Goal: Task Accomplishment & Management: Complete application form

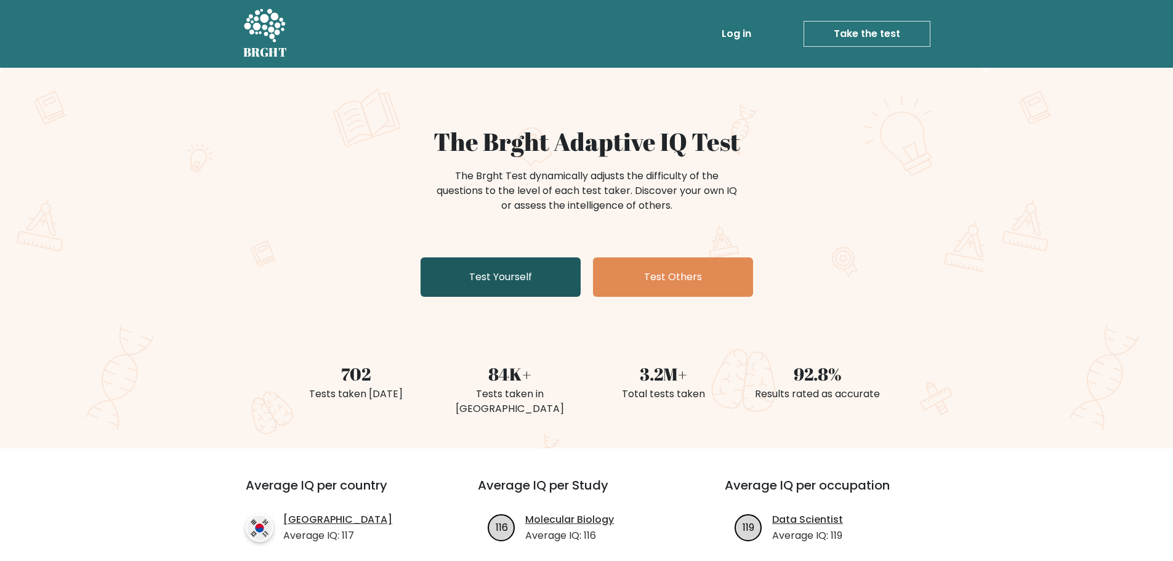
drag, startPoint x: 537, startPoint y: 291, endPoint x: 544, endPoint y: 292, distance: 7.4
click at [537, 291] on link "Test Yourself" at bounding box center [500, 276] width 160 height 39
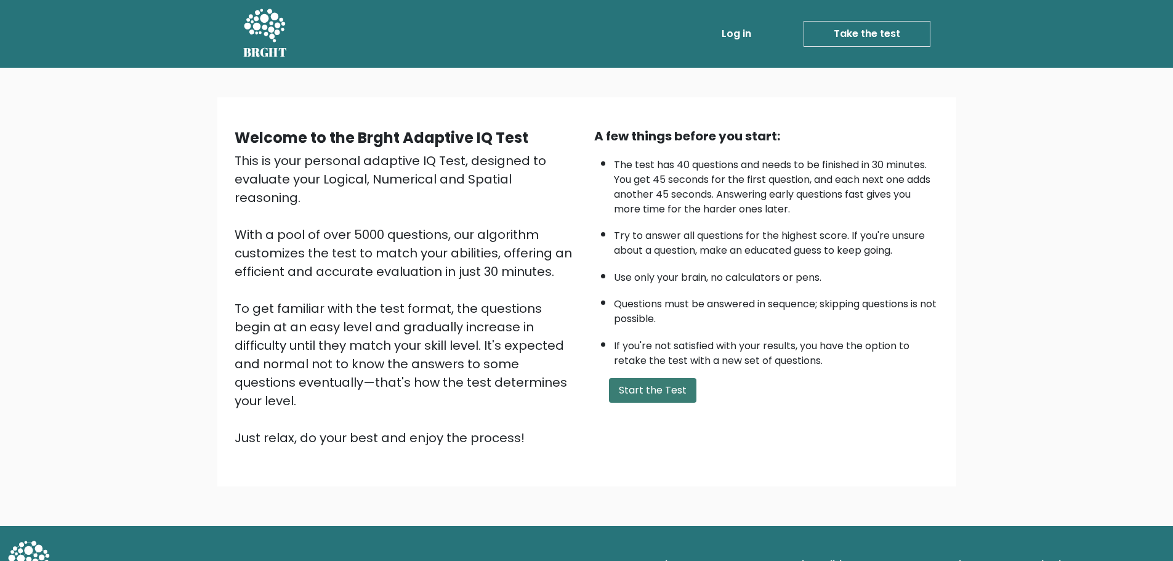
drag, startPoint x: 627, startPoint y: 380, endPoint x: 631, endPoint y: 386, distance: 7.5
click at [631, 385] on button "Start the Test" at bounding box center [652, 390] width 87 height 25
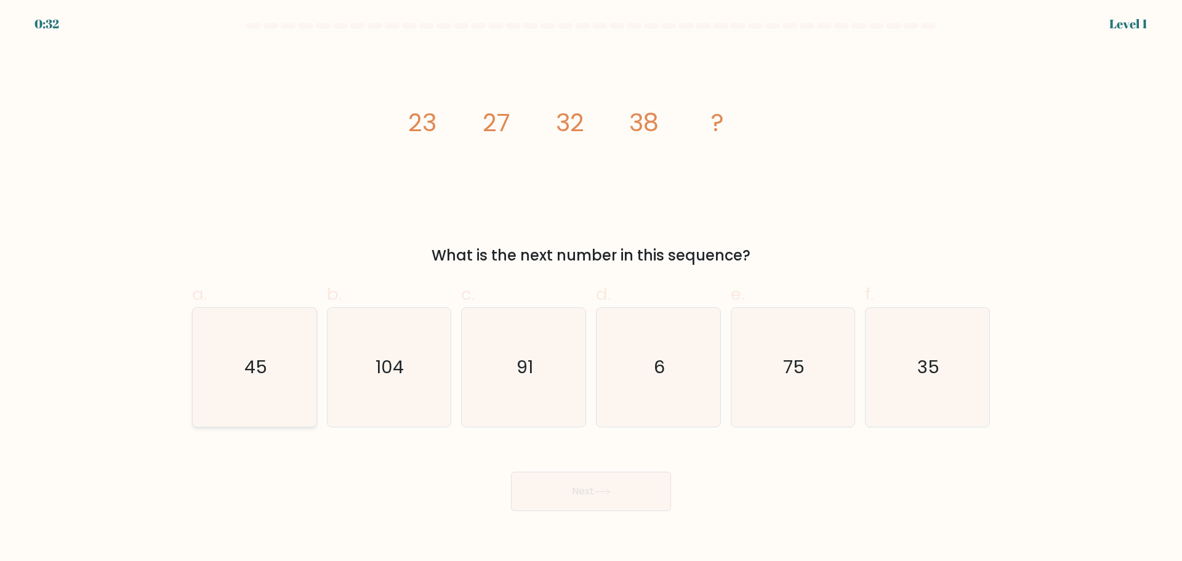
click at [272, 406] on icon "45" at bounding box center [254, 367] width 119 height 119
click at [591, 289] on input "a. 45" at bounding box center [591, 285] width 1 height 8
radio input "true"
click at [528, 490] on button "Next" at bounding box center [591, 491] width 160 height 39
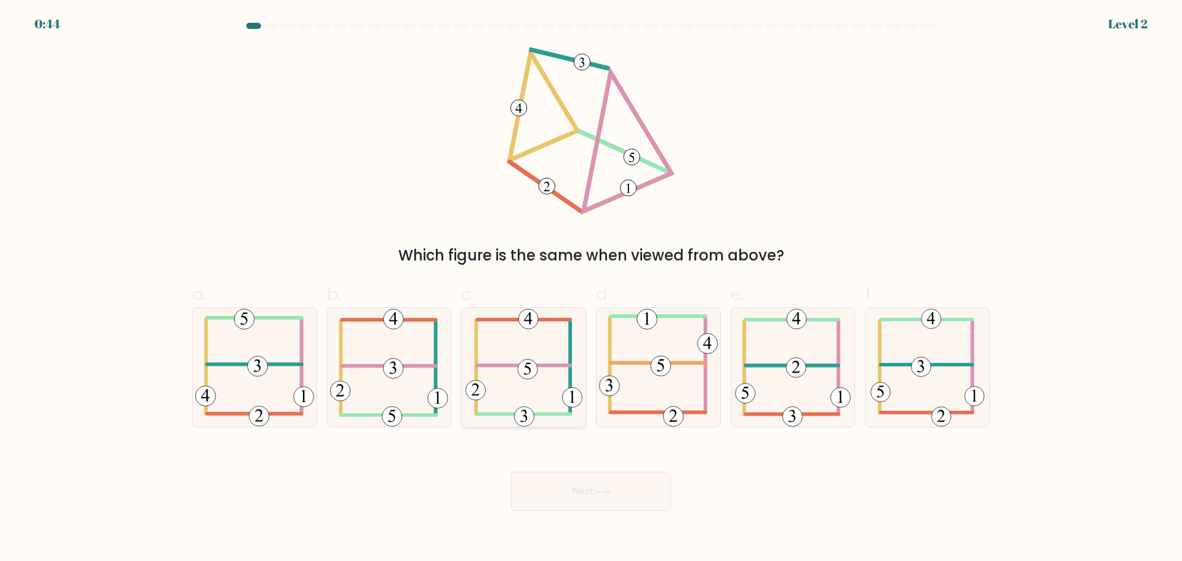
click at [568, 385] on 7 at bounding box center [523, 368] width 116 height 118
click at [591, 289] on input "c." at bounding box center [591, 285] width 1 height 8
radio input "true"
click at [299, 386] on icon at bounding box center [254, 367] width 119 height 119
click at [591, 289] on input "a." at bounding box center [591, 285] width 1 height 8
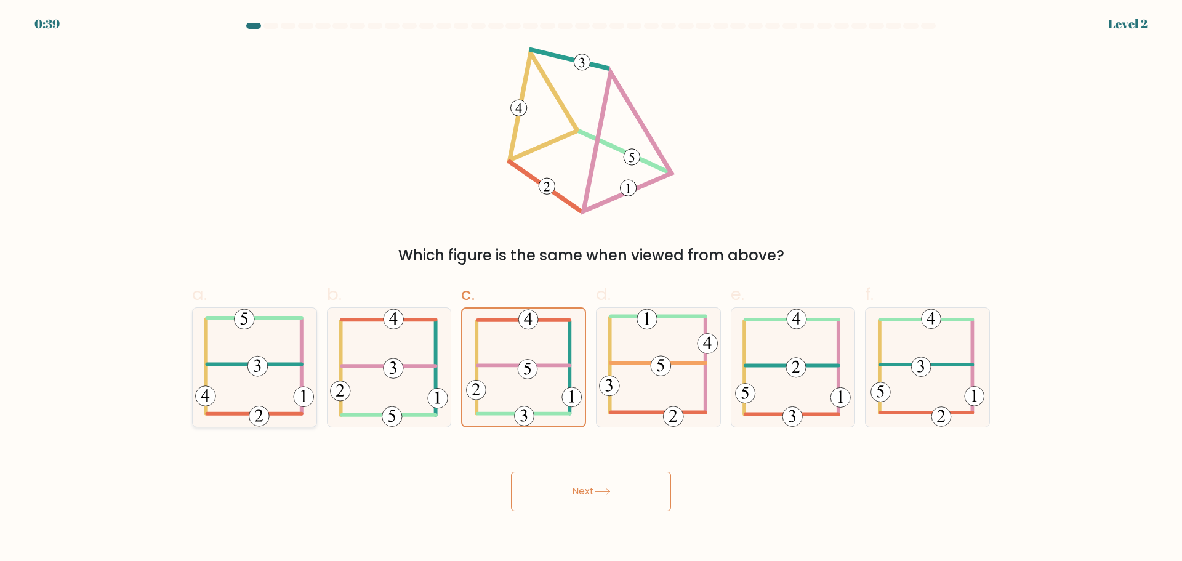
radio input "true"
click at [540, 492] on button "Next" at bounding box center [591, 491] width 160 height 39
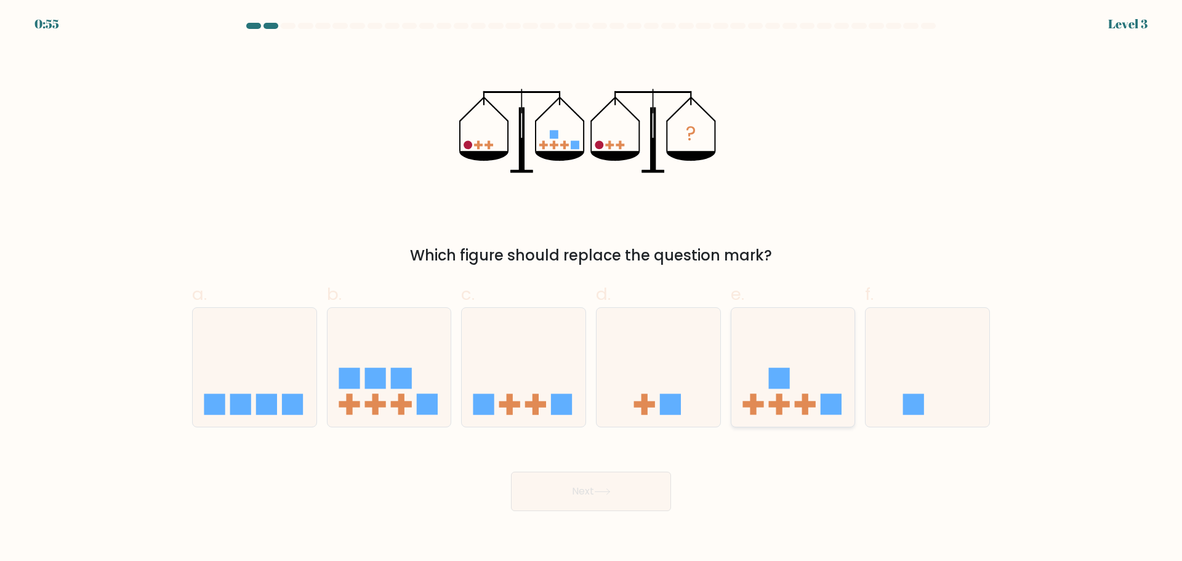
click at [802, 403] on rect at bounding box center [805, 404] width 21 height 6
click at [592, 289] on input "e." at bounding box center [591, 285] width 1 height 8
radio input "true"
click at [625, 481] on button "Next" at bounding box center [591, 491] width 160 height 39
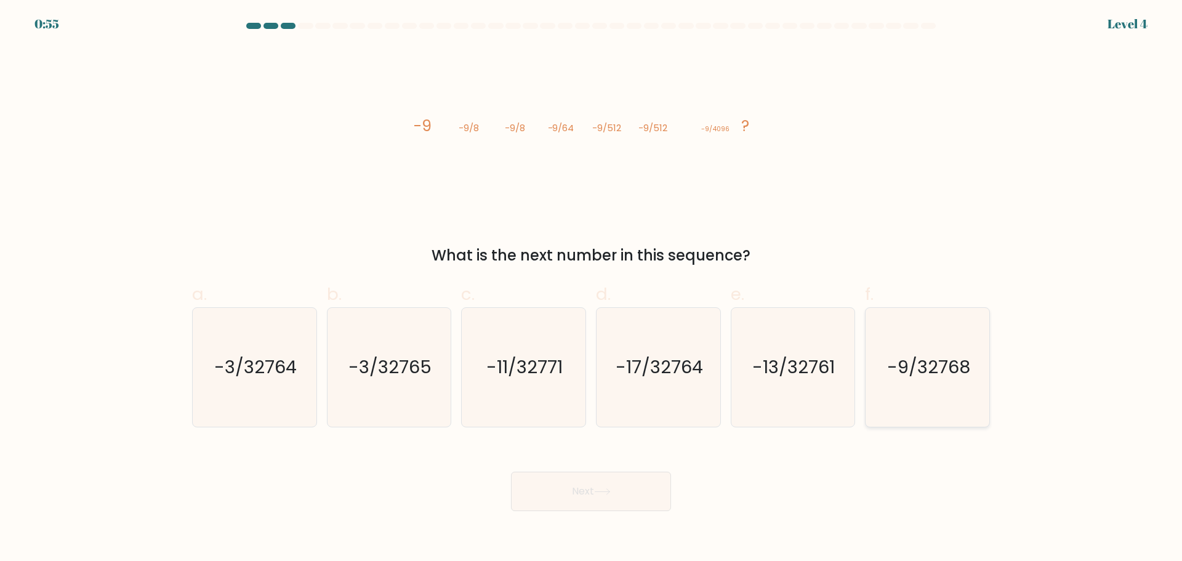
click at [885, 355] on icon "-9/32768" at bounding box center [927, 367] width 119 height 119
click at [592, 289] on input "f. -9/32768" at bounding box center [591, 285] width 1 height 8
radio input "true"
click at [587, 489] on button "Next" at bounding box center [591, 491] width 160 height 39
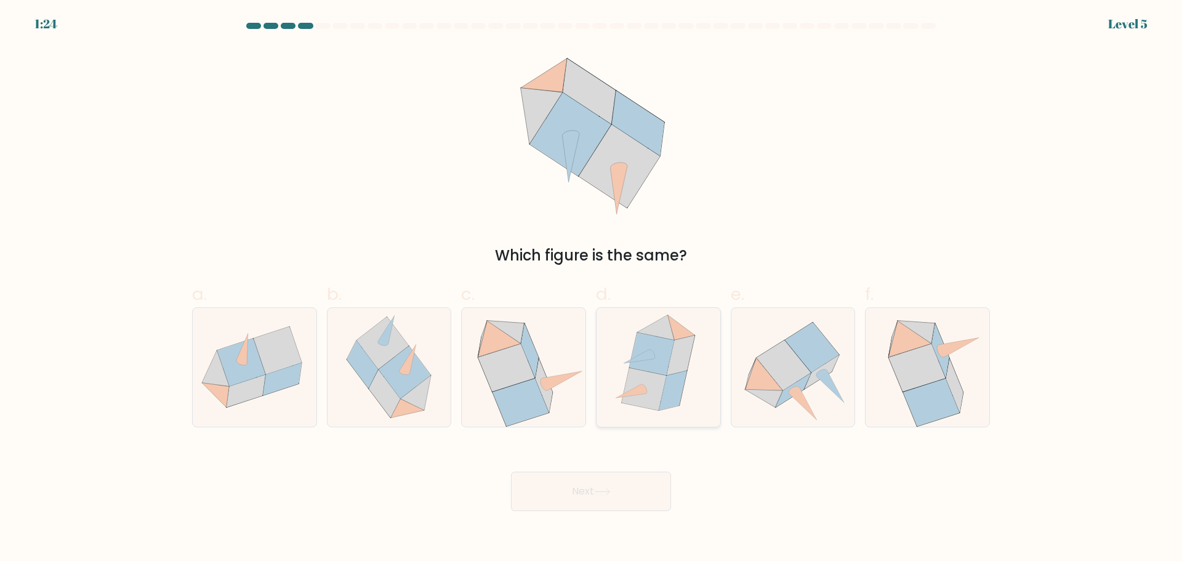
click at [629, 416] on icon at bounding box center [658, 367] width 102 height 119
click at [592, 289] on input "d." at bounding box center [591, 285] width 1 height 8
radio input "true"
click at [604, 481] on button "Next" at bounding box center [591, 491] width 160 height 39
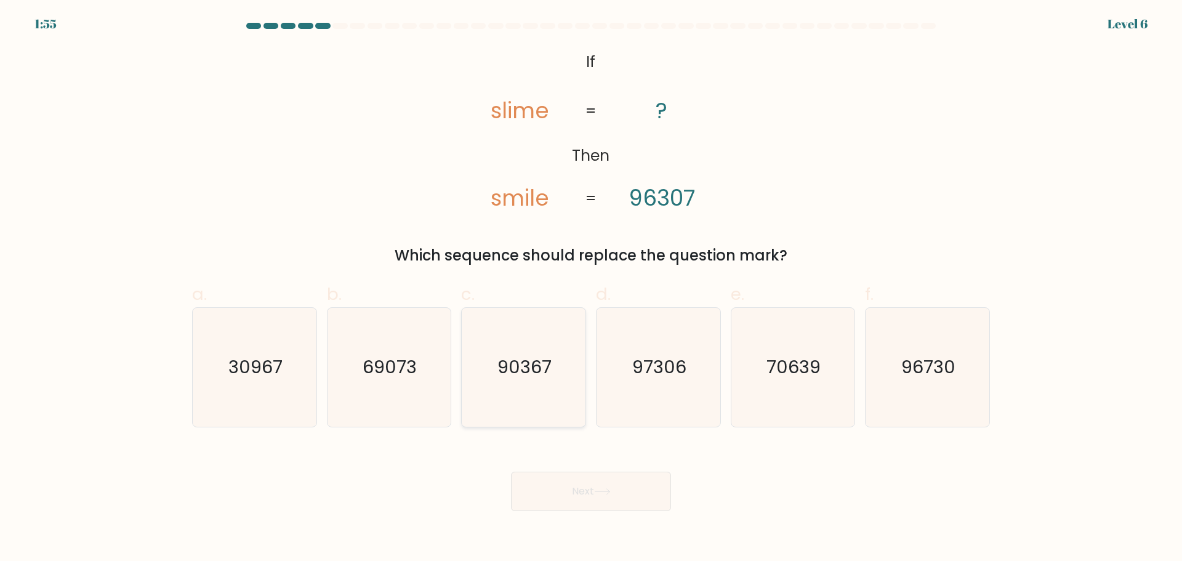
click at [544, 392] on icon "90367" at bounding box center [523, 367] width 119 height 119
click at [591, 289] on input "c. 90367" at bounding box center [591, 285] width 1 height 8
radio input "true"
click at [548, 481] on button "Next" at bounding box center [591, 491] width 160 height 39
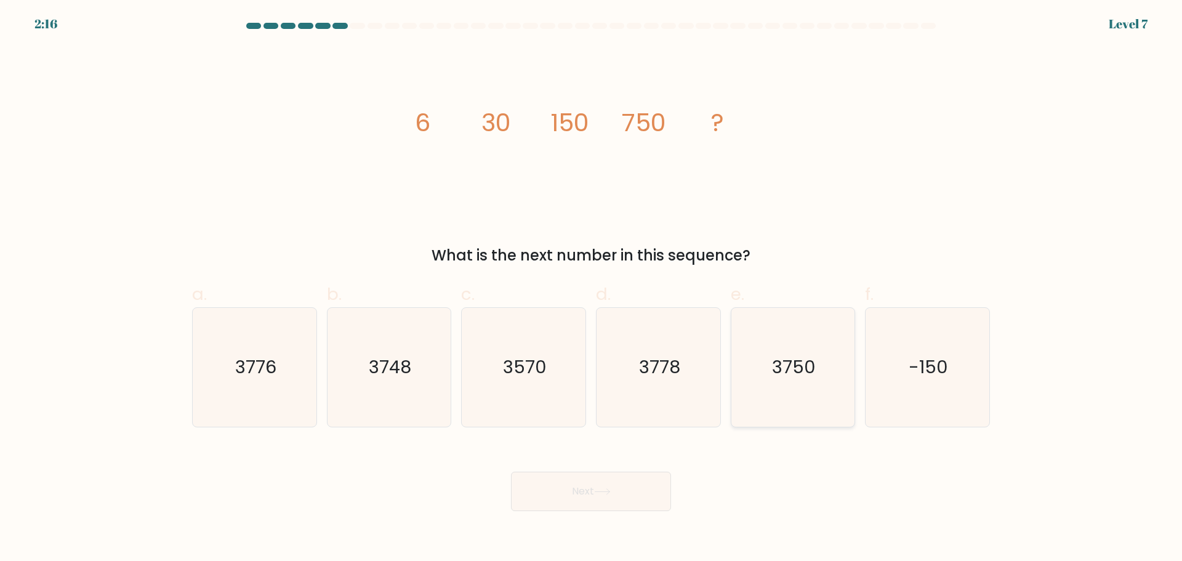
click at [813, 391] on icon "3750" at bounding box center [792, 367] width 119 height 119
click at [592, 289] on input "e. 3750" at bounding box center [591, 285] width 1 height 8
radio input "true"
click at [627, 476] on button "Next" at bounding box center [591, 491] width 160 height 39
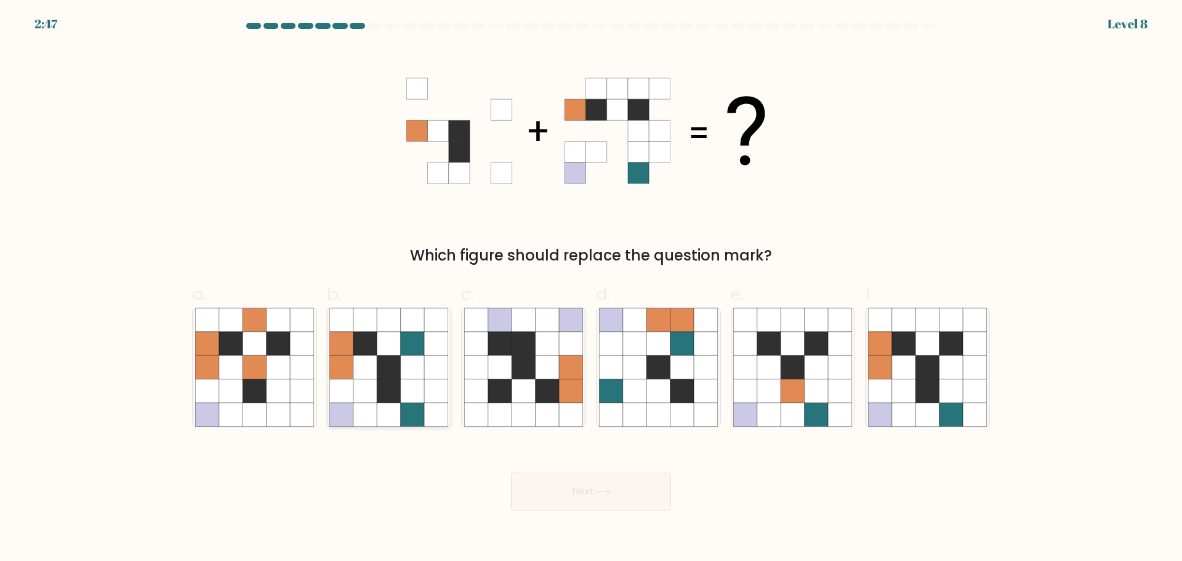
click at [416, 341] on icon at bounding box center [412, 342] width 23 height 23
click at [591, 289] on input "b." at bounding box center [591, 285] width 1 height 8
radio input "true"
click at [545, 484] on button "Next" at bounding box center [591, 491] width 160 height 39
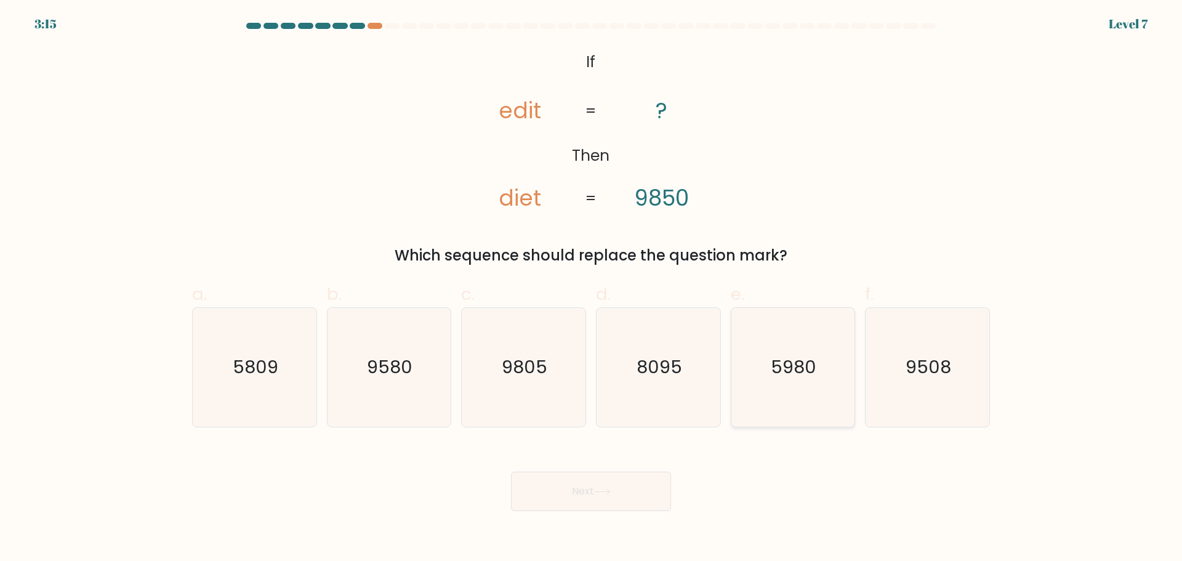
click at [773, 402] on icon "5980" at bounding box center [792, 367] width 119 height 119
click at [592, 289] on input "e. 5980" at bounding box center [591, 285] width 1 height 8
radio input "true"
click at [616, 491] on button "Next" at bounding box center [591, 491] width 160 height 39
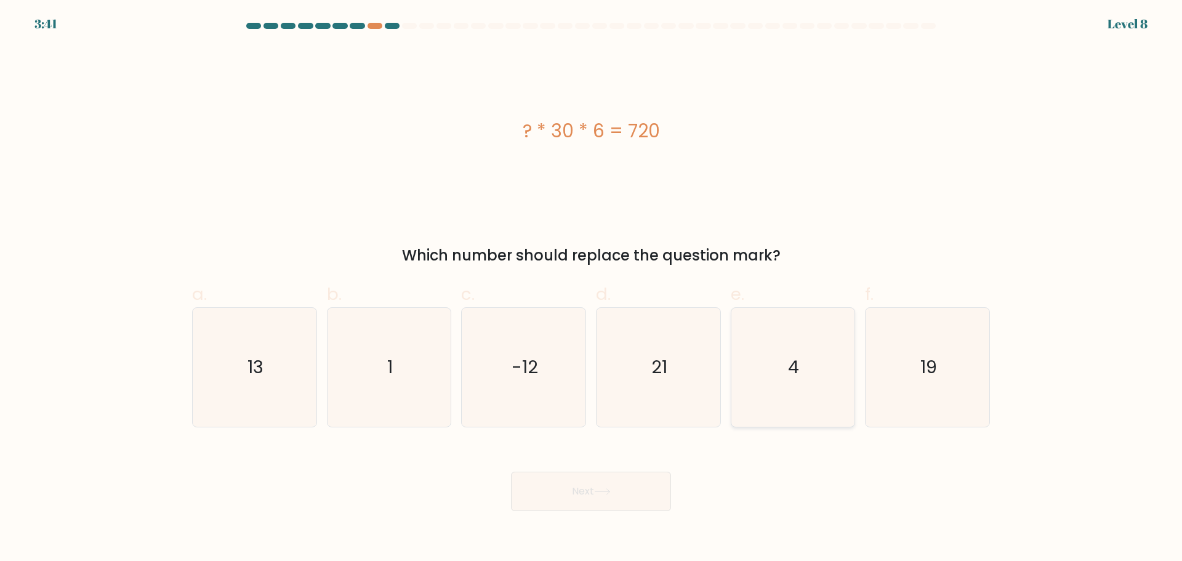
click at [789, 411] on icon "4" at bounding box center [792, 367] width 119 height 119
click at [592, 289] on input "e. 4" at bounding box center [591, 285] width 1 height 8
radio input "true"
click at [633, 495] on button "Next" at bounding box center [591, 491] width 160 height 39
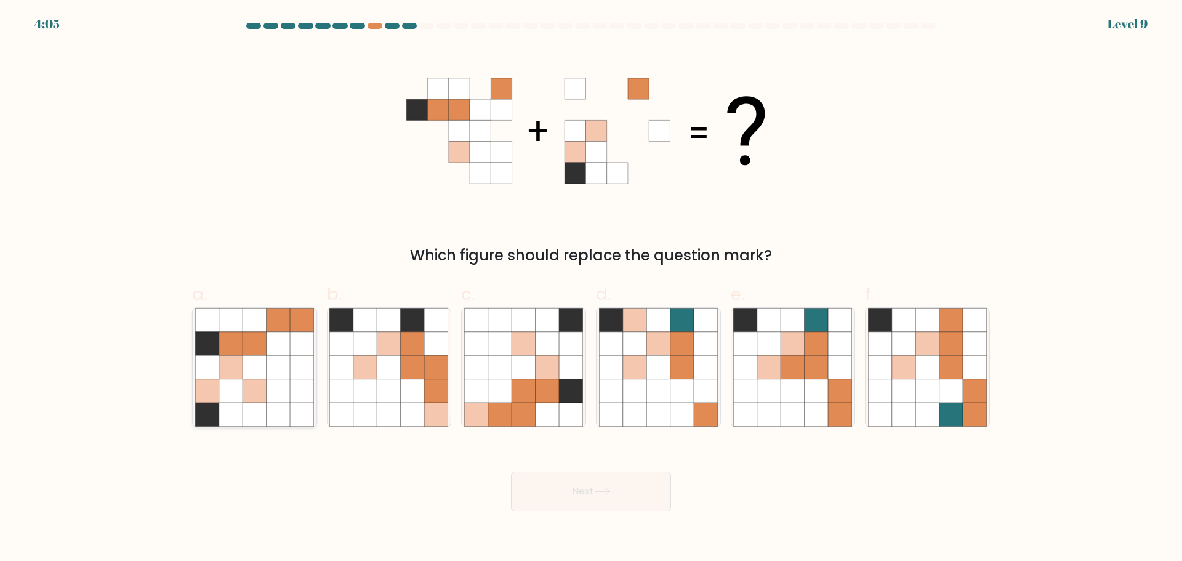
click at [301, 394] on icon at bounding box center [301, 390] width 23 height 23
click at [591, 289] on input "a." at bounding box center [591, 285] width 1 height 8
radio input "true"
click at [552, 500] on button "Next" at bounding box center [591, 491] width 160 height 39
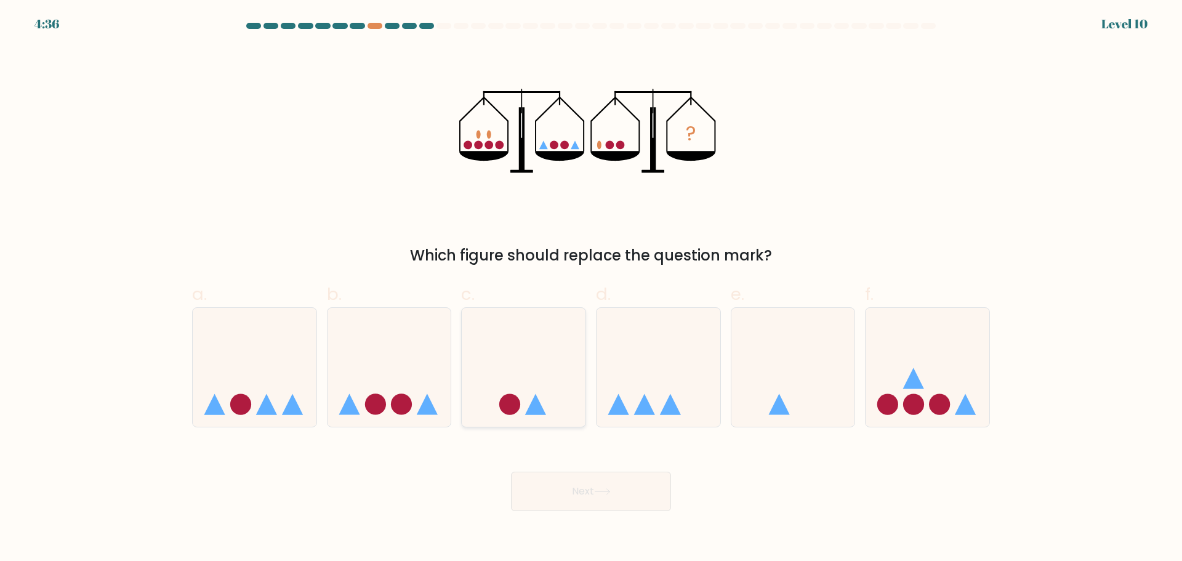
click at [551, 414] on icon at bounding box center [524, 367] width 124 height 102
click at [591, 289] on input "c." at bounding box center [591, 285] width 1 height 8
radio input "true"
click at [530, 499] on button "Next" at bounding box center [591, 491] width 160 height 39
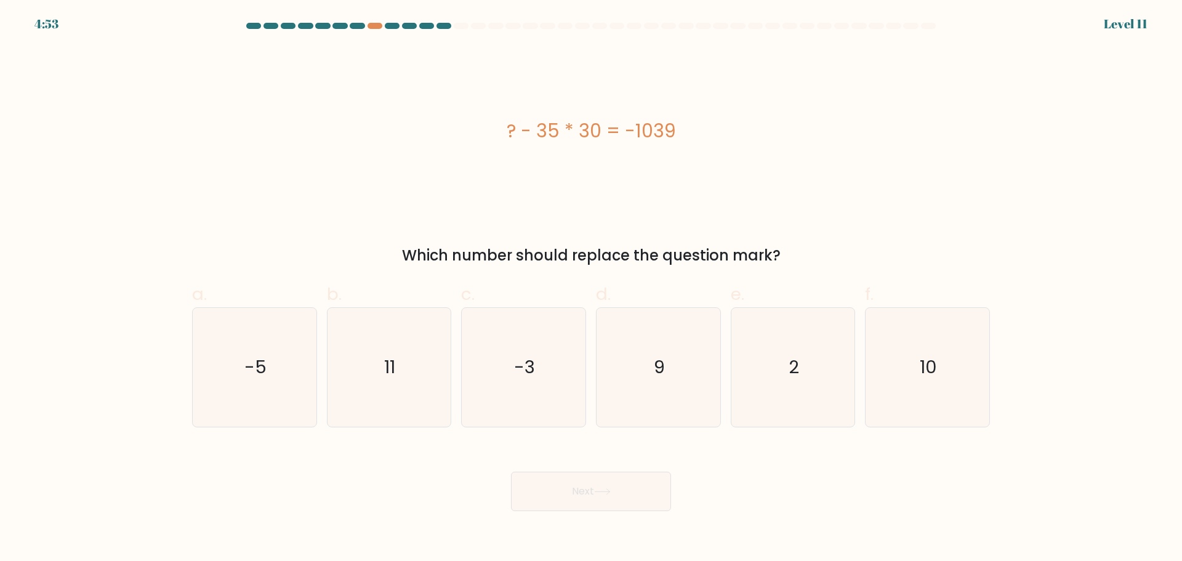
drag, startPoint x: 515, startPoint y: 410, endPoint x: 486, endPoint y: 456, distance: 54.5
click at [515, 410] on icon "-3" at bounding box center [523, 367] width 119 height 119
click at [591, 289] on input "c. -3" at bounding box center [591, 285] width 1 height 8
radio input "true"
click at [532, 481] on button "Next" at bounding box center [591, 491] width 160 height 39
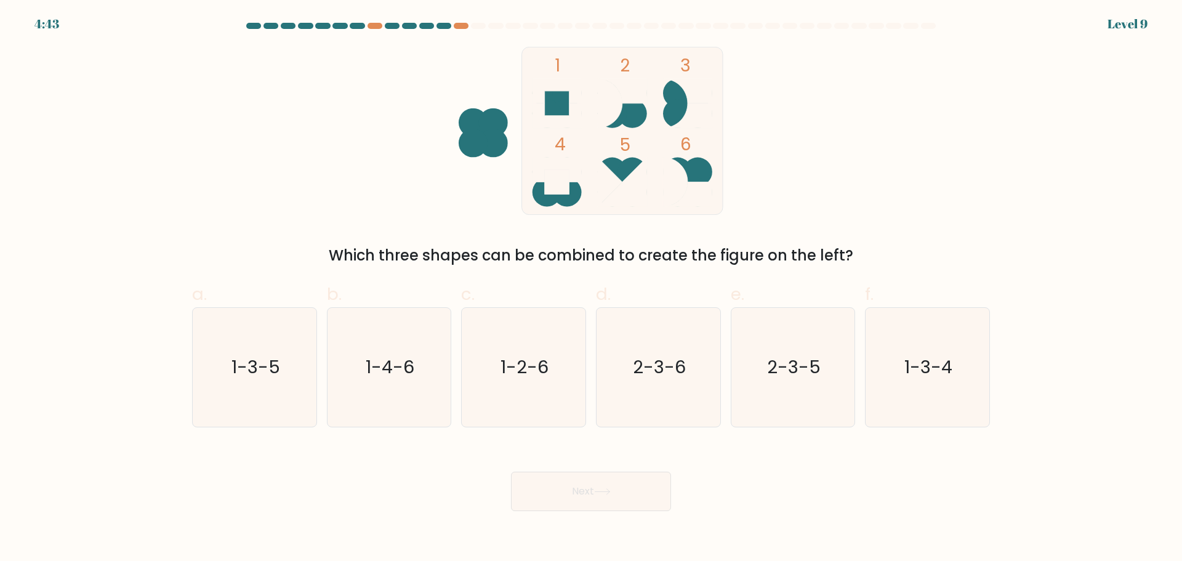
drag, startPoint x: 467, startPoint y: 451, endPoint x: 446, endPoint y: 453, distance: 21.7
click at [446, 453] on div "Next" at bounding box center [591, 476] width 813 height 69
click at [882, 401] on icon "1-3-4" at bounding box center [927, 367] width 119 height 119
click at [592, 289] on input "f. 1-3-4" at bounding box center [591, 285] width 1 height 8
radio input "true"
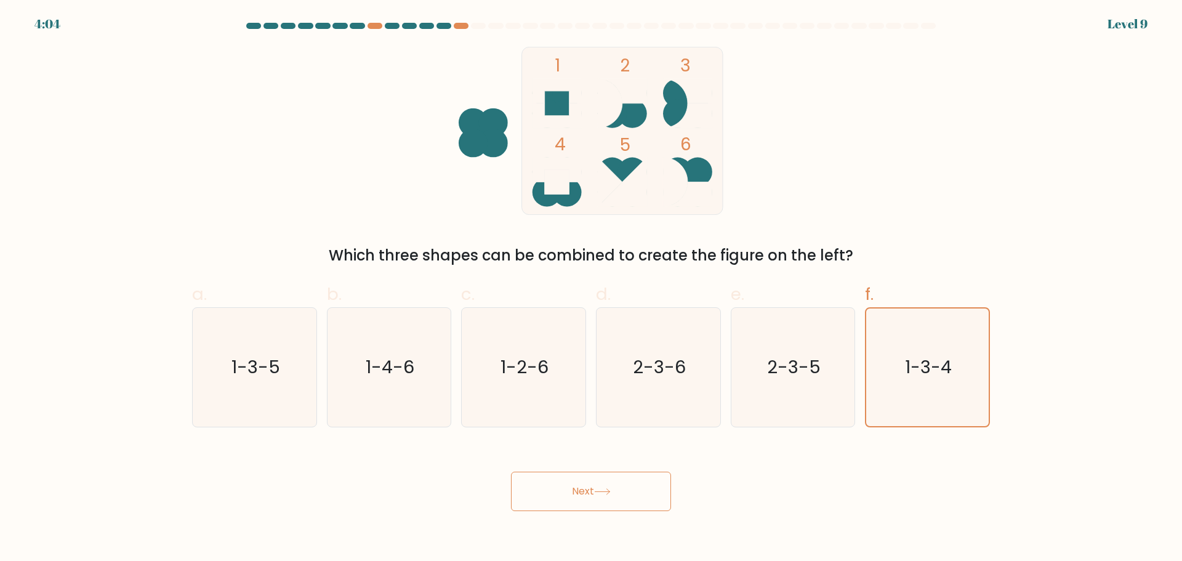
click at [646, 476] on button "Next" at bounding box center [591, 491] width 160 height 39
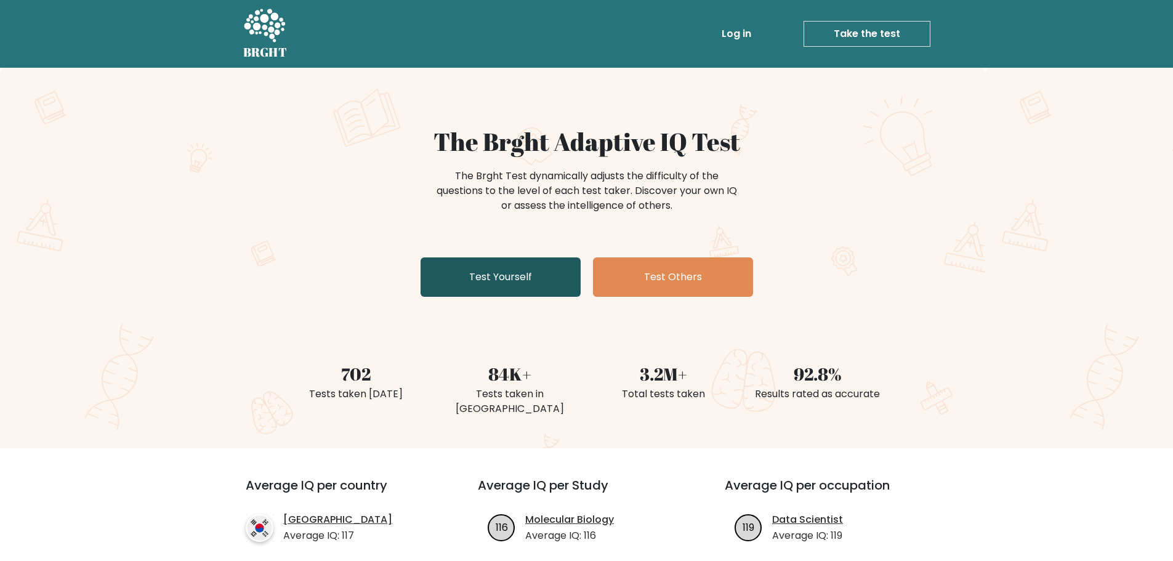
drag, startPoint x: 418, startPoint y: 273, endPoint x: 433, endPoint y: 273, distance: 14.8
click at [433, 273] on div "The Brght Adaptive IQ Test The Brght Test dynamically adjusts the difficulty of…" at bounding box center [587, 214] width 616 height 175
click at [444, 271] on link "Test Yourself" at bounding box center [500, 276] width 160 height 39
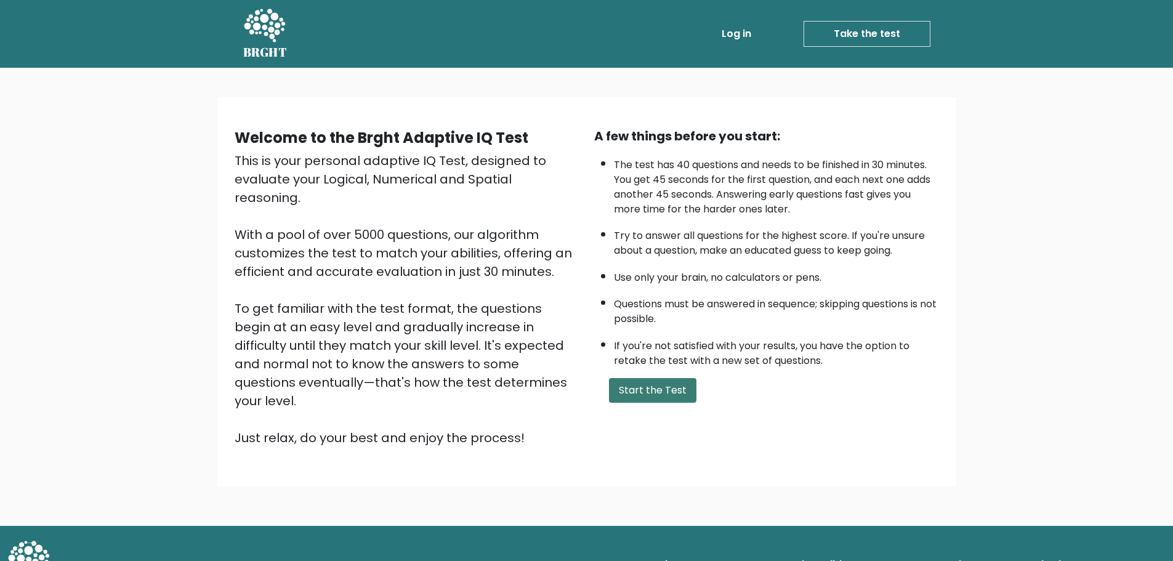
click at [663, 393] on button "Start the Test" at bounding box center [652, 390] width 87 height 25
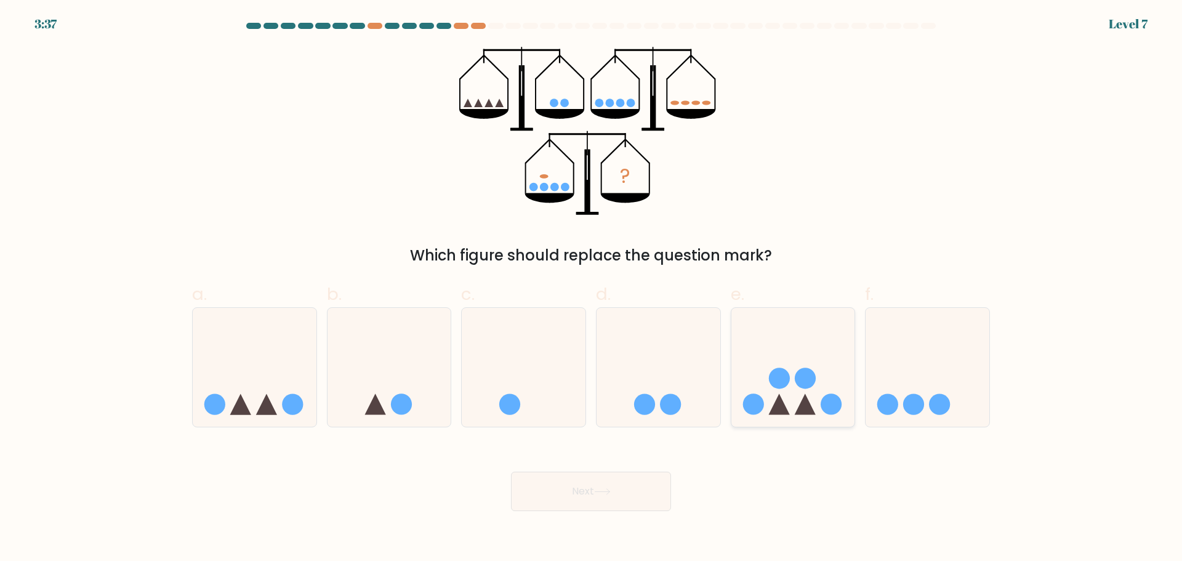
click at [769, 382] on icon at bounding box center [793, 367] width 124 height 102
click at [592, 289] on input "e." at bounding box center [591, 285] width 1 height 8
radio input "true"
click at [632, 481] on button "Next" at bounding box center [591, 491] width 160 height 39
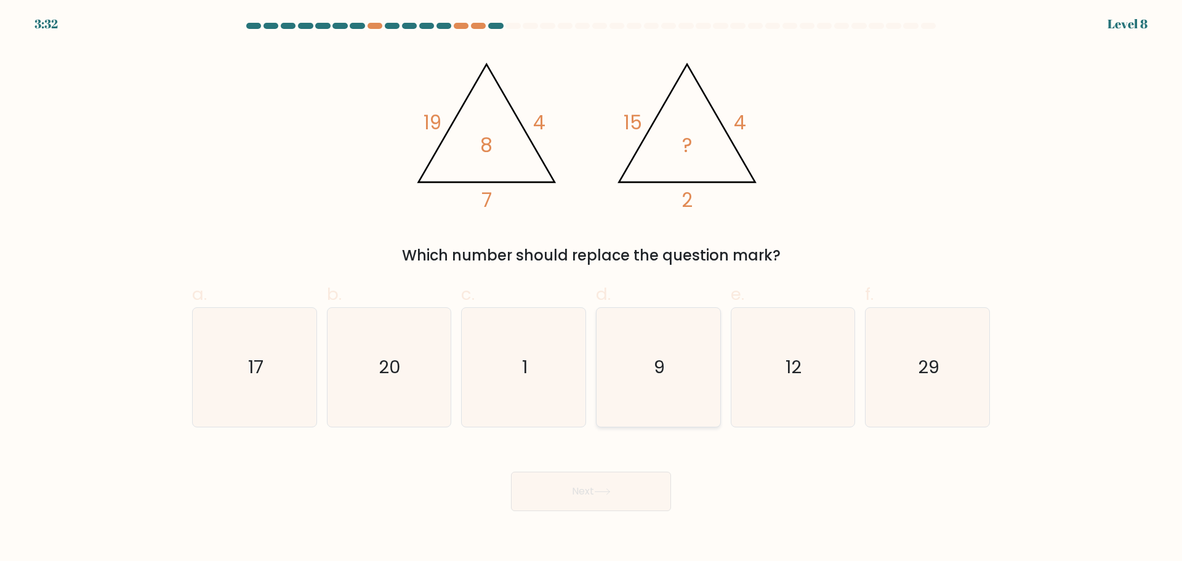
click at [655, 410] on icon "9" at bounding box center [658, 367] width 119 height 119
click at [592, 289] on input "d. 9" at bounding box center [591, 285] width 1 height 8
radio input "true"
click at [590, 480] on button "Next" at bounding box center [591, 491] width 160 height 39
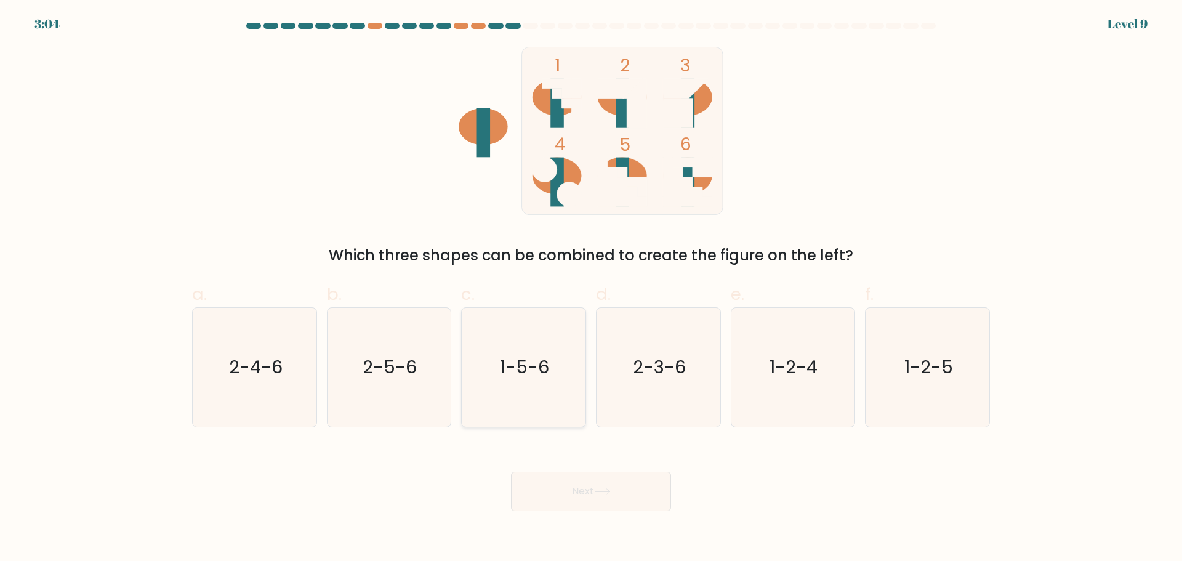
click at [488, 351] on icon "1-5-6" at bounding box center [523, 367] width 119 height 119
click at [591, 289] on input "c. 1-5-6" at bounding box center [591, 285] width 1 height 8
radio input "true"
click at [555, 488] on button "Next" at bounding box center [591, 491] width 160 height 39
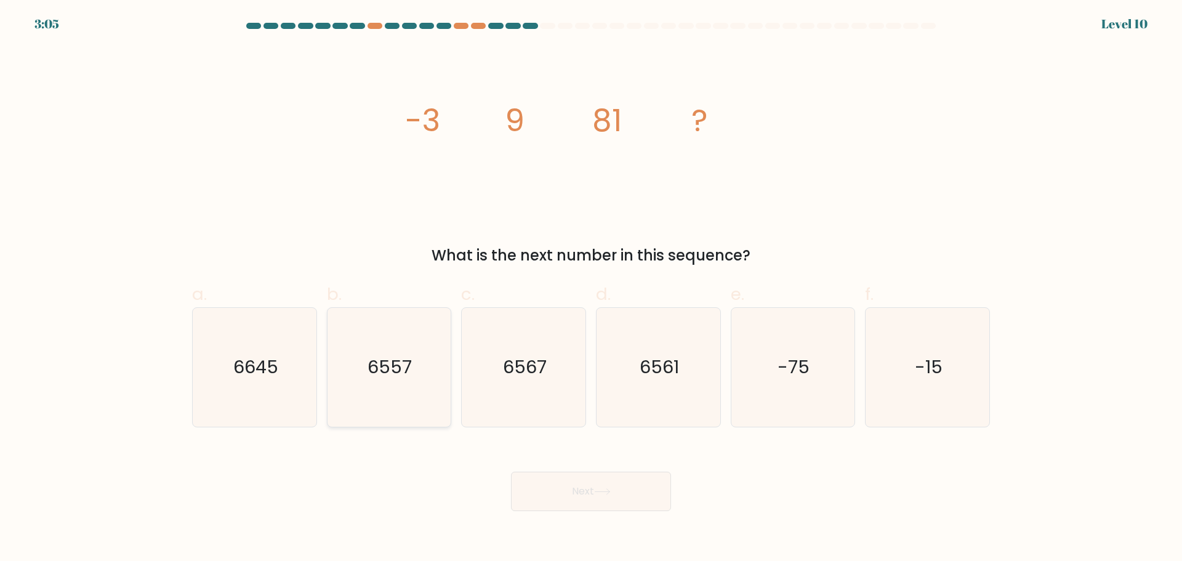
drag, startPoint x: 433, startPoint y: 416, endPoint x: 441, endPoint y: 417, distance: 7.5
click at [433, 416] on icon "6557" at bounding box center [388, 367] width 119 height 119
click at [591, 289] on input "b. 6557" at bounding box center [591, 285] width 1 height 8
radio input "true"
click at [563, 483] on button "Next" at bounding box center [591, 491] width 160 height 39
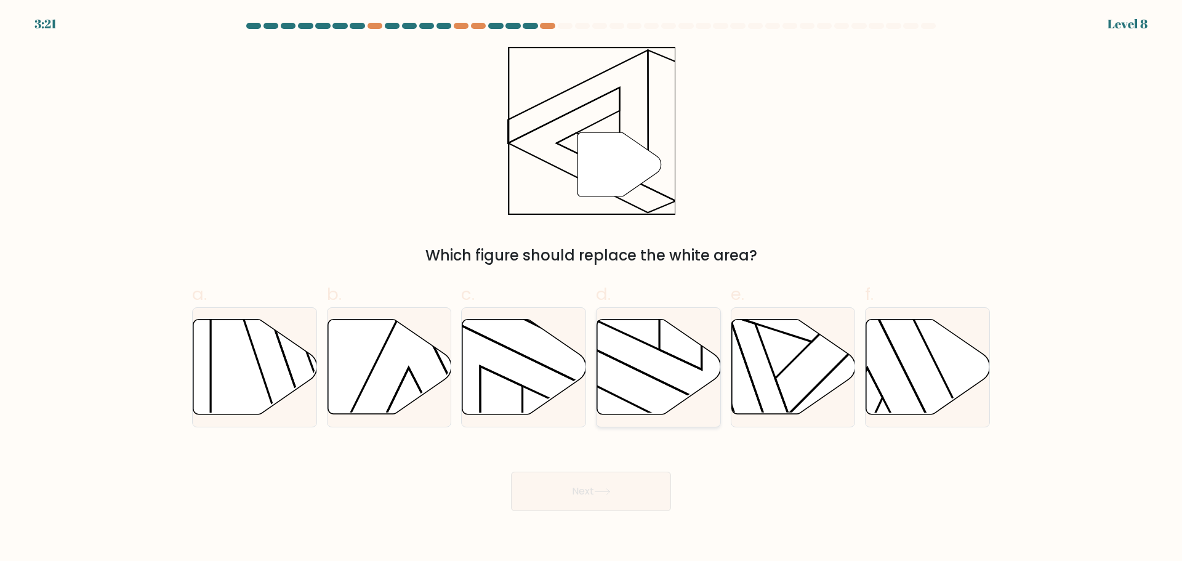
click at [611, 398] on icon at bounding box center [659, 366] width 124 height 95
click at [592, 289] on input "d." at bounding box center [591, 285] width 1 height 8
radio input "true"
click at [572, 485] on button "Next" at bounding box center [591, 491] width 160 height 39
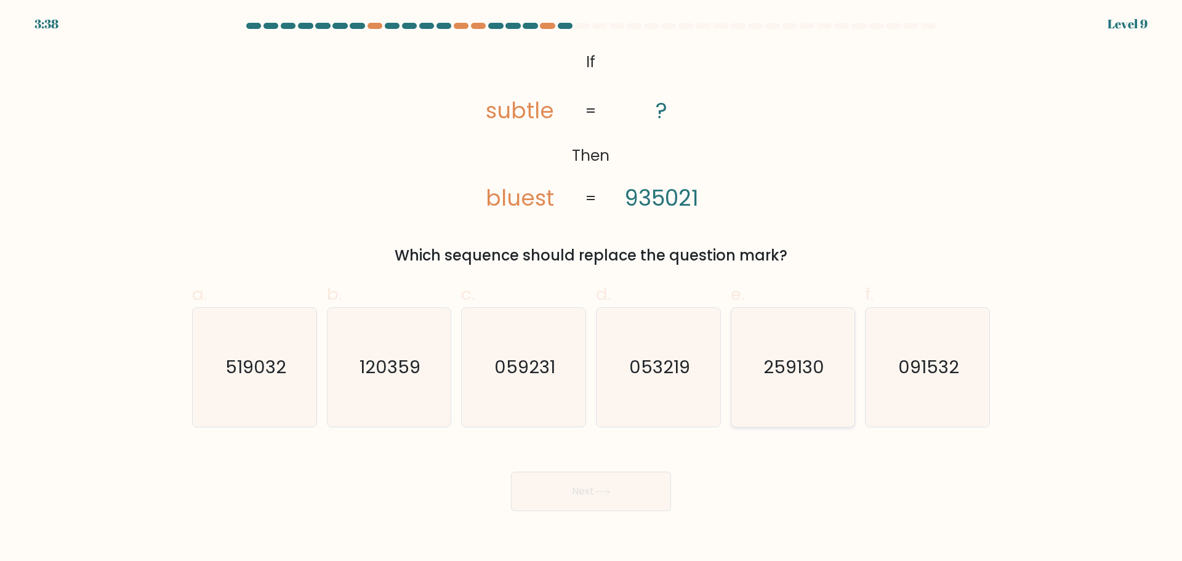
click at [768, 405] on icon "259130" at bounding box center [792, 367] width 119 height 119
click at [592, 289] on input "e. 259130" at bounding box center [591, 285] width 1 height 8
radio input "true"
click at [629, 480] on button "Next" at bounding box center [591, 491] width 160 height 39
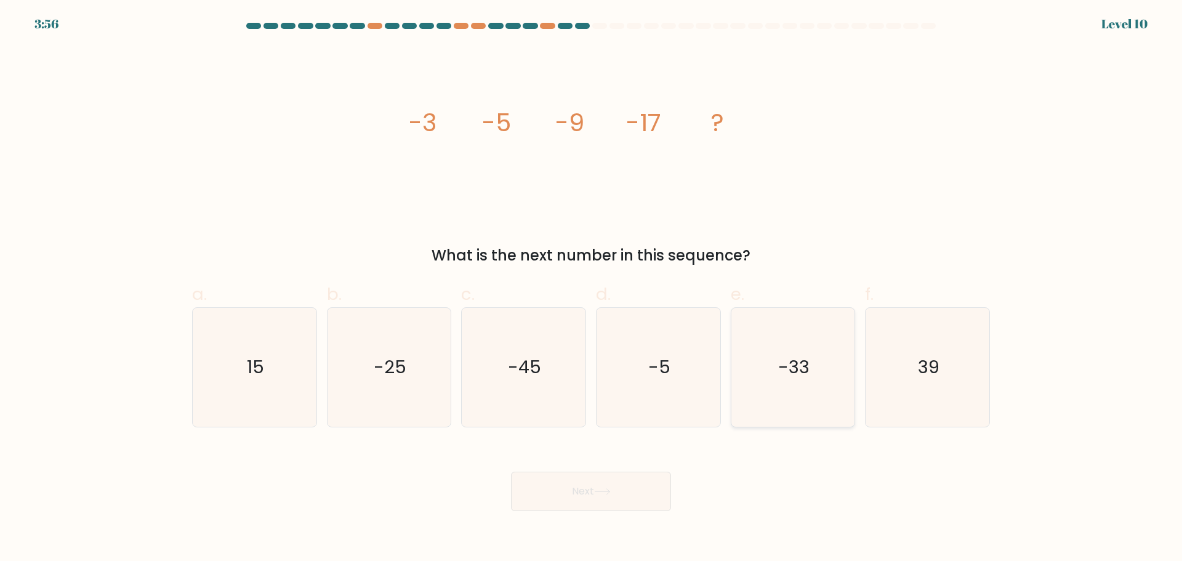
click at [766, 348] on icon "-33" at bounding box center [792, 367] width 119 height 119
click at [592, 289] on input "e. -33" at bounding box center [591, 285] width 1 height 8
radio input "true"
click at [619, 488] on button "Next" at bounding box center [591, 491] width 160 height 39
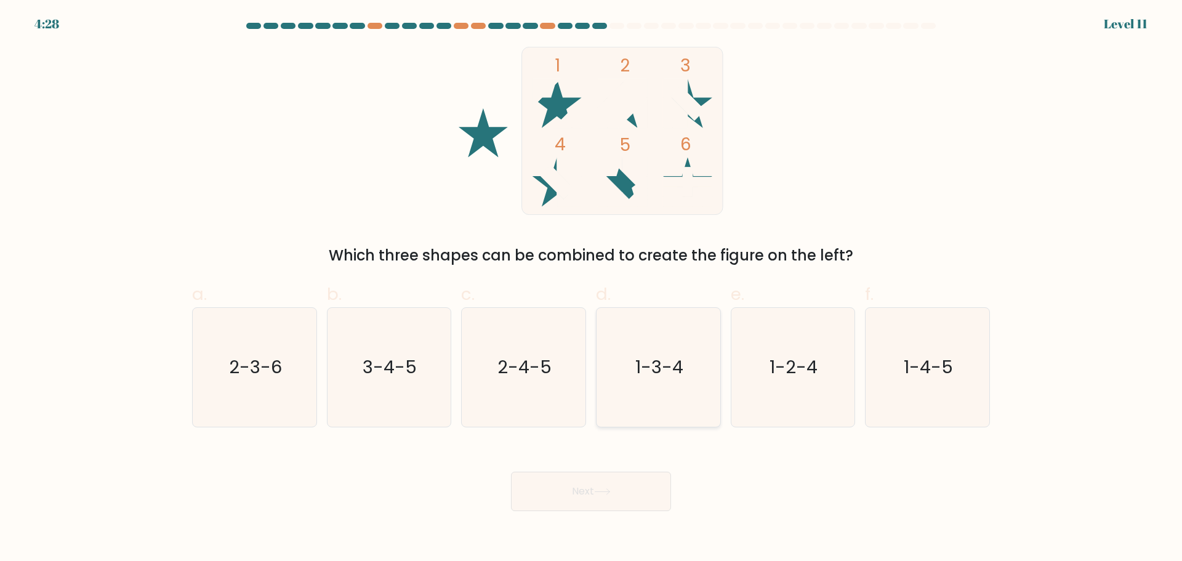
click at [624, 371] on icon "1-3-4" at bounding box center [658, 367] width 119 height 119
click at [592, 289] on input "d. 1-3-4" at bounding box center [591, 285] width 1 height 8
radio input "true"
click at [593, 488] on button "Next" at bounding box center [591, 491] width 160 height 39
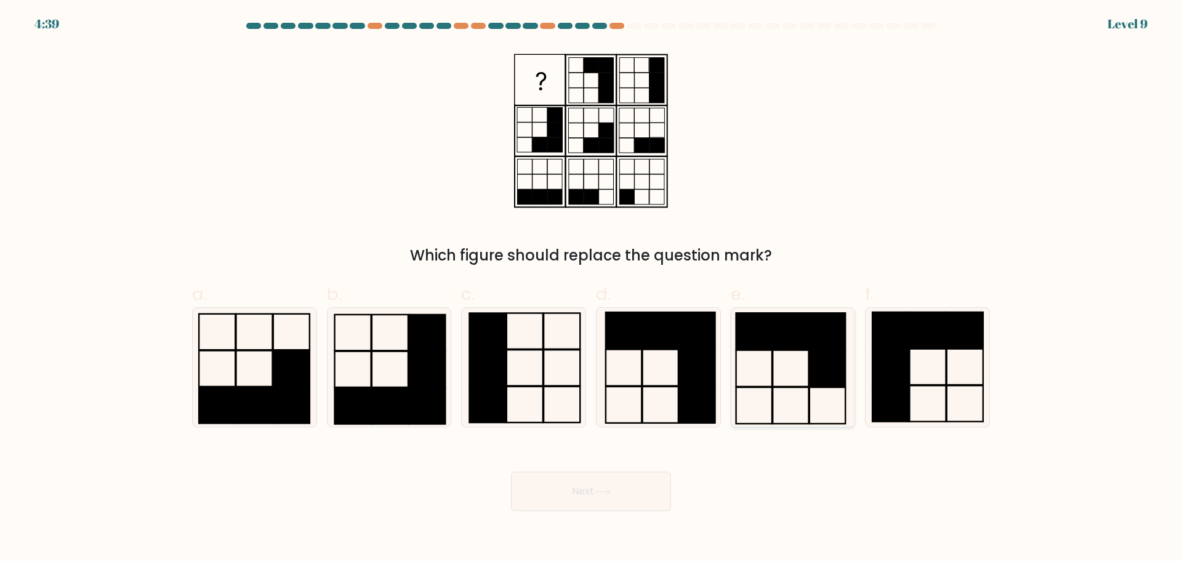
click at [808, 403] on rect at bounding box center [791, 405] width 36 height 36
click at [592, 289] on input "e." at bounding box center [591, 285] width 1 height 8
radio input "true"
click at [644, 481] on button "Next" at bounding box center [591, 491] width 160 height 39
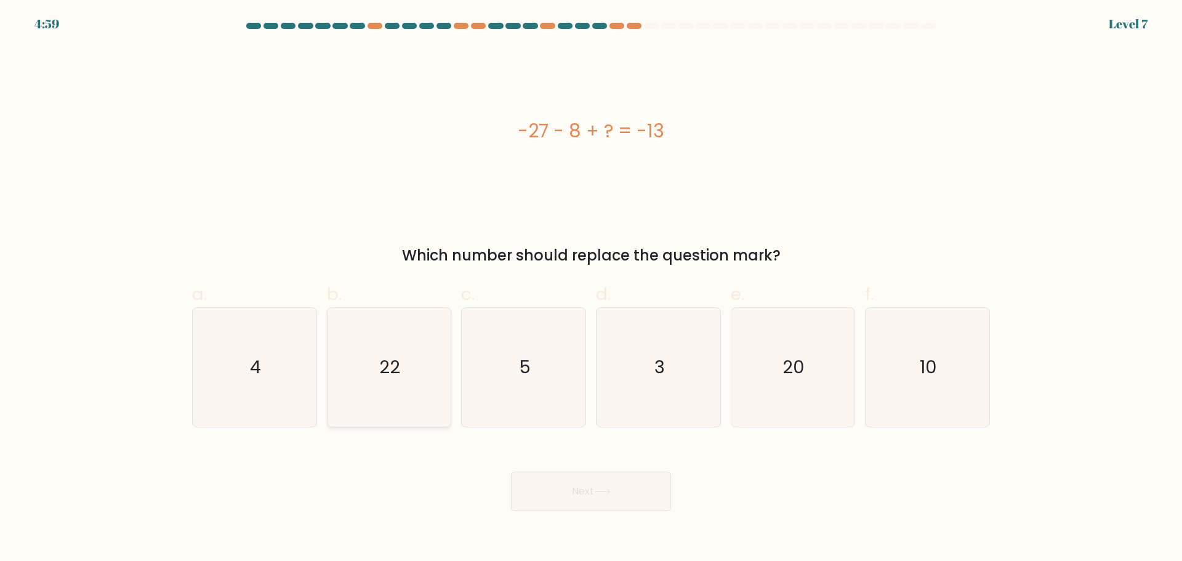
click at [432, 411] on icon "22" at bounding box center [388, 367] width 119 height 119
click at [591, 289] on input "b. 22" at bounding box center [591, 285] width 1 height 8
radio input "true"
click at [526, 485] on button "Next" at bounding box center [591, 491] width 160 height 39
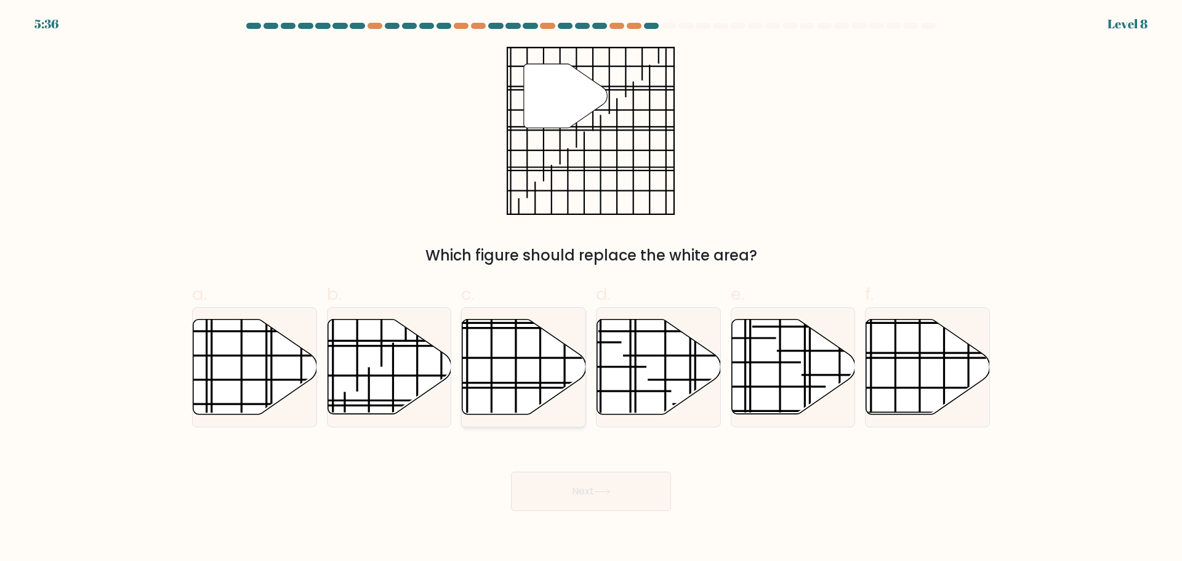
click at [494, 382] on line at bounding box center [562, 382] width 247 height 0
click at [591, 289] on input "c." at bounding box center [591, 285] width 1 height 8
radio input "true"
click at [750, 398] on line at bounding box center [750, 315] width 0 height 247
click at [592, 289] on input "e." at bounding box center [591, 285] width 1 height 8
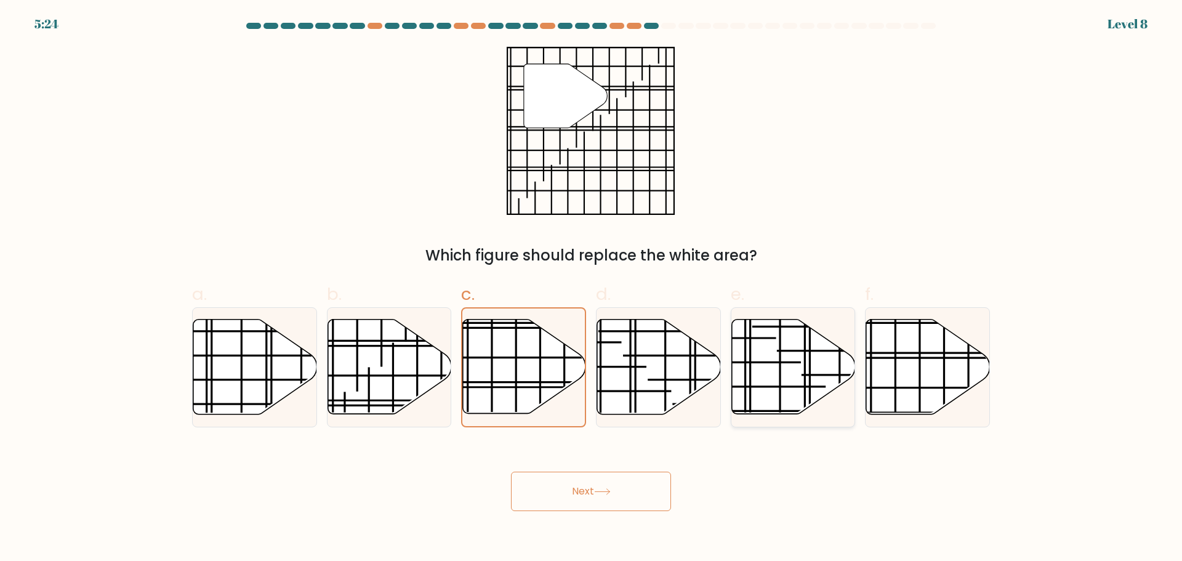
radio input "true"
click at [865, 395] on div at bounding box center [927, 367] width 125 height 120
click at [592, 289] on input "f." at bounding box center [591, 285] width 1 height 8
radio input "true"
click at [582, 488] on button "Next" at bounding box center [591, 491] width 160 height 39
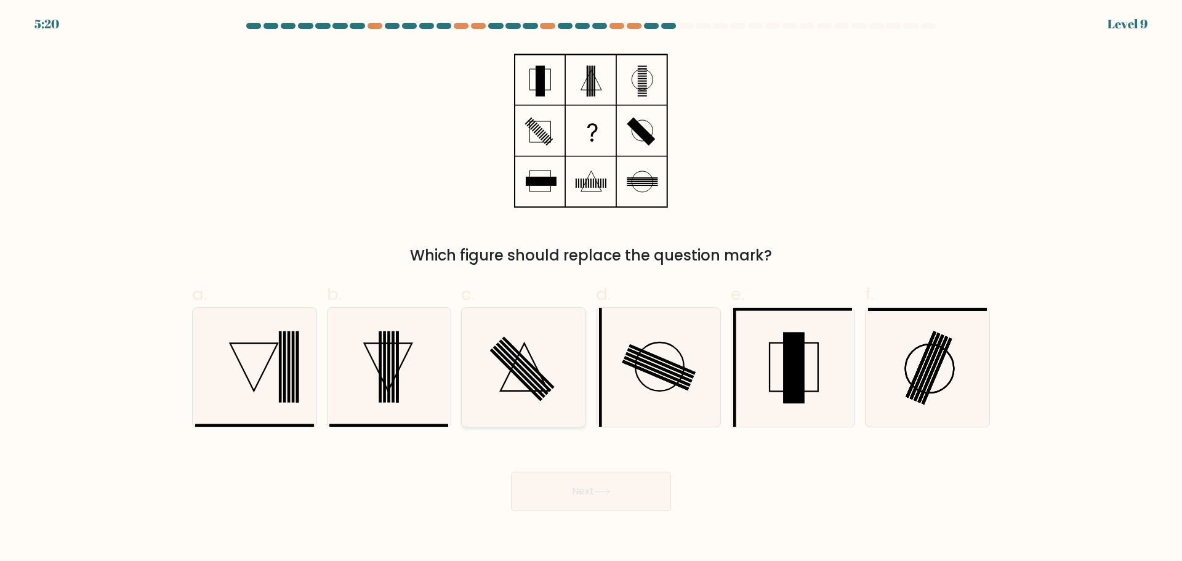
click at [537, 374] on icon at bounding box center [523, 367] width 119 height 119
click at [591, 289] on input "c." at bounding box center [591, 285] width 1 height 8
radio input "true"
click at [611, 492] on icon at bounding box center [602, 491] width 17 height 7
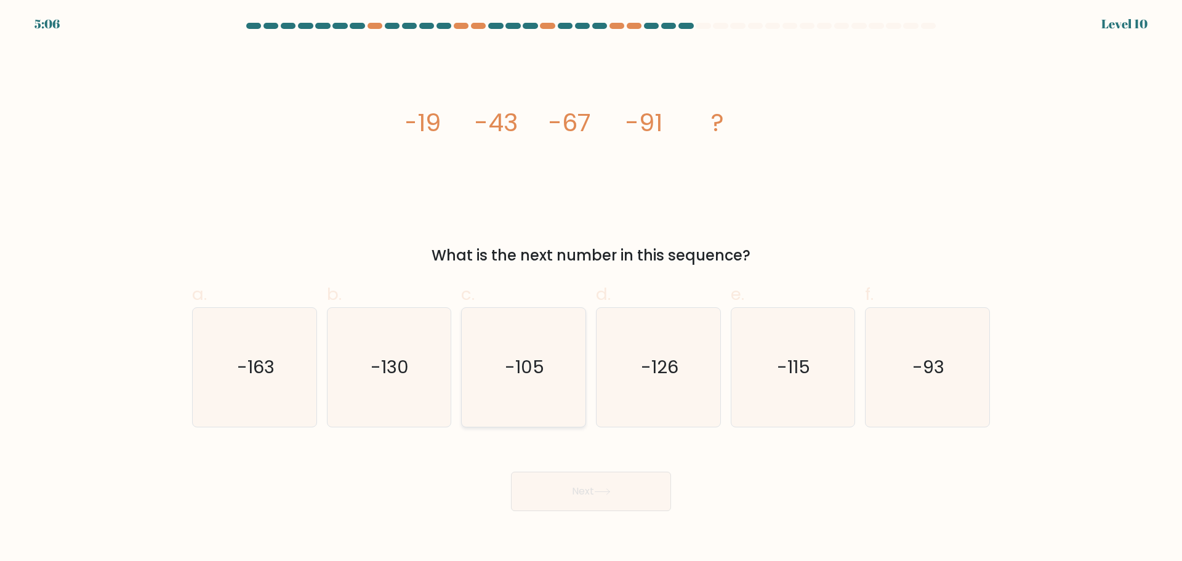
click at [502, 331] on icon "-105" at bounding box center [523, 367] width 119 height 119
click at [591, 289] on input "c. -105" at bounding box center [591, 285] width 1 height 8
radio input "true"
click at [603, 272] on div "a. -163 b. -130 c." at bounding box center [591, 348] width 808 height 155
click at [787, 355] on icon "-115" at bounding box center [792, 367] width 119 height 119
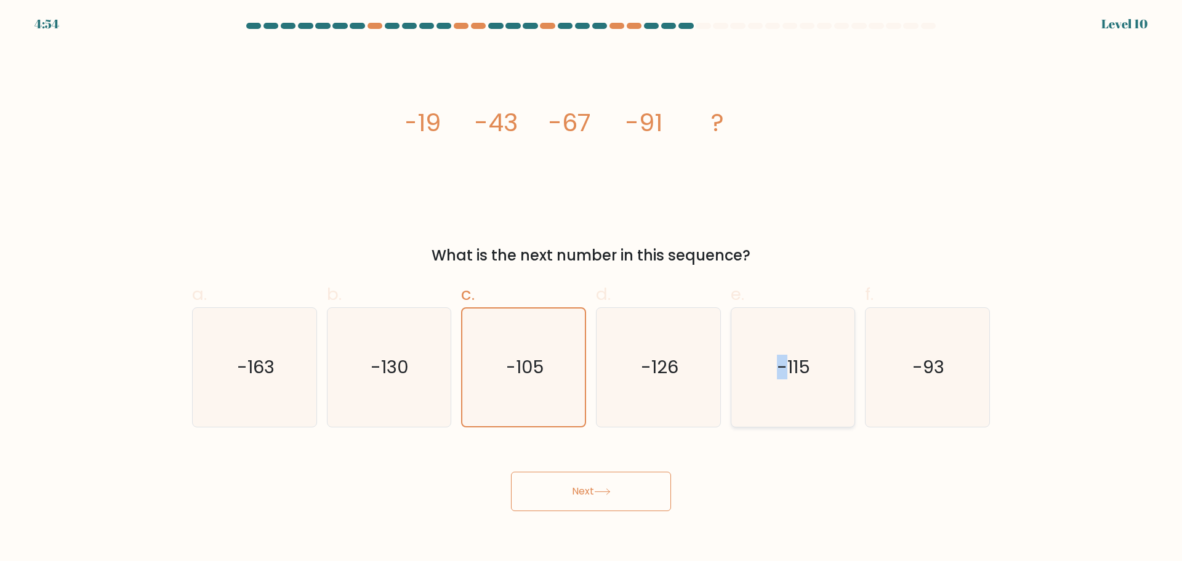
click at [765, 396] on icon "-115" at bounding box center [792, 367] width 119 height 119
click at [592, 289] on input "e. -115" at bounding box center [591, 285] width 1 height 8
radio input "true"
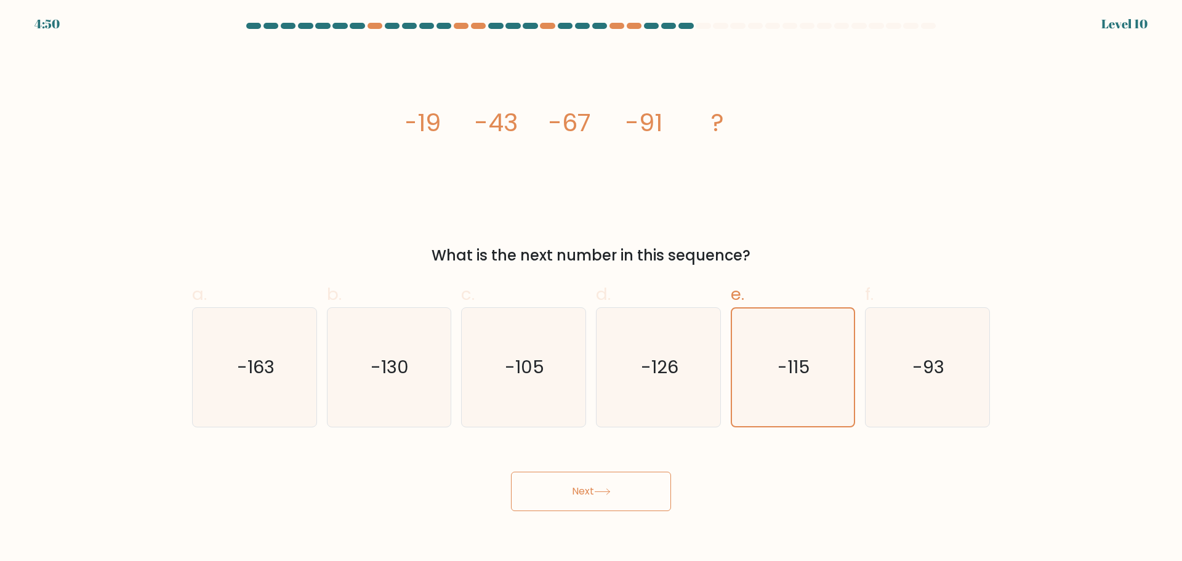
click at [614, 478] on button "Next" at bounding box center [591, 491] width 160 height 39
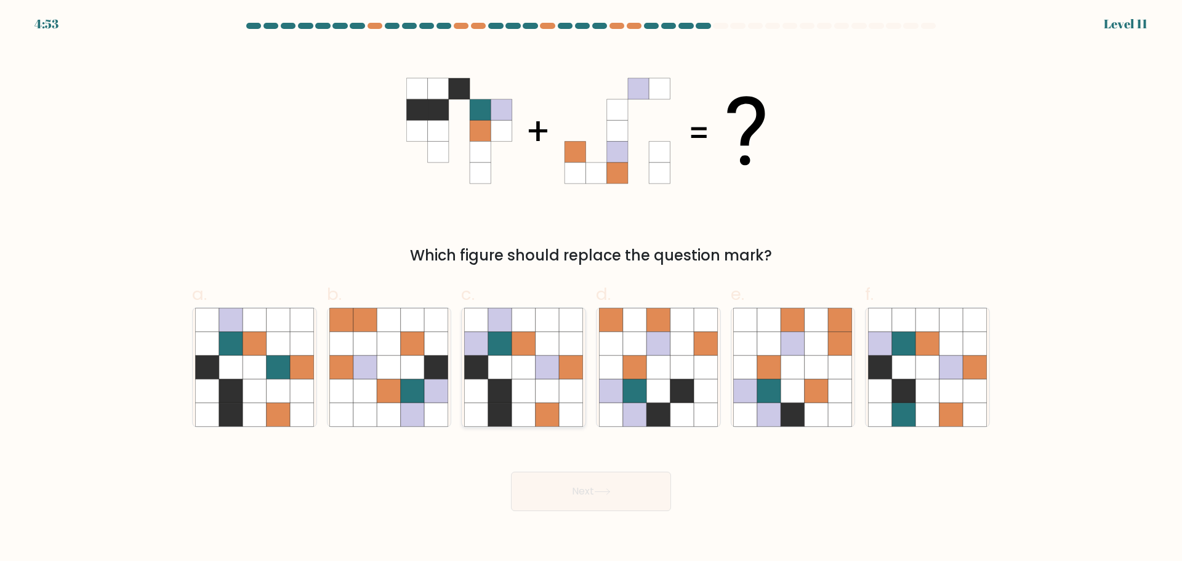
click at [504, 403] on icon at bounding box center [499, 414] width 23 height 23
click at [591, 289] on input "c." at bounding box center [591, 285] width 1 height 8
radio input "true"
click at [287, 379] on icon at bounding box center [278, 390] width 23 height 23
click at [591, 289] on input "a." at bounding box center [591, 285] width 1 height 8
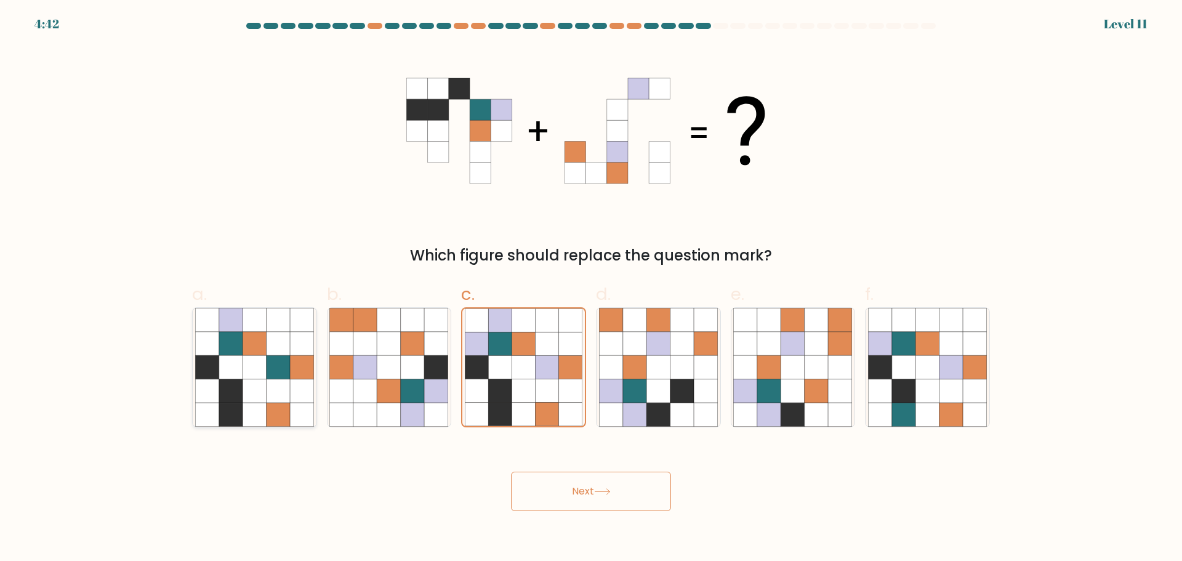
radio input "true"
click at [500, 395] on icon at bounding box center [499, 390] width 23 height 23
click at [591, 289] on input "c." at bounding box center [591, 285] width 1 height 8
radio input "true"
click at [478, 350] on icon at bounding box center [476, 343] width 23 height 23
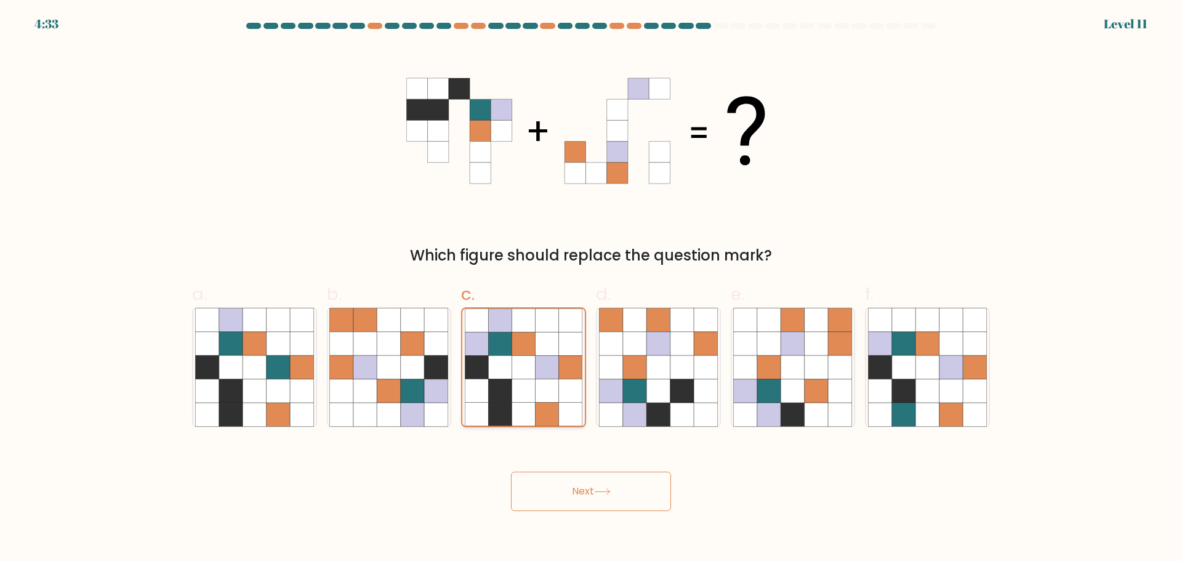
click at [591, 289] on input "c." at bounding box center [591, 285] width 1 height 8
click at [555, 485] on button "Next" at bounding box center [591, 491] width 160 height 39
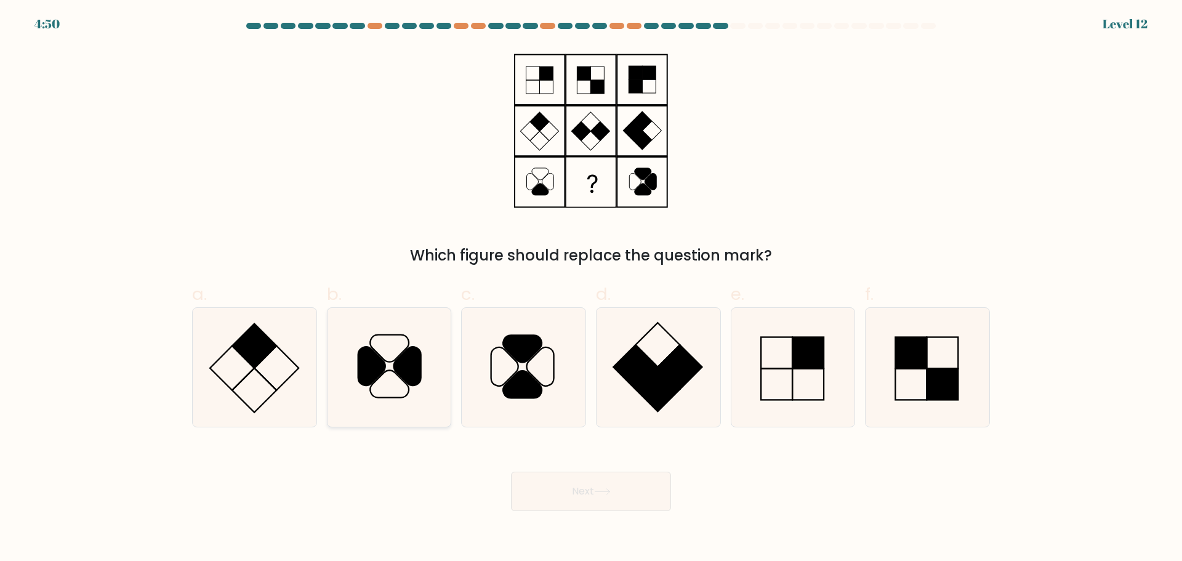
click at [415, 398] on icon at bounding box center [388, 367] width 119 height 119
click at [591, 289] on input "b." at bounding box center [591, 285] width 1 height 8
radio input "true"
click at [536, 486] on button "Next" at bounding box center [591, 491] width 160 height 39
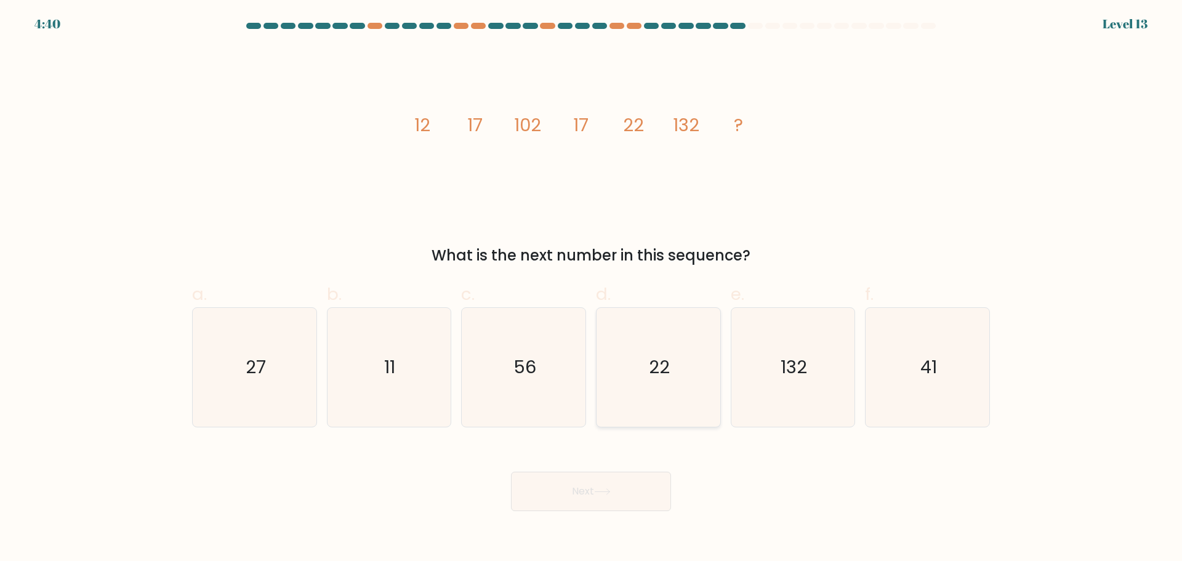
click at [666, 326] on icon "22" at bounding box center [658, 367] width 119 height 119
click at [592, 289] on input "d. 22" at bounding box center [591, 285] width 1 height 8
radio input "true"
click at [581, 488] on button "Next" at bounding box center [591, 491] width 160 height 39
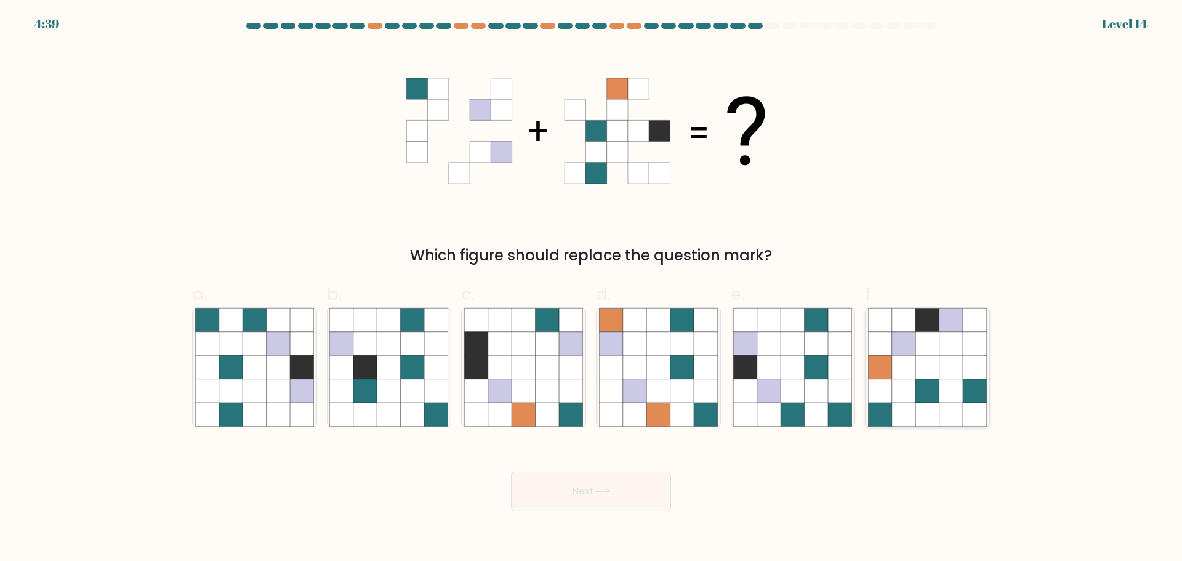
click at [909, 403] on icon at bounding box center [927, 367] width 119 height 119
click at [592, 289] on input "f." at bounding box center [591, 285] width 1 height 8
radio input "true"
click at [603, 483] on button "Next" at bounding box center [591, 491] width 160 height 39
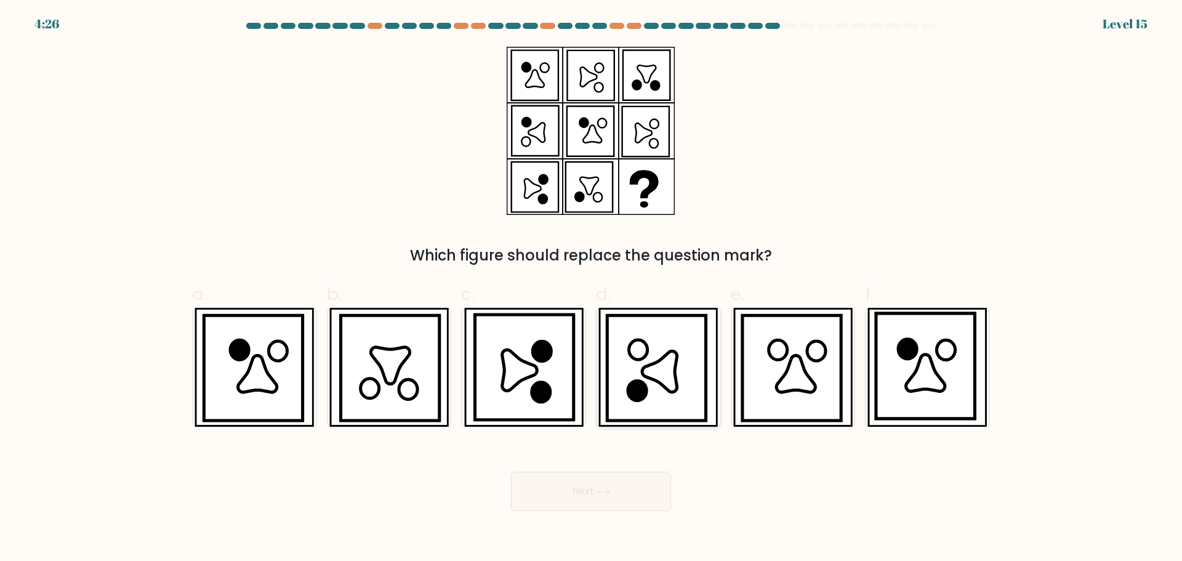
click at [614, 395] on icon at bounding box center [656, 367] width 98 height 105
click at [592, 289] on input "d." at bounding box center [591, 285] width 1 height 8
radio input "true"
click at [565, 497] on button "Next" at bounding box center [591, 491] width 160 height 39
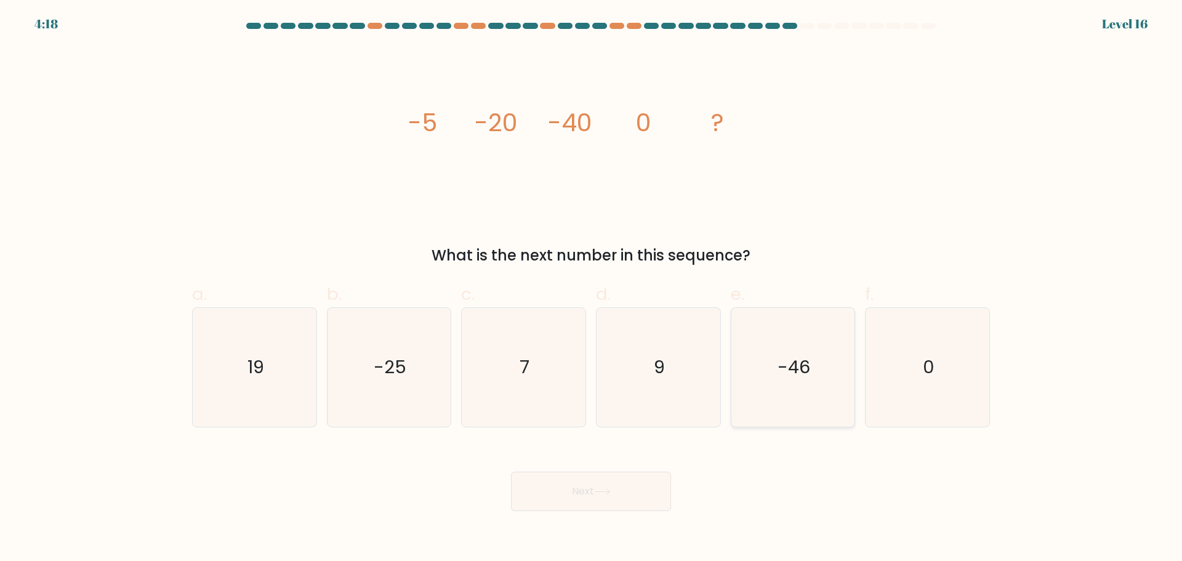
click at [774, 365] on icon "-46" at bounding box center [792, 367] width 119 height 119
click at [592, 289] on input "e. -46" at bounding box center [591, 285] width 1 height 8
radio input "true"
click at [604, 491] on icon at bounding box center [602, 491] width 17 height 7
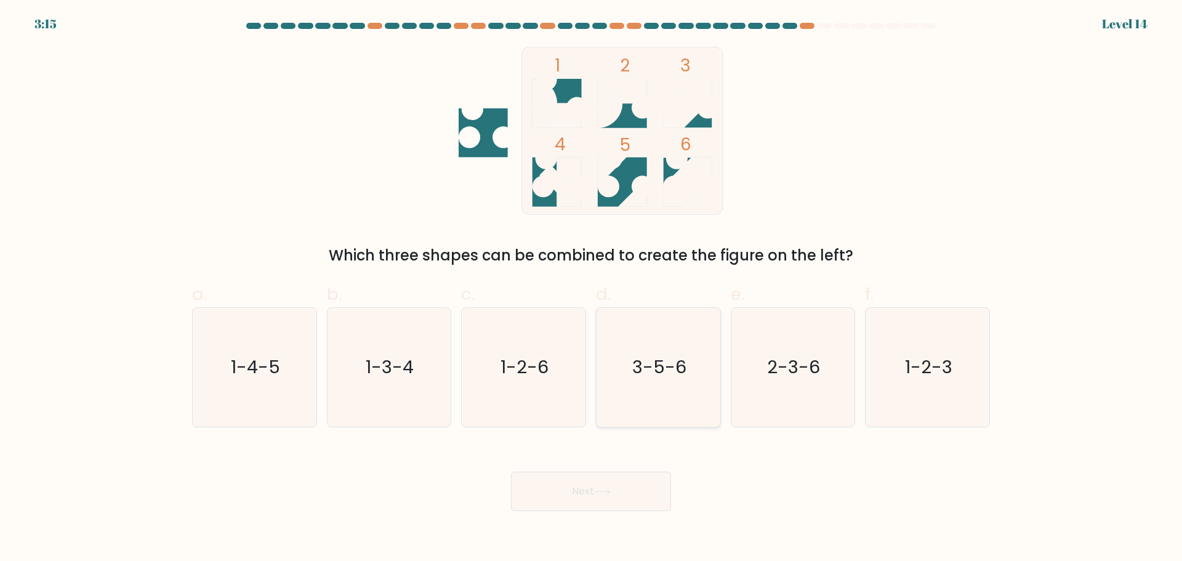
click at [683, 388] on icon "3-5-6" at bounding box center [658, 367] width 119 height 119
click at [592, 289] on input "d. 3-5-6" at bounding box center [591, 285] width 1 height 8
radio input "true"
click at [611, 497] on button "Next" at bounding box center [591, 491] width 160 height 39
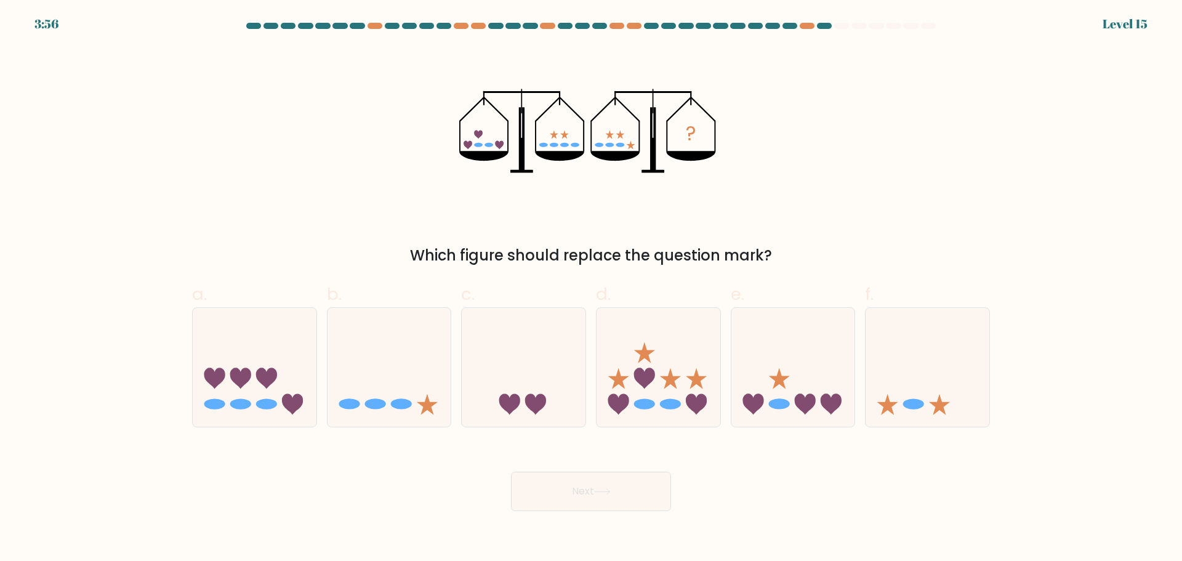
drag, startPoint x: 625, startPoint y: 467, endPoint x: 584, endPoint y: 454, distance: 42.5
click at [585, 454] on div "Next" at bounding box center [591, 476] width 813 height 69
click at [802, 427] on form at bounding box center [591, 267] width 1182 height 488
click at [787, 424] on div at bounding box center [793, 367] width 125 height 120
click at [592, 289] on input "e." at bounding box center [591, 285] width 1 height 8
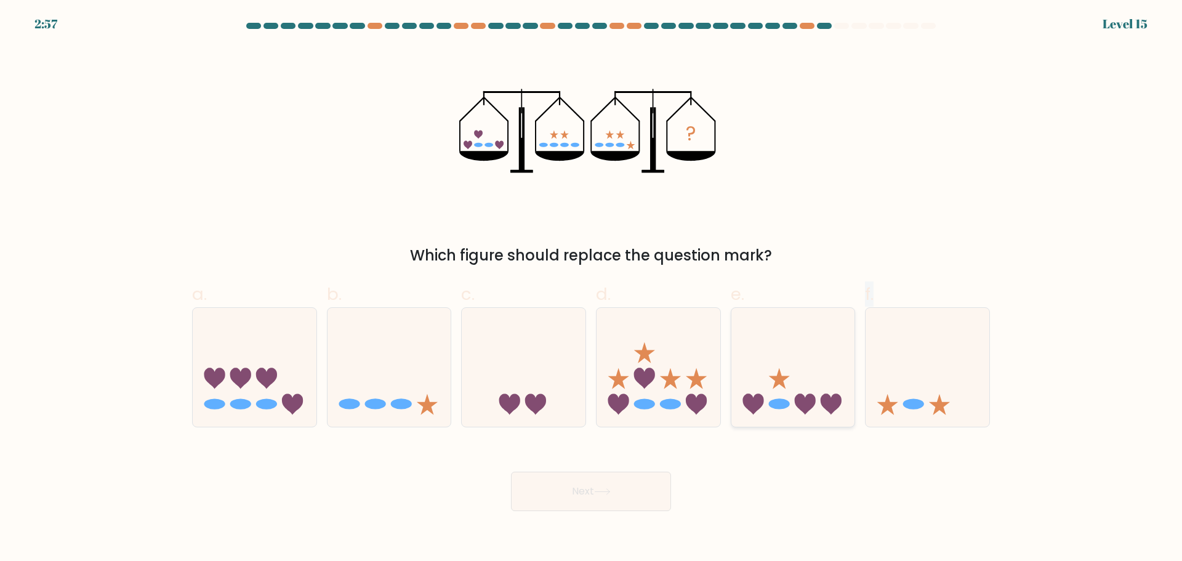
radio input "true"
click at [670, 478] on button "Next" at bounding box center [591, 491] width 160 height 39
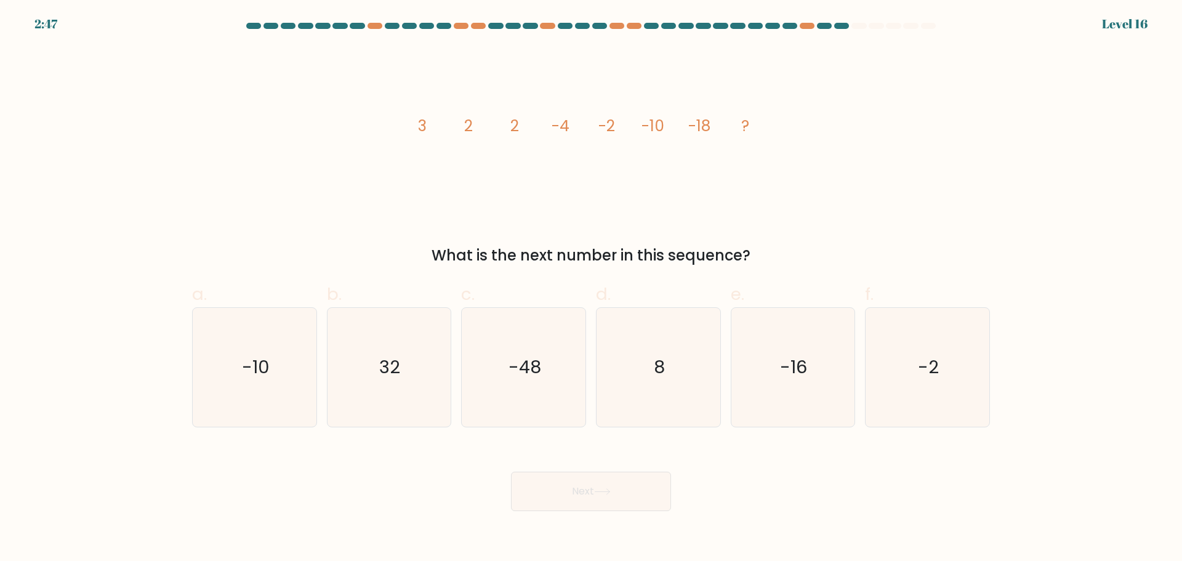
click at [774, 305] on label "e. -16" at bounding box center [793, 353] width 125 height 145
click at [592, 289] on input "e. -16" at bounding box center [591, 285] width 1 height 8
radio input "true"
click at [674, 229] on div "image/svg+xml 3 2 2 -4 -2 -10 -18 ? What is the next number in this sequence?" at bounding box center [591, 157] width 813 height 220
click at [632, 478] on button "Next" at bounding box center [591, 491] width 160 height 39
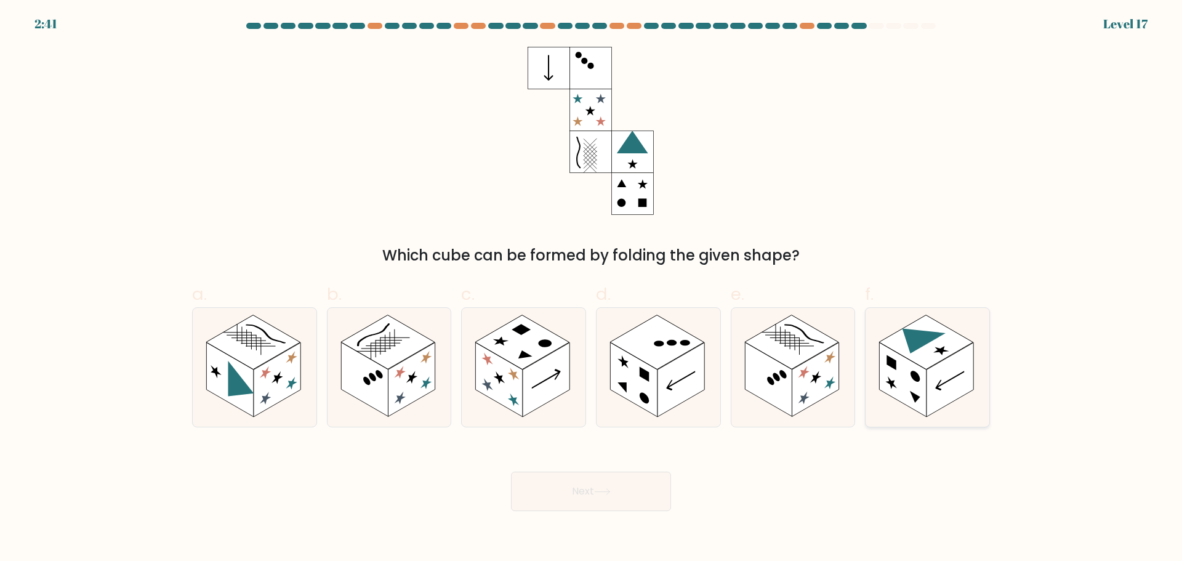
click at [880, 382] on rect at bounding box center [903, 379] width 47 height 74
click at [592, 289] on input "f." at bounding box center [591, 285] width 1 height 8
radio input "true"
click at [636, 486] on button "Next" at bounding box center [591, 491] width 160 height 39
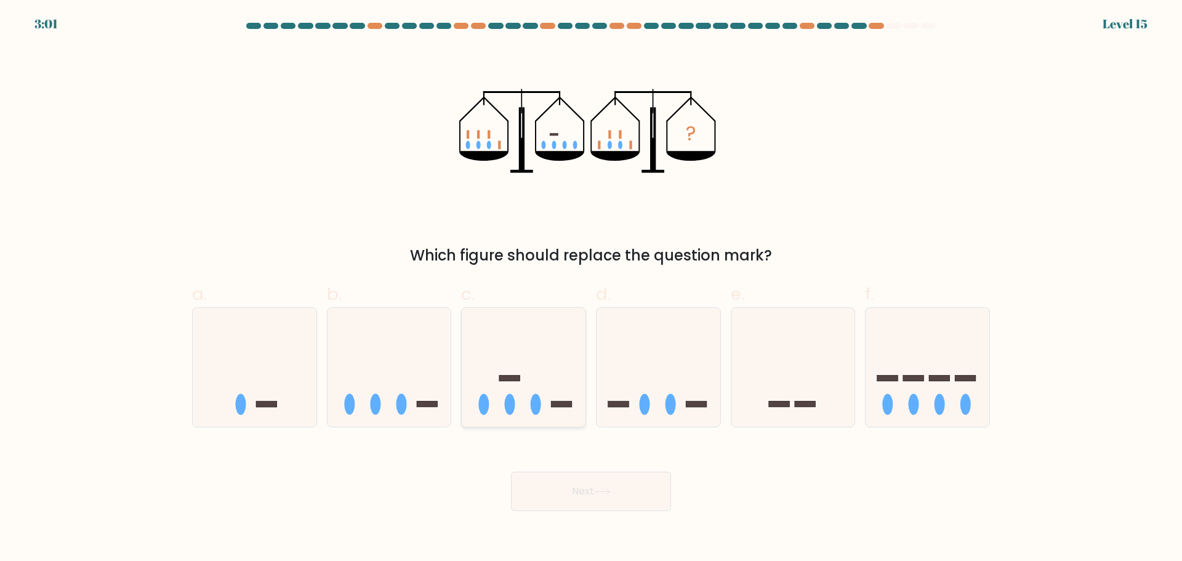
click at [486, 386] on icon at bounding box center [524, 367] width 124 height 102
click at [591, 289] on input "c." at bounding box center [591, 285] width 1 height 8
radio input "true"
click at [414, 401] on icon at bounding box center [389, 367] width 124 height 102
click at [591, 289] on input "b." at bounding box center [591, 285] width 1 height 8
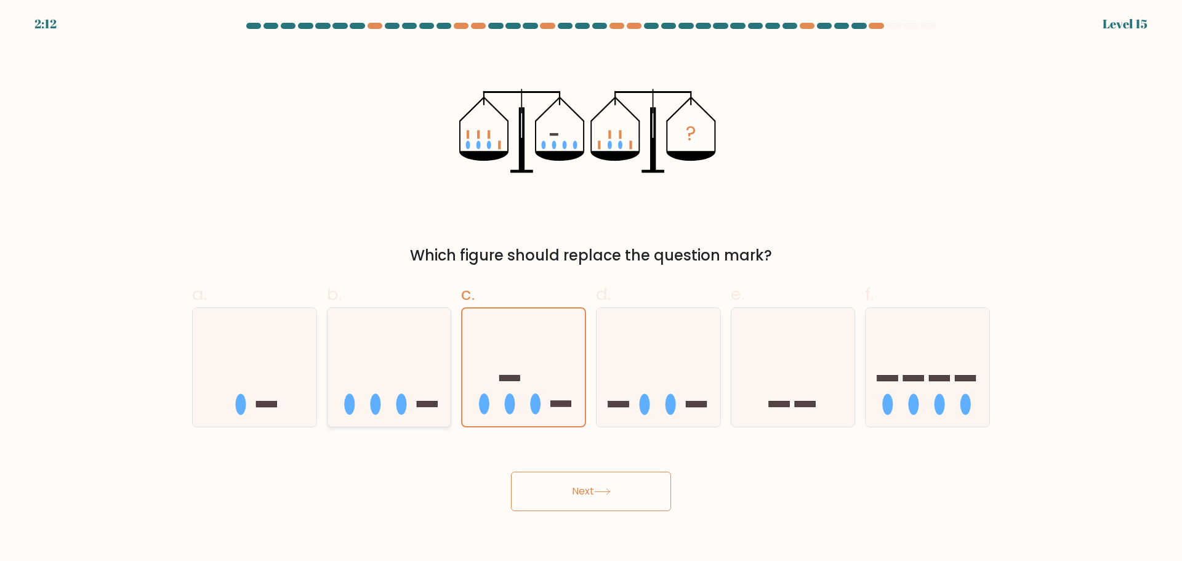
radio input "true"
click at [552, 490] on button "Next" at bounding box center [591, 491] width 160 height 39
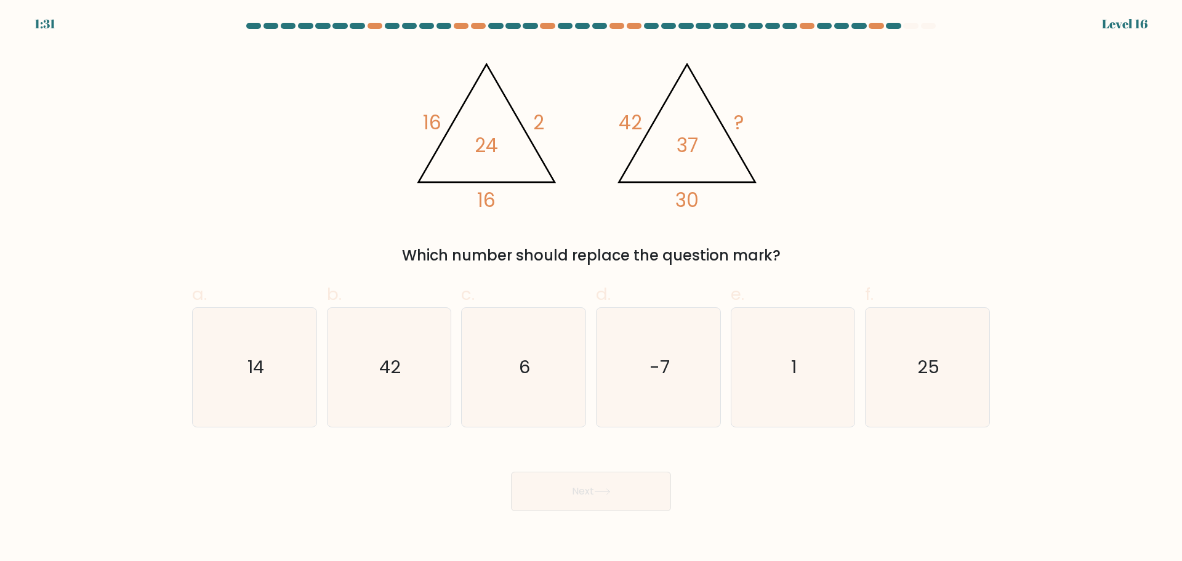
click at [678, 299] on label "d. -7" at bounding box center [658, 353] width 125 height 145
click at [592, 289] on input "d. -7" at bounding box center [591, 285] width 1 height 8
radio input "true"
click at [625, 483] on button "Next" at bounding box center [591, 491] width 160 height 39
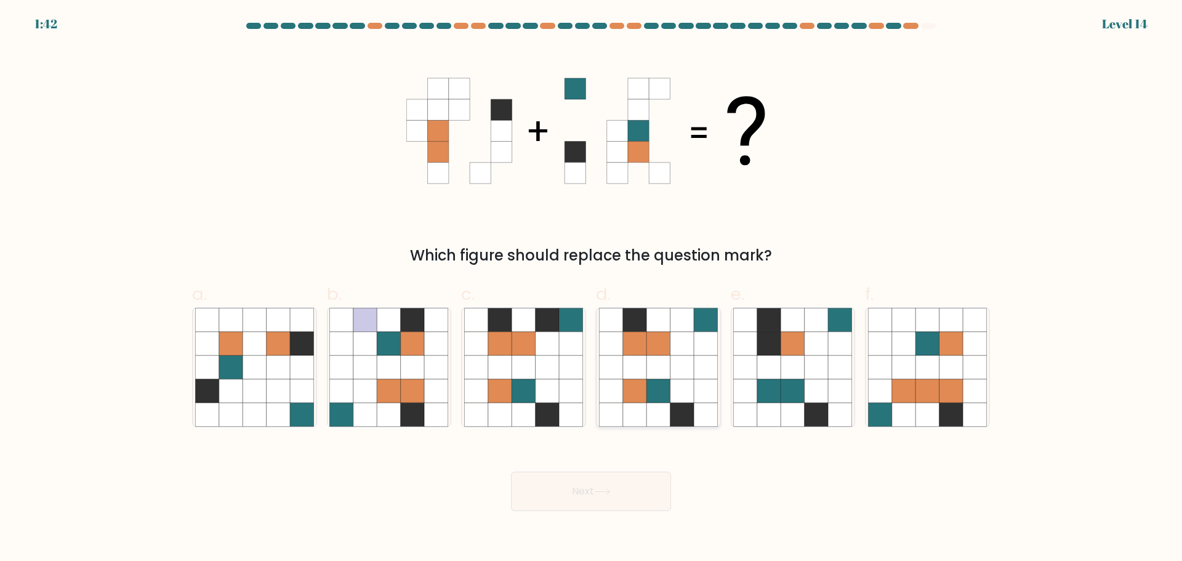
click at [664, 372] on icon at bounding box center [657, 366] width 23 height 23
click at [592, 289] on input "d." at bounding box center [591, 285] width 1 height 8
radio input "true"
click at [603, 494] on icon at bounding box center [602, 491] width 17 height 7
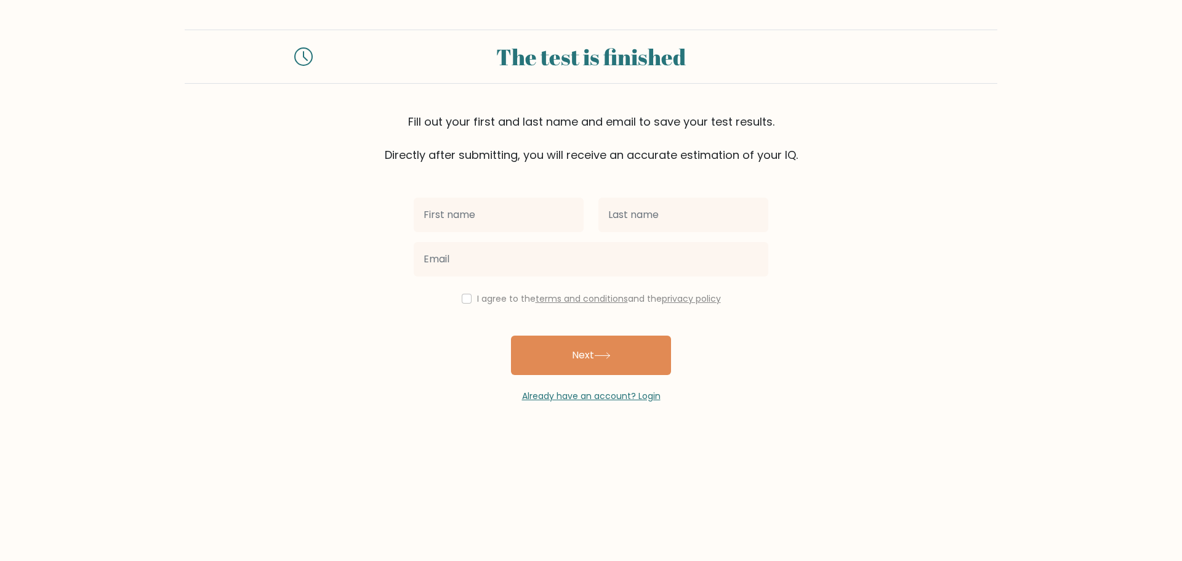
click at [534, 209] on input "text" at bounding box center [499, 215] width 170 height 34
click at [534, 210] on input "text" at bounding box center [499, 215] width 170 height 34
type input "[PERSON_NAME]"
type input "azuro"
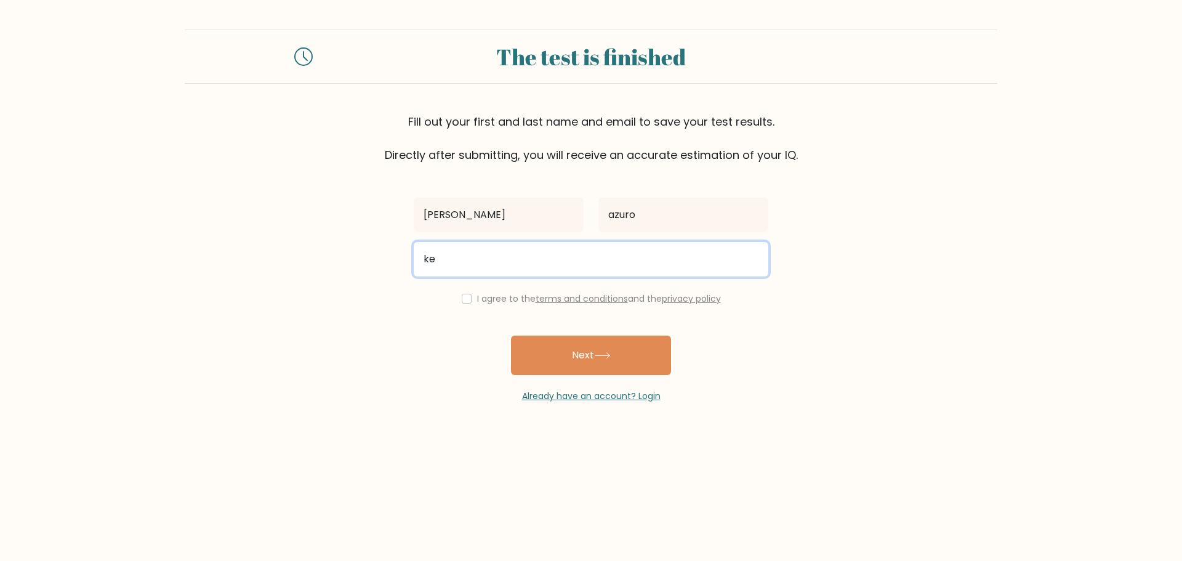
type input "kervinstockx@gmail.com"
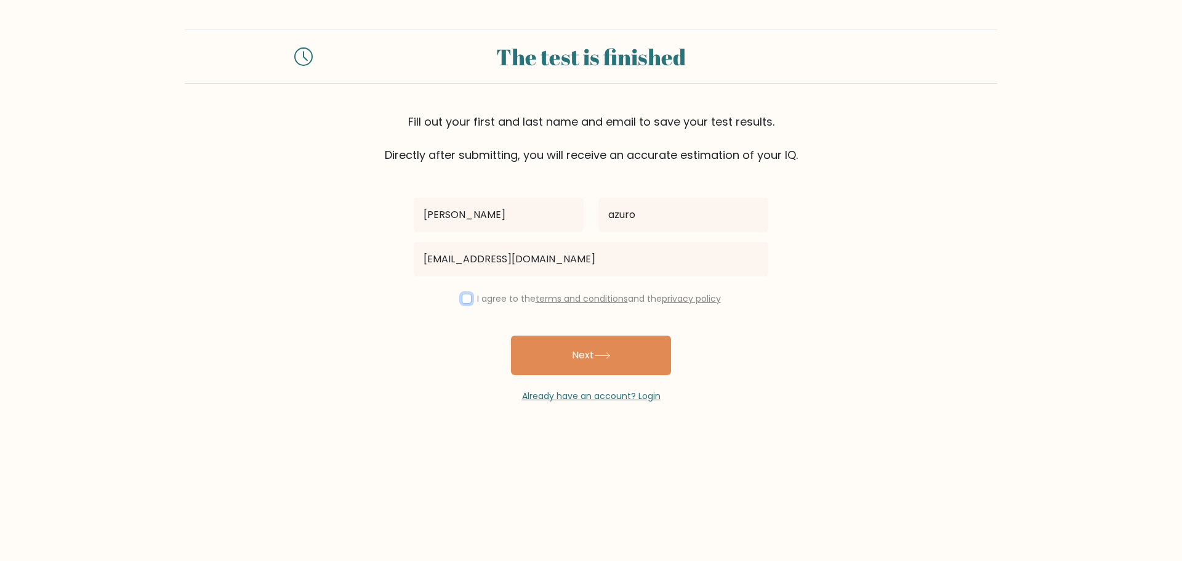
click at [467, 299] on input "checkbox" at bounding box center [467, 299] width 10 height 10
checkbox input "true"
click at [537, 348] on button "Next" at bounding box center [591, 354] width 160 height 39
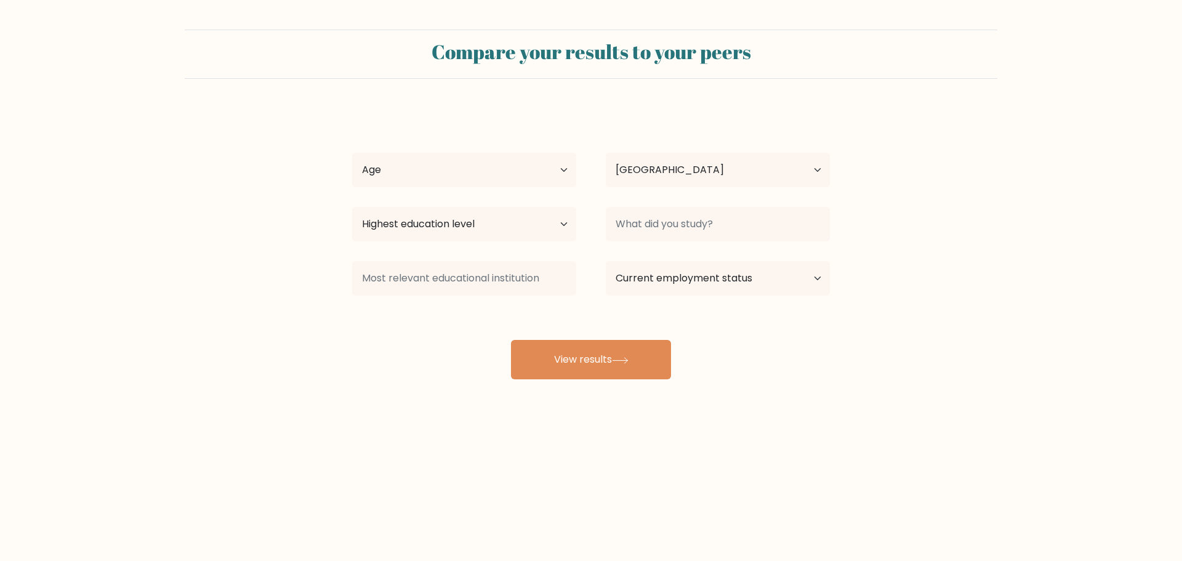
select select "GB"
click at [505, 175] on select "Age Under [DEMOGRAPHIC_DATA] [DEMOGRAPHIC_DATA] [DEMOGRAPHIC_DATA] [DEMOGRAPHIC…" at bounding box center [464, 170] width 224 height 34
select select "18_24"
click at [352, 153] on select "Age Under [DEMOGRAPHIC_DATA] [DEMOGRAPHIC_DATA] [DEMOGRAPHIC_DATA] [DEMOGRAPHIC…" at bounding box center [464, 170] width 224 height 34
click at [482, 216] on select "Highest education level No schooling Primary Lower Secondary Upper Secondary Oc…" at bounding box center [464, 224] width 224 height 34
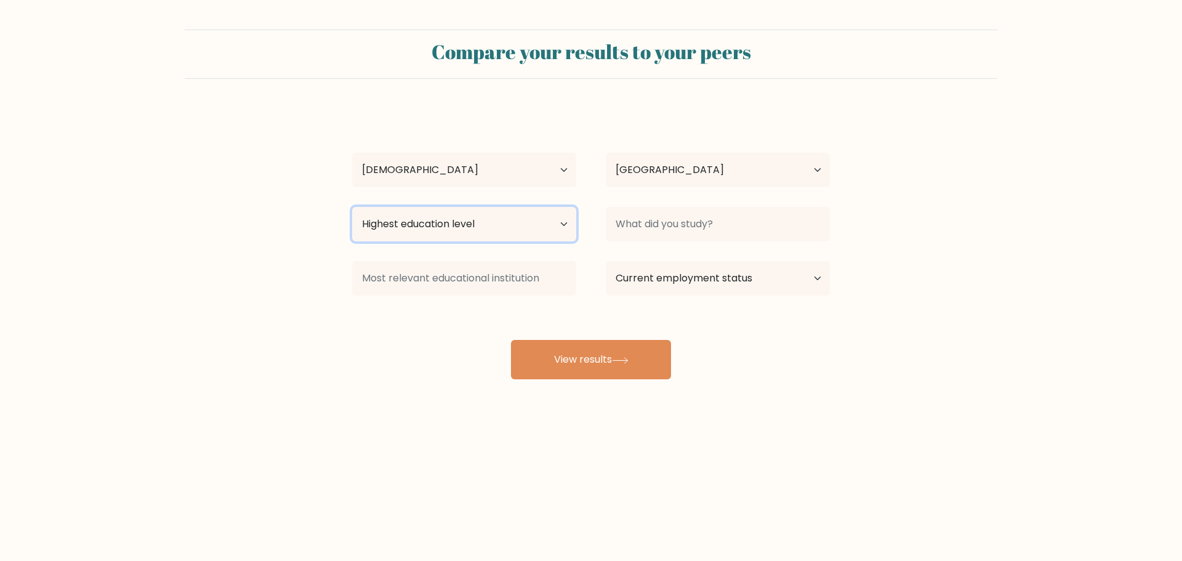
select select "bachelors_degree"
click at [352, 207] on select "Highest education level No schooling Primary Lower Secondary Upper Secondary Oc…" at bounding box center [464, 224] width 224 height 34
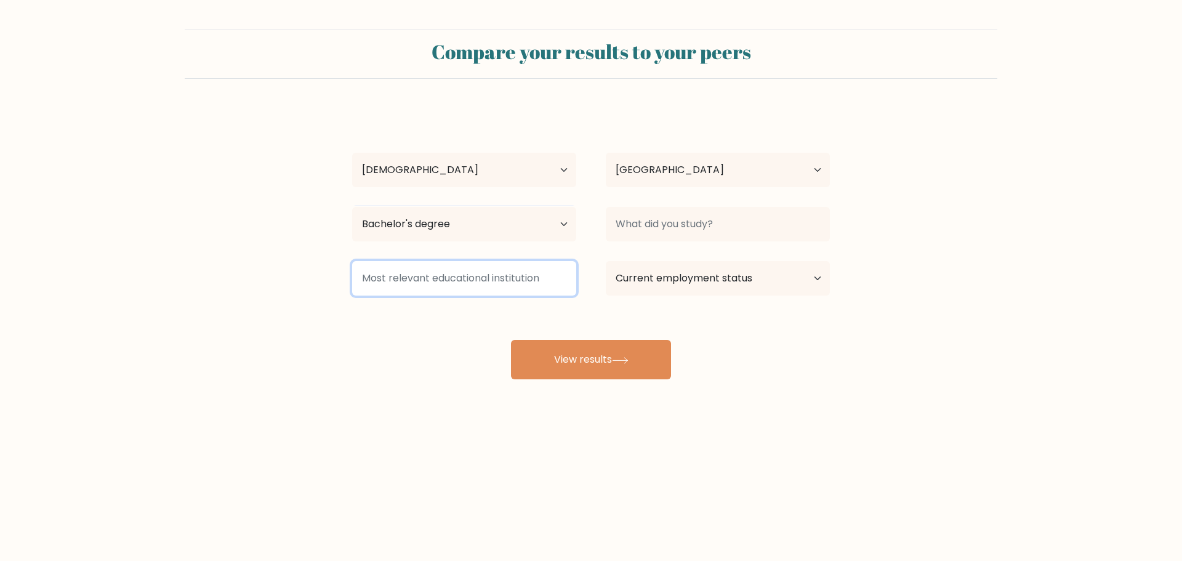
click at [458, 292] on input at bounding box center [464, 278] width 224 height 34
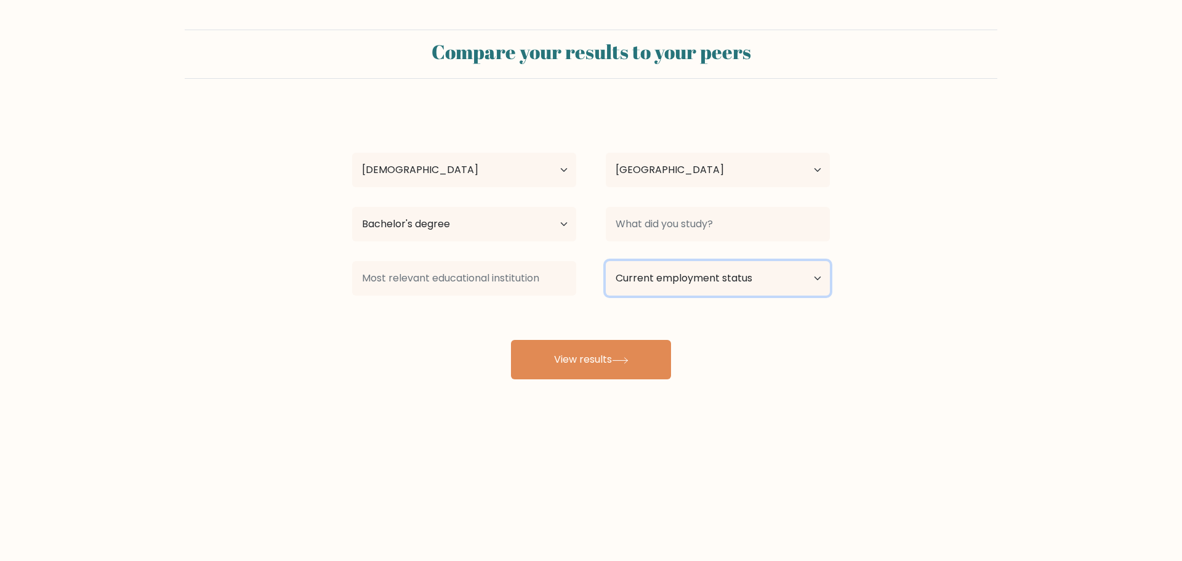
click at [647, 269] on select "Current employment status Employed Student Retired Other / prefer not to answer" at bounding box center [718, 278] width 224 height 34
select select "student"
click at [606, 261] on select "Current employment status Employed Student Retired Other / prefer not to answer" at bounding box center [718, 278] width 224 height 34
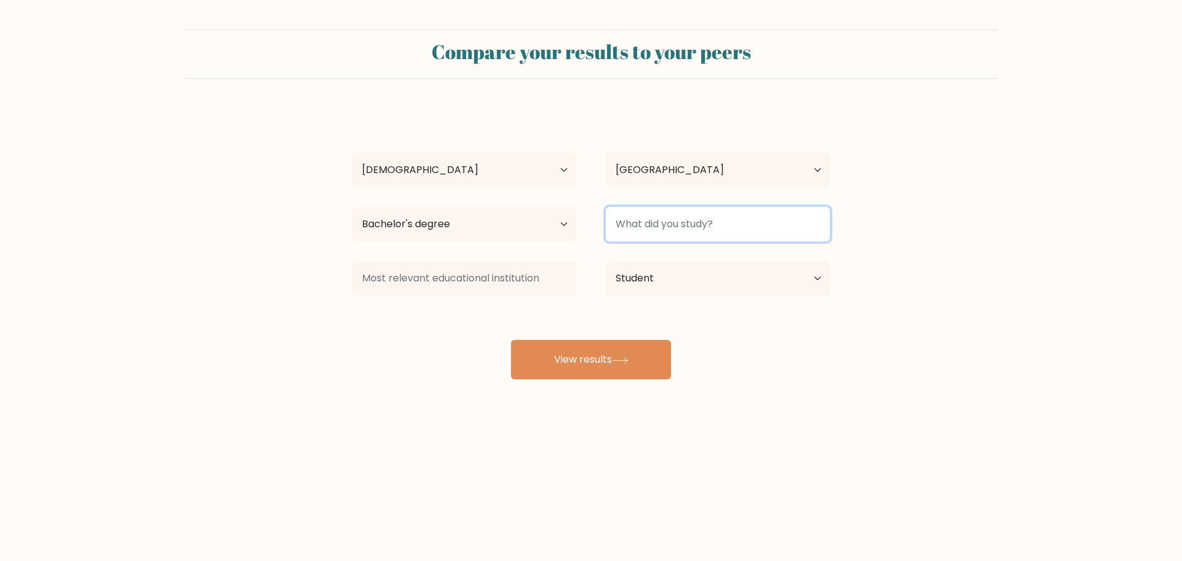
click at [644, 231] on input at bounding box center [718, 224] width 224 height 34
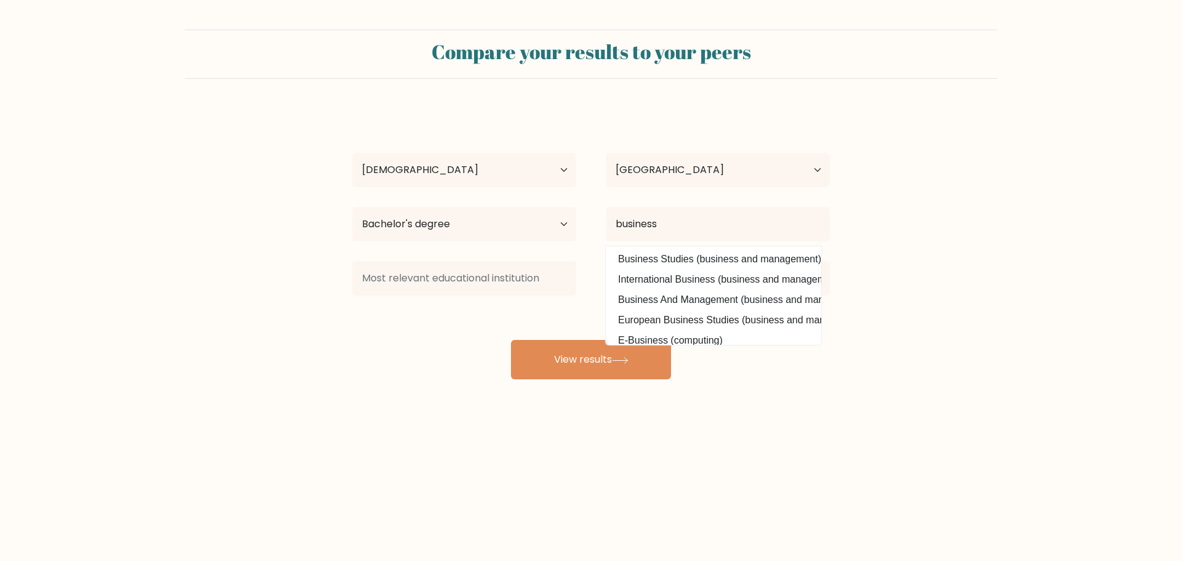
drag, startPoint x: 654, startPoint y: 261, endPoint x: 655, endPoint y: 242, distance: 19.1
click at [654, 260] on option "Business Studies (business and management)" at bounding box center [713, 259] width 209 height 20
type input "Business Studies"
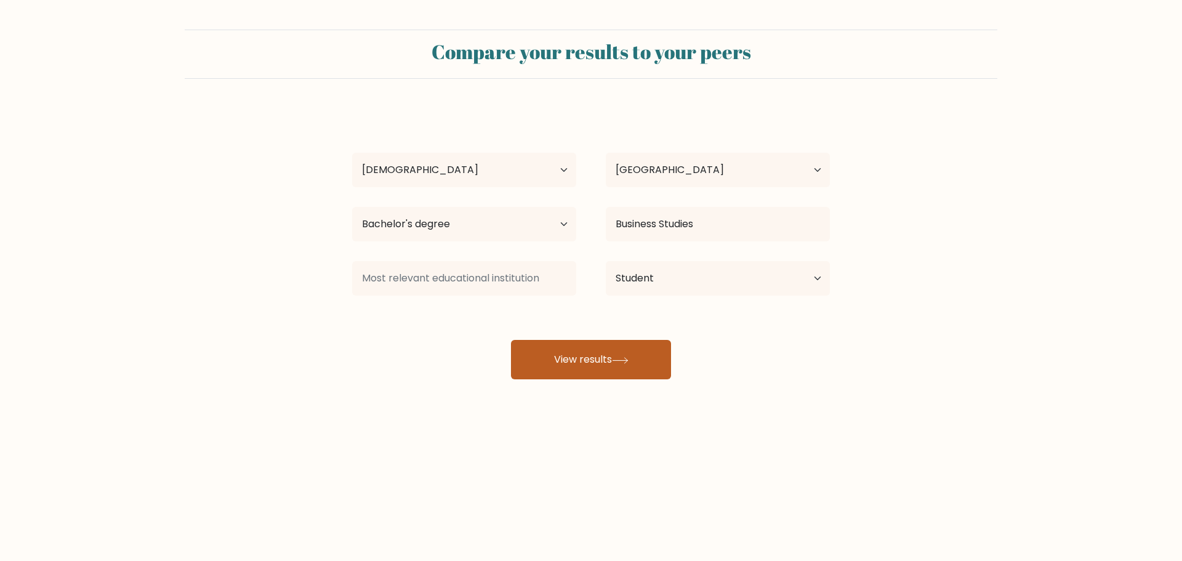
click at [563, 343] on button "View results" at bounding box center [591, 359] width 160 height 39
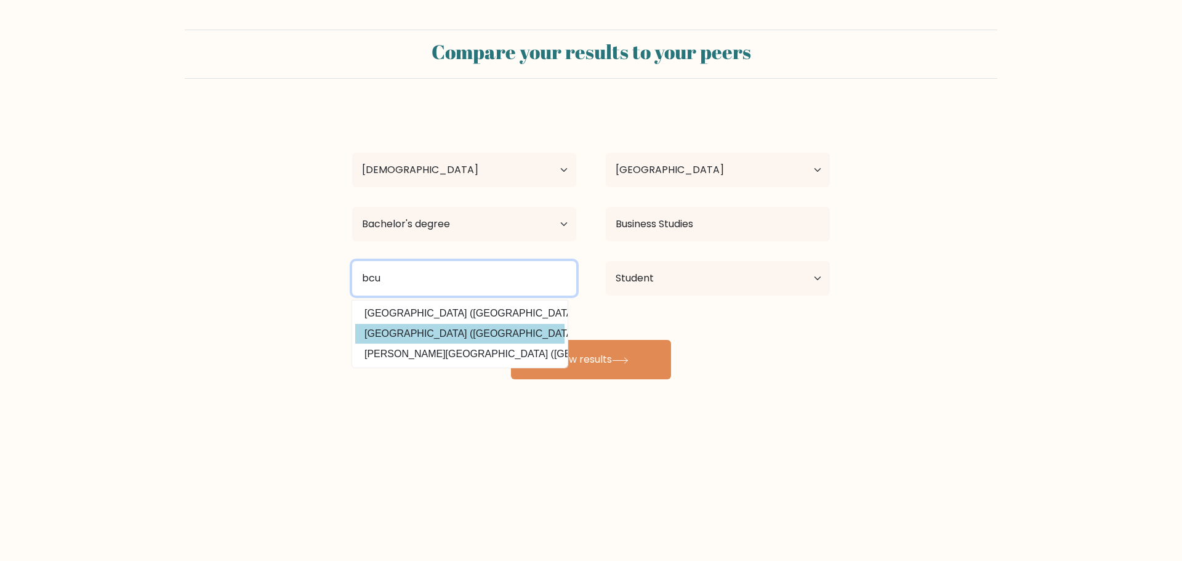
type input "bcu"
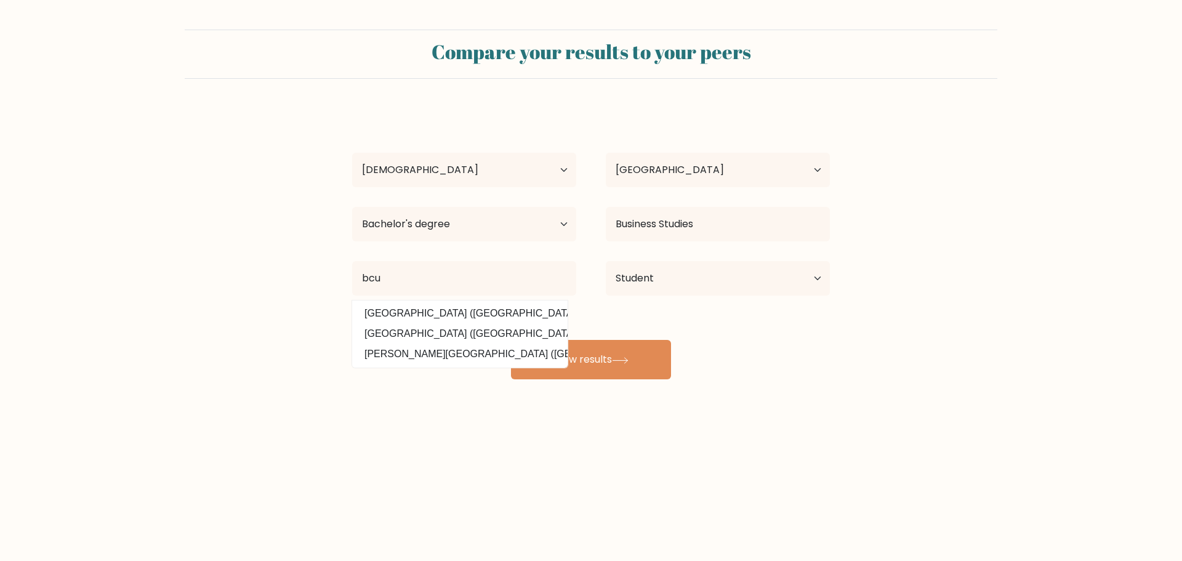
drag, startPoint x: 492, startPoint y: 332, endPoint x: 510, endPoint y: 340, distance: 19.9
click at [492, 332] on div "kervin azuro Age Under 18 years old 18-24 years old 25-34 years old 35-44 years…" at bounding box center [591, 243] width 492 height 271
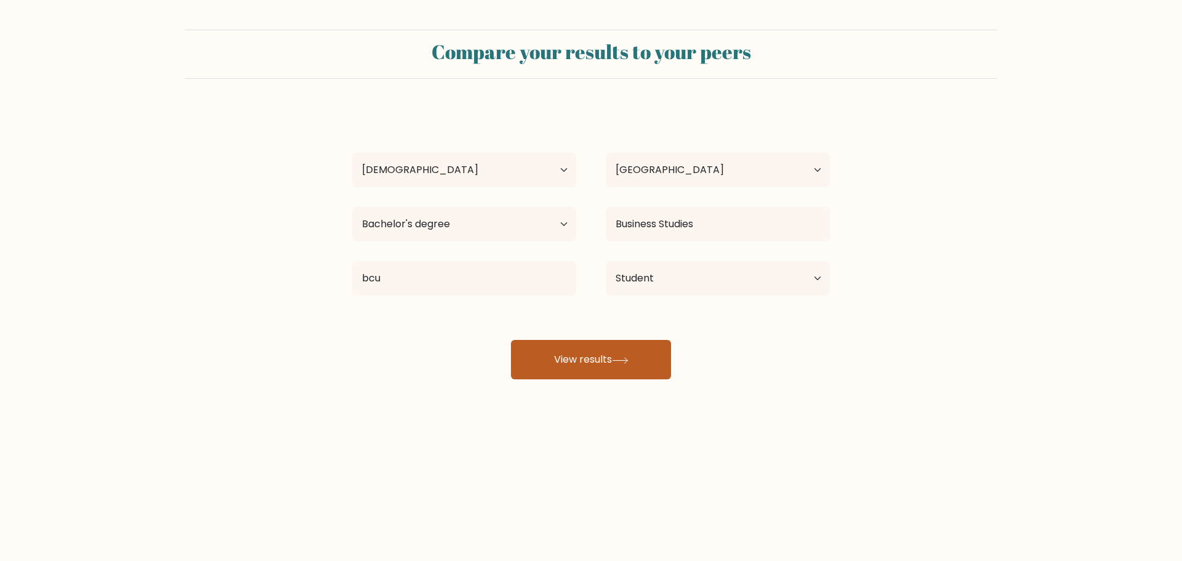
click at [532, 353] on button "View results" at bounding box center [591, 359] width 160 height 39
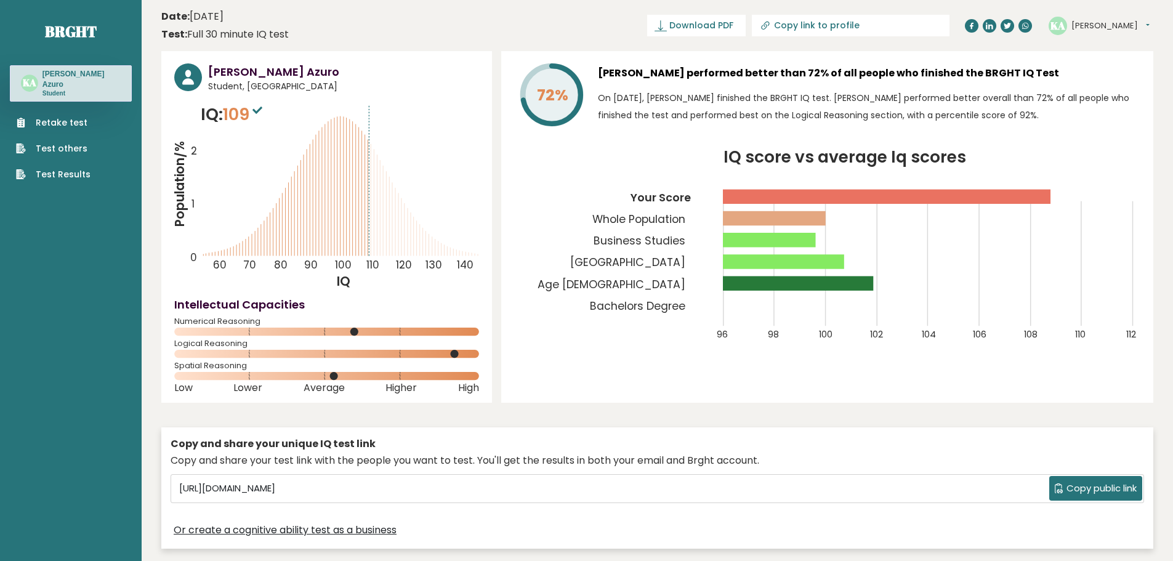
click at [57, 116] on link "Retake test" at bounding box center [53, 122] width 74 height 13
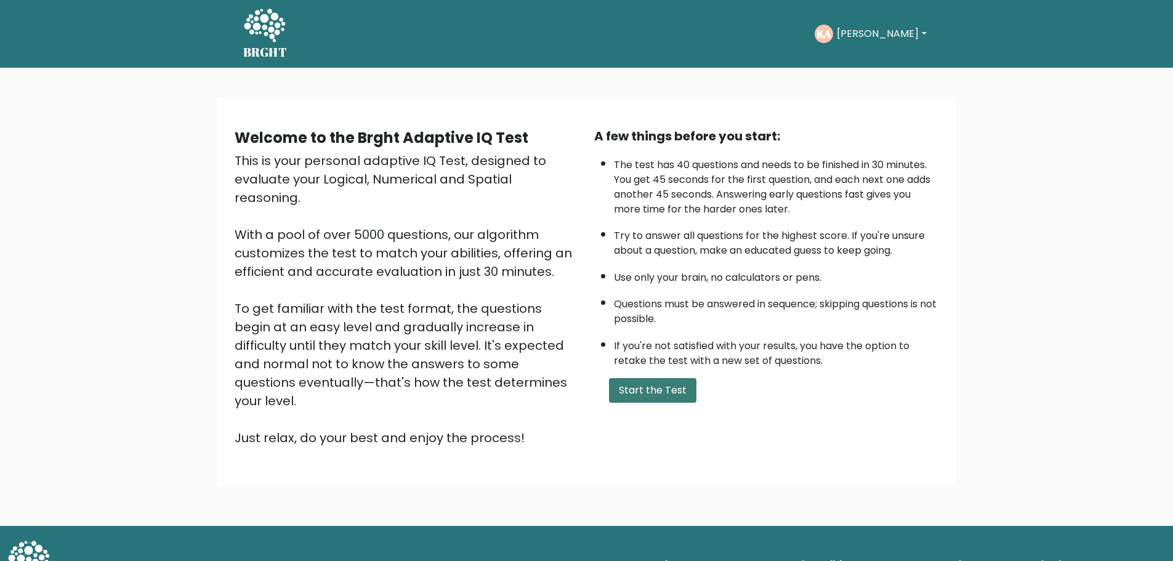
click at [657, 385] on button "Start the Test" at bounding box center [652, 390] width 87 height 25
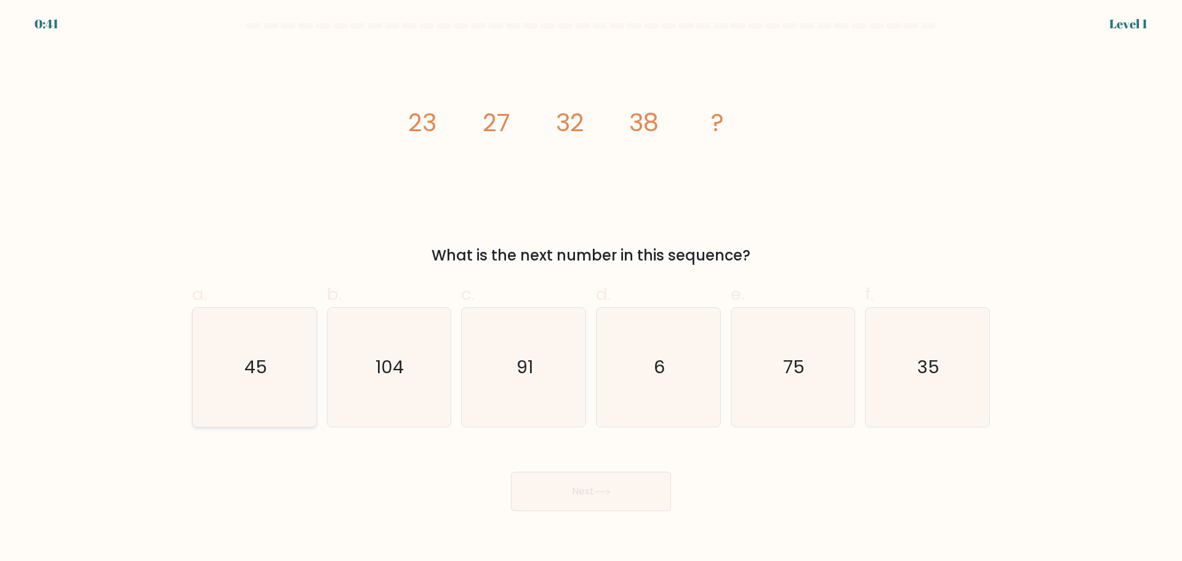
click at [281, 354] on icon "45" at bounding box center [254, 367] width 119 height 119
click at [591, 289] on input "a. 45" at bounding box center [591, 285] width 1 height 8
radio input "true"
click at [571, 505] on button "Next" at bounding box center [591, 491] width 160 height 39
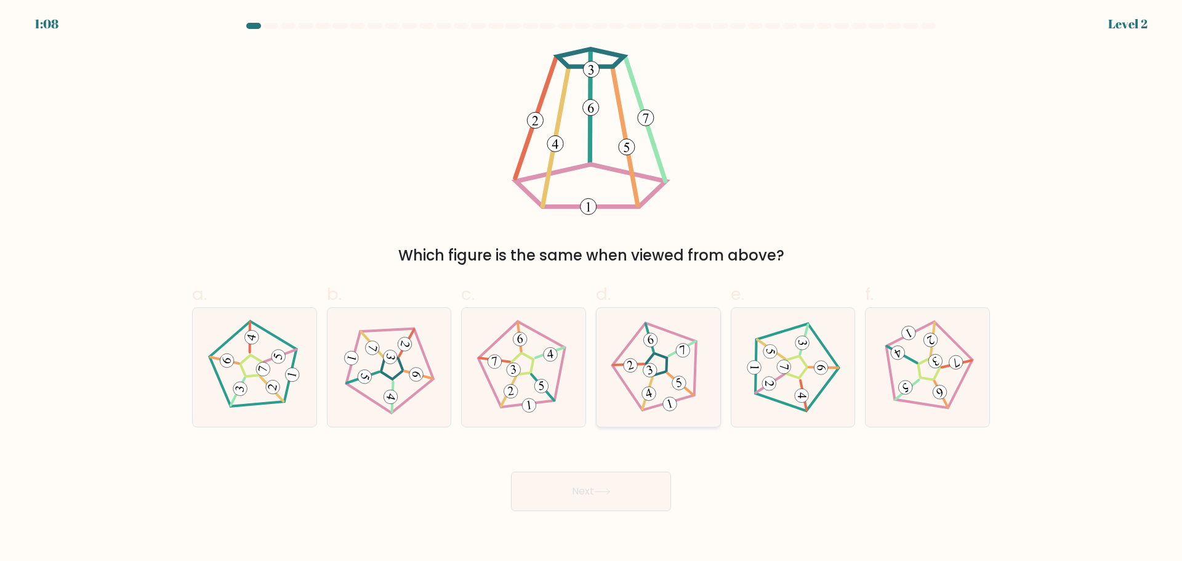
click at [673, 393] on icon at bounding box center [658, 366] width 95 height 95
click at [592, 289] on input "d." at bounding box center [591, 285] width 1 height 8
radio input "true"
click at [629, 476] on button "Next" at bounding box center [591, 491] width 160 height 39
click at [624, 486] on button "Next" at bounding box center [591, 491] width 160 height 39
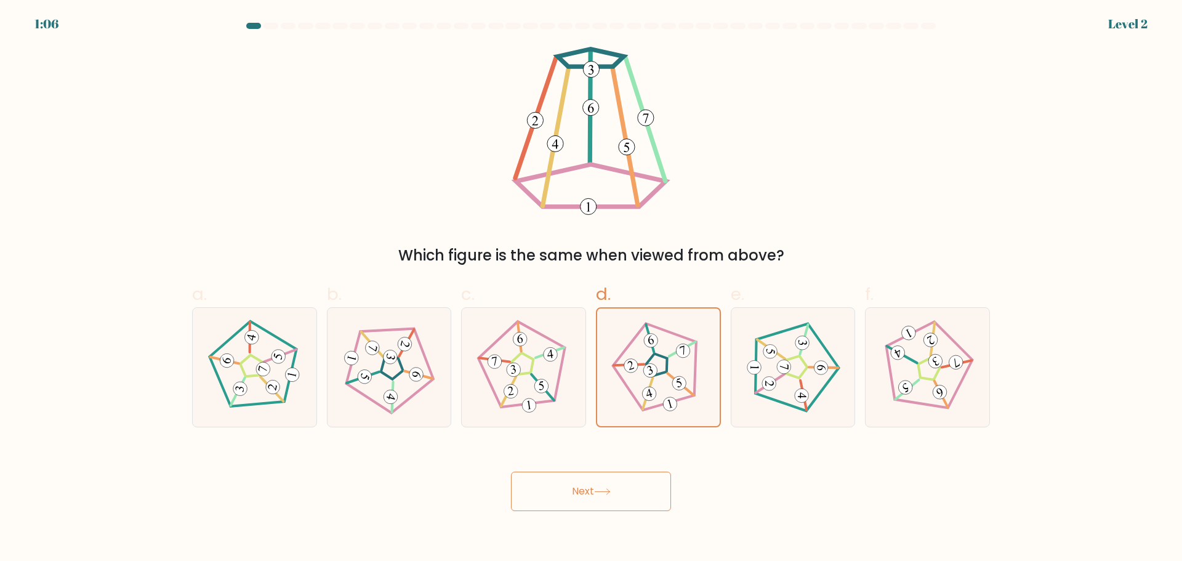
click at [599, 490] on icon at bounding box center [602, 491] width 17 height 7
click at [595, 488] on button "Next" at bounding box center [591, 491] width 160 height 39
click at [596, 487] on button "Next" at bounding box center [591, 491] width 160 height 39
click at [597, 487] on button "Next" at bounding box center [591, 491] width 160 height 39
click at [598, 486] on button "Next" at bounding box center [591, 491] width 160 height 39
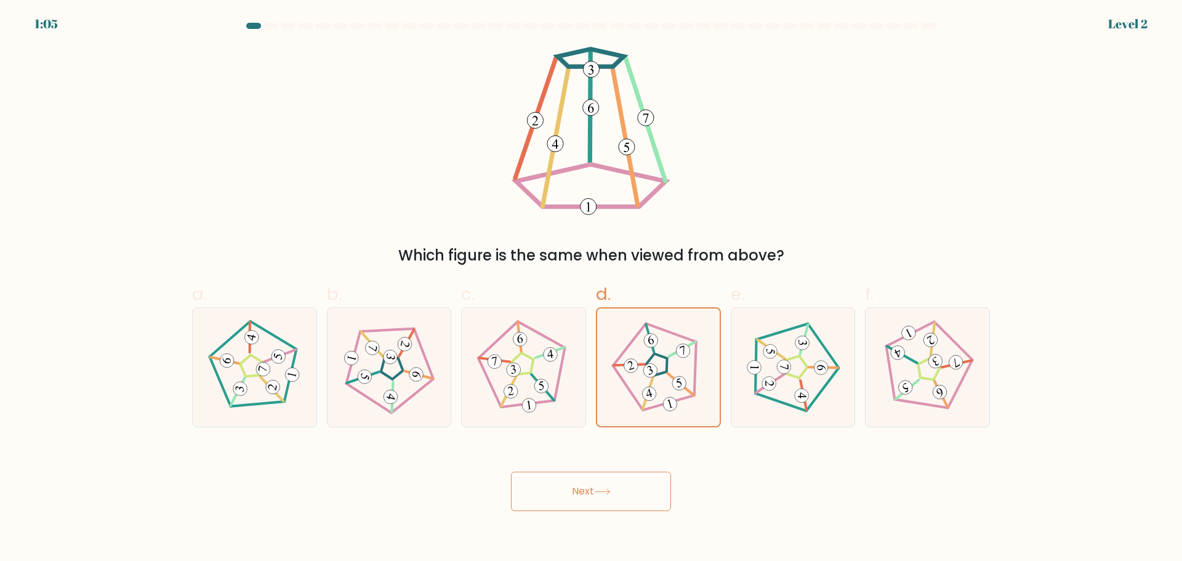
click at [598, 486] on button "Next" at bounding box center [591, 491] width 160 height 39
click at [795, 482] on div "Next" at bounding box center [591, 476] width 813 height 69
drag, startPoint x: 539, startPoint y: 494, endPoint x: 548, endPoint y: 494, distance: 9.2
click at [546, 494] on button "Next" at bounding box center [591, 491] width 160 height 39
click at [532, 345] on icon at bounding box center [523, 366] width 95 height 95
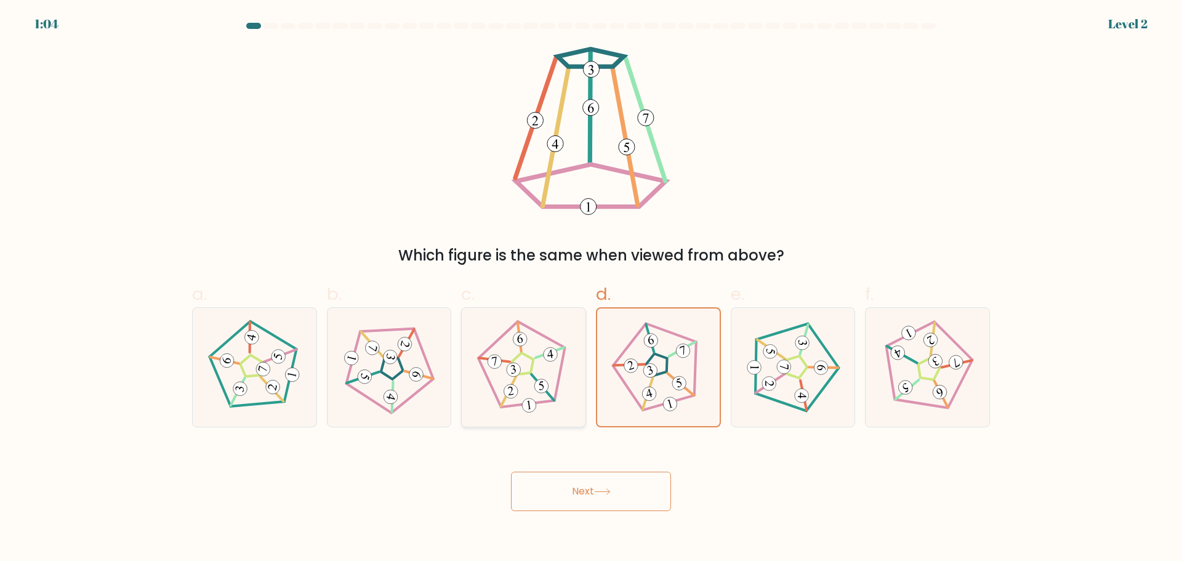
click at [591, 289] on input "c." at bounding box center [591, 285] width 1 height 8
radio input "true"
click at [657, 359] on icon at bounding box center [658, 366] width 95 height 95
click at [592, 289] on input "d." at bounding box center [591, 285] width 1 height 8
radio input "true"
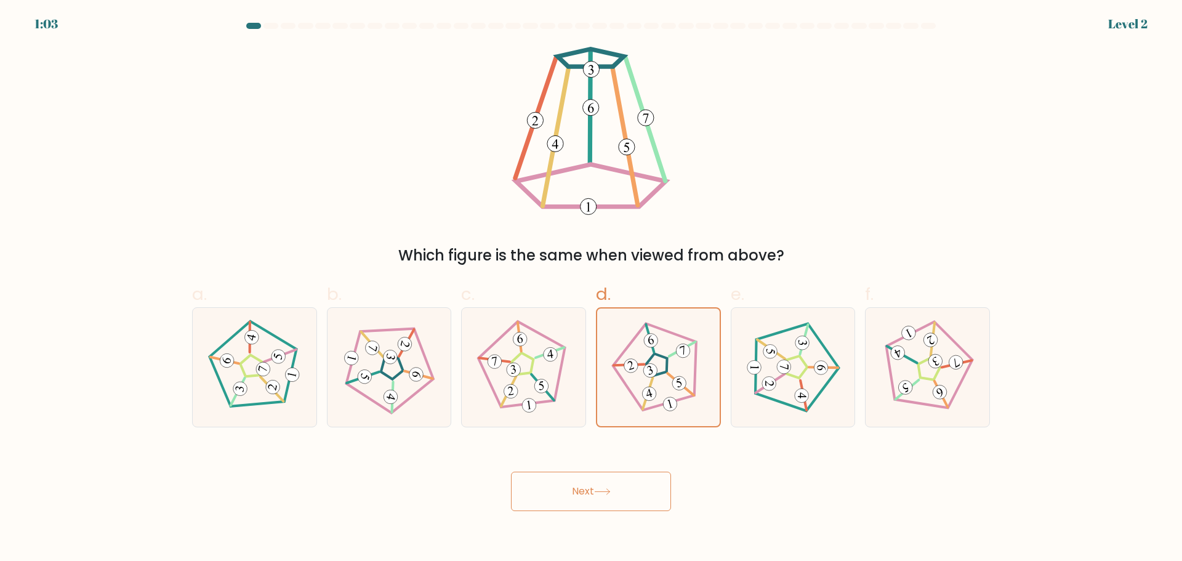
click at [599, 486] on button "Next" at bounding box center [591, 491] width 160 height 39
drag, startPoint x: 599, startPoint y: 486, endPoint x: 595, endPoint y: 473, distance: 14.0
click at [596, 479] on button "Next" at bounding box center [591, 491] width 160 height 39
drag, startPoint x: 521, startPoint y: 294, endPoint x: 533, endPoint y: 365, distance: 72.4
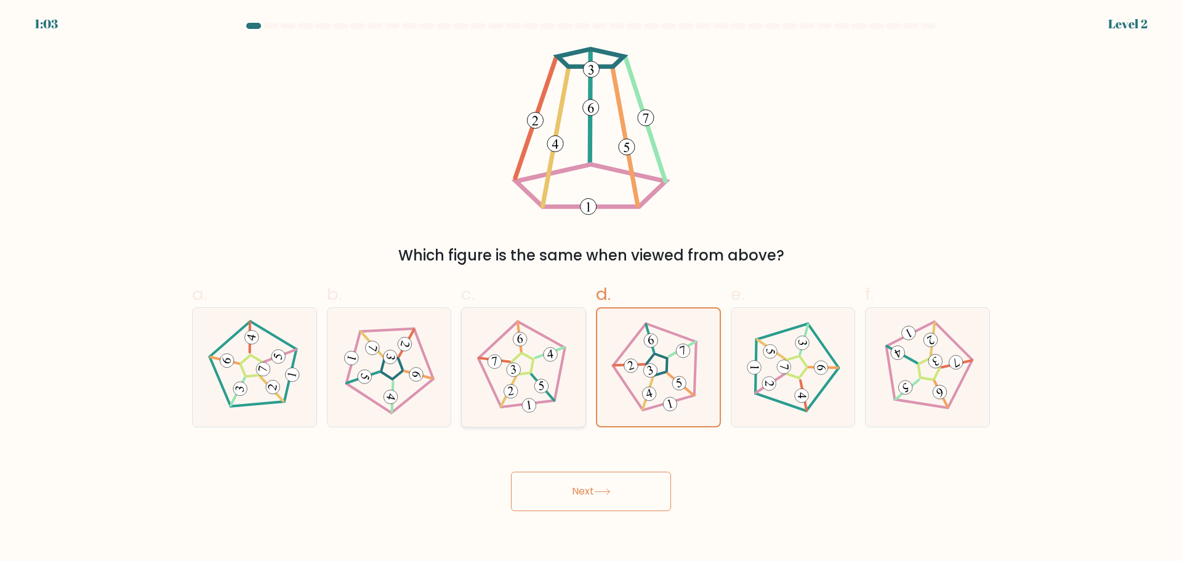
click at [521, 298] on label "c." at bounding box center [523, 353] width 125 height 145
click at [591, 289] on input "c." at bounding box center [591, 285] width 1 height 8
radio input "true"
click at [534, 365] on 191 at bounding box center [523, 362] width 24 height 23
click at [591, 289] on input "c." at bounding box center [591, 285] width 1 height 8
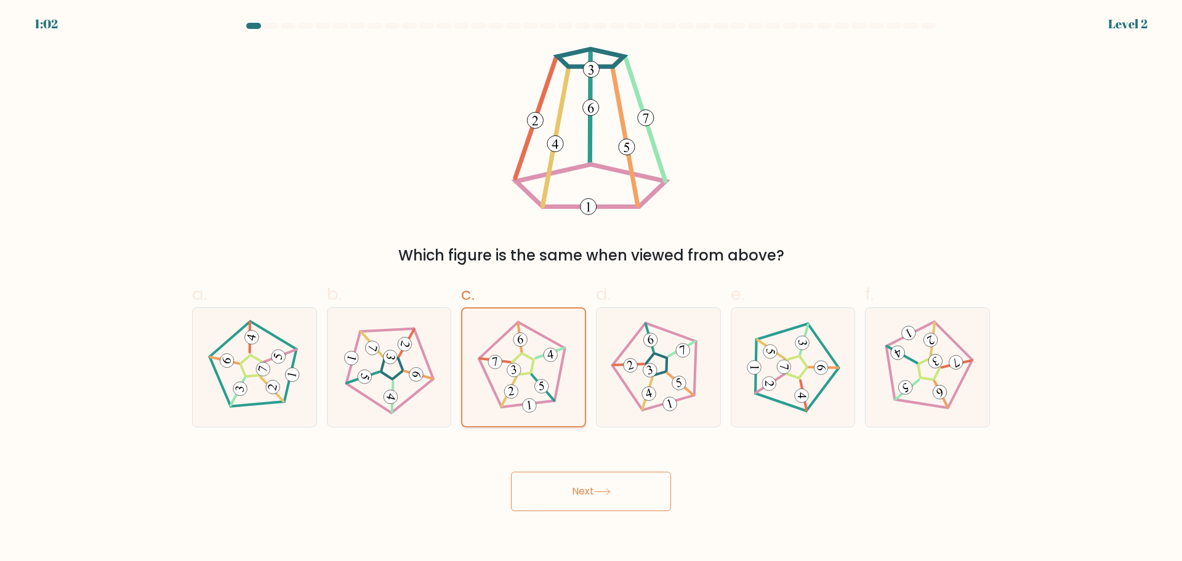
drag, startPoint x: 534, startPoint y: 365, endPoint x: 510, endPoint y: 366, distance: 23.4
click at [521, 366] on icon at bounding box center [523, 367] width 94 height 94
click at [591, 289] on input "c." at bounding box center [591, 285] width 1 height 8
click at [407, 377] on icon at bounding box center [389, 366] width 95 height 95
click at [591, 289] on input "b." at bounding box center [591, 285] width 1 height 8
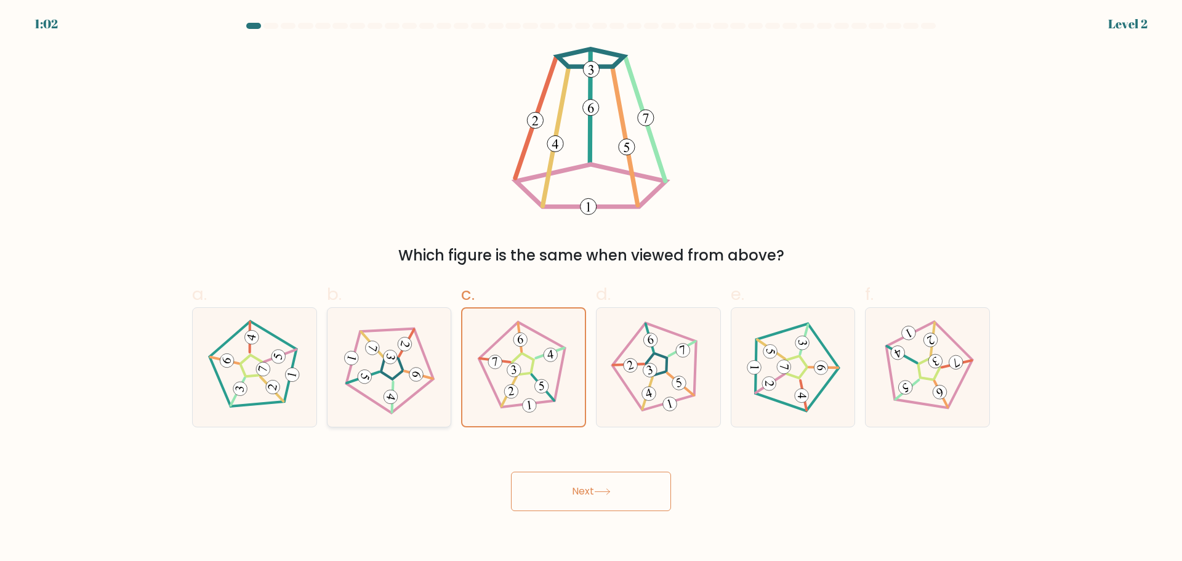
radio input "true"
click at [407, 377] on icon at bounding box center [389, 367] width 94 height 94
click at [591, 289] on input "b." at bounding box center [591, 285] width 1 height 8
click at [635, 486] on button "Next" at bounding box center [591, 491] width 160 height 39
click at [629, 482] on button "Next" at bounding box center [591, 491] width 160 height 39
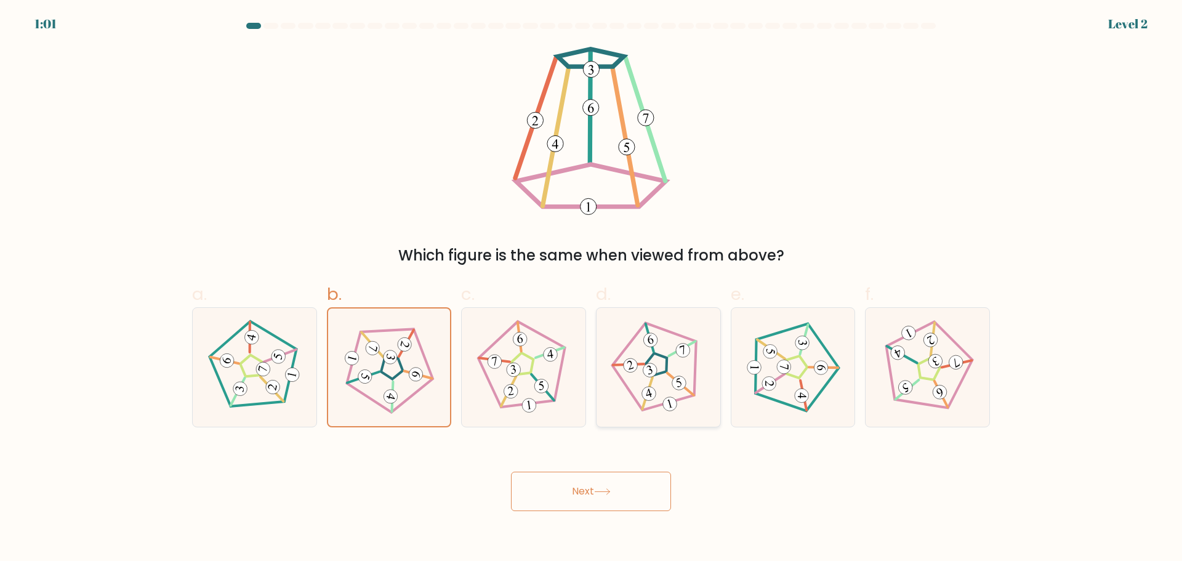
click at [636, 403] on icon at bounding box center [658, 366] width 95 height 95
click at [592, 289] on input "d." at bounding box center [591, 285] width 1 height 8
radio input "true"
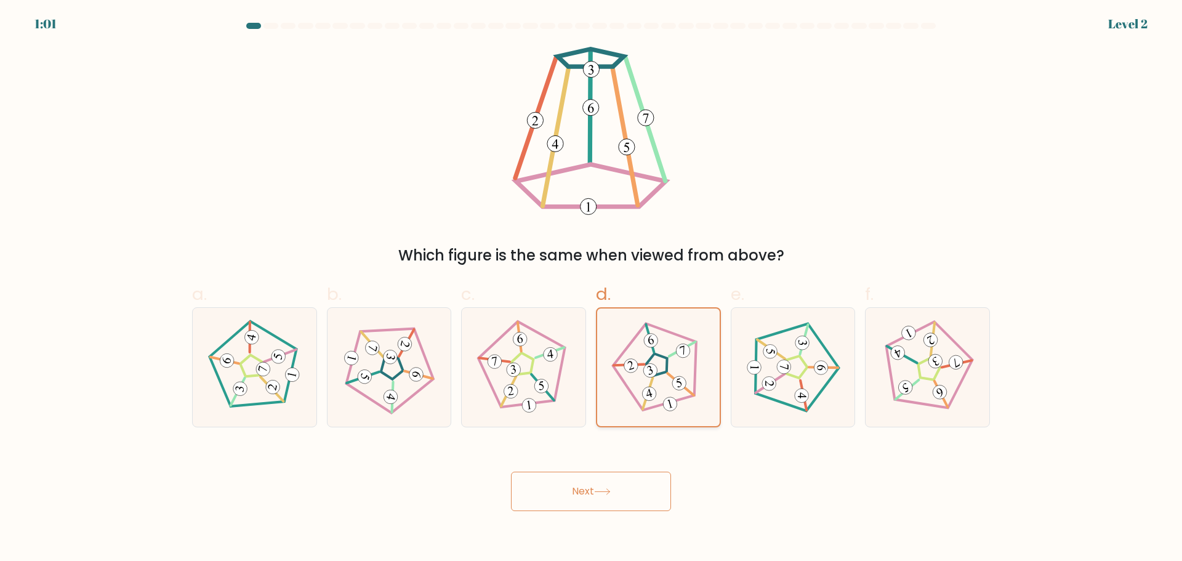
click at [636, 406] on icon at bounding box center [658, 367] width 94 height 94
click at [592, 289] on input "d." at bounding box center [591, 285] width 1 height 8
click at [593, 484] on button "Next" at bounding box center [591, 491] width 160 height 39
click at [594, 486] on button "Next" at bounding box center [591, 491] width 160 height 39
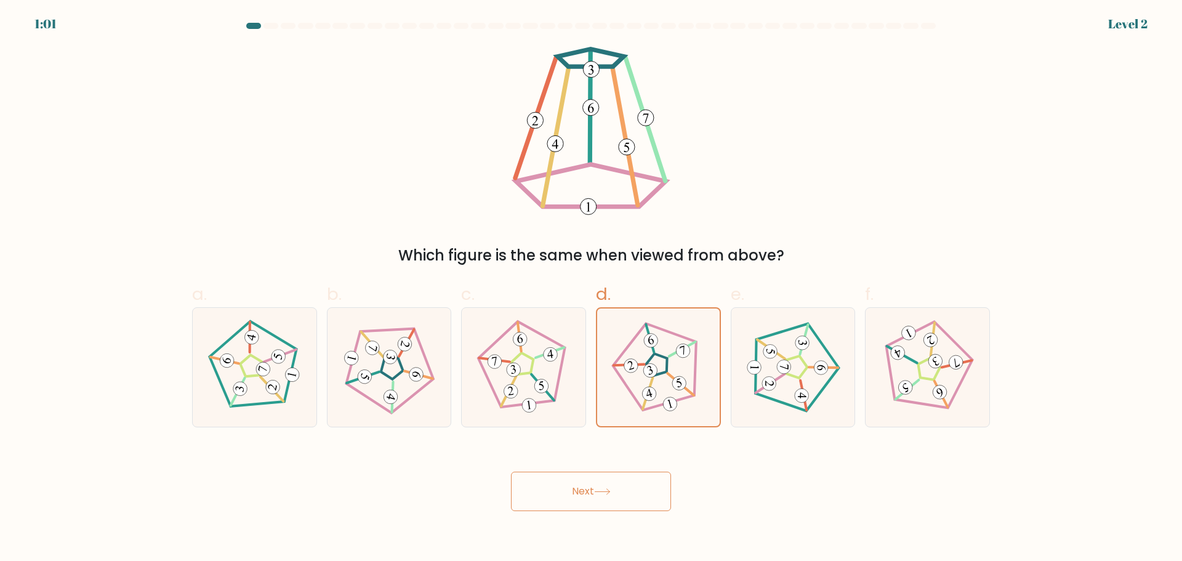
click at [593, 487] on button "Next" at bounding box center [591, 491] width 160 height 39
click at [684, 396] on icon at bounding box center [658, 366] width 95 height 95
click at [592, 289] on input "d." at bounding box center [591, 285] width 1 height 8
radio input "true"
click at [636, 484] on button "Next" at bounding box center [591, 491] width 160 height 39
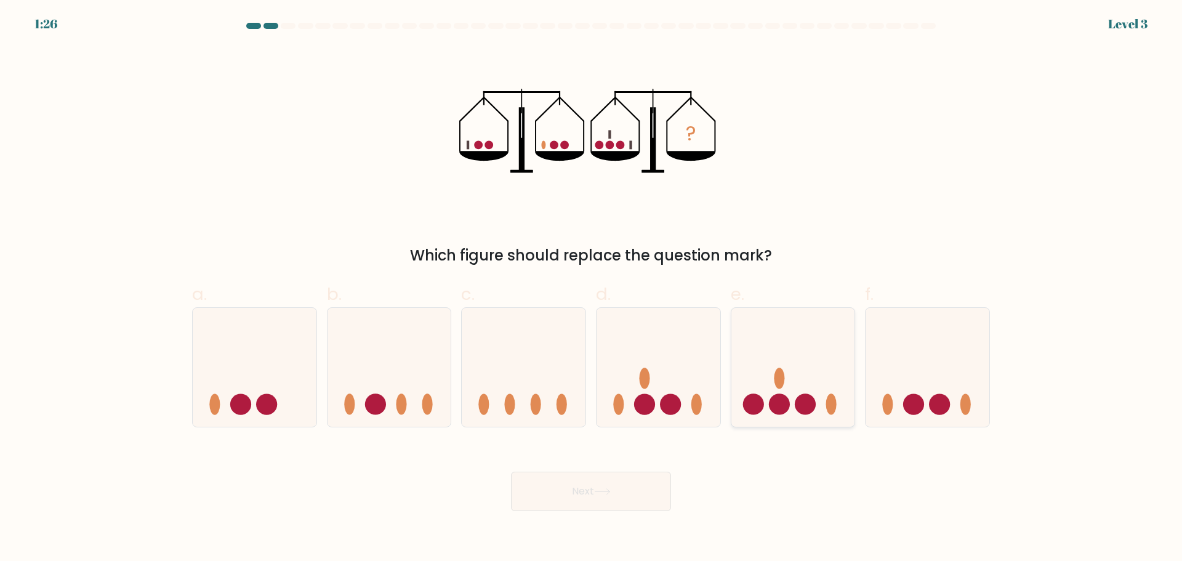
click at [767, 401] on icon at bounding box center [793, 367] width 124 height 102
click at [592, 289] on input "e." at bounding box center [591, 285] width 1 height 8
radio input "true"
click at [626, 491] on button "Next" at bounding box center [591, 491] width 160 height 39
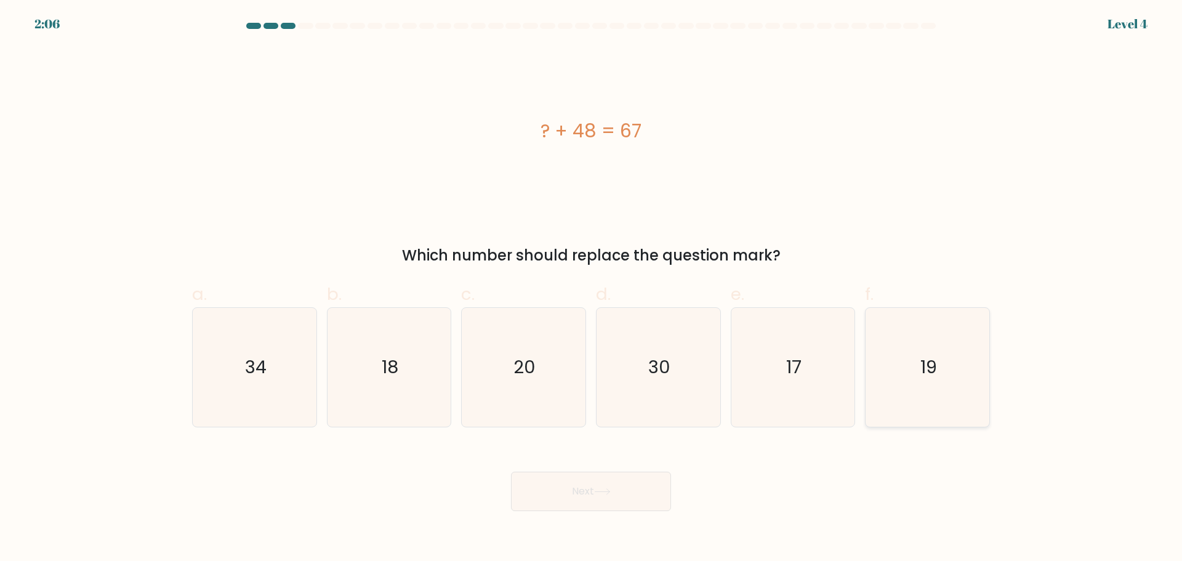
click at [928, 361] on text "19" at bounding box center [928, 367] width 17 height 25
click at [592, 289] on input "f. 19" at bounding box center [591, 285] width 1 height 8
radio input "true"
click at [620, 502] on button "Next" at bounding box center [591, 491] width 160 height 39
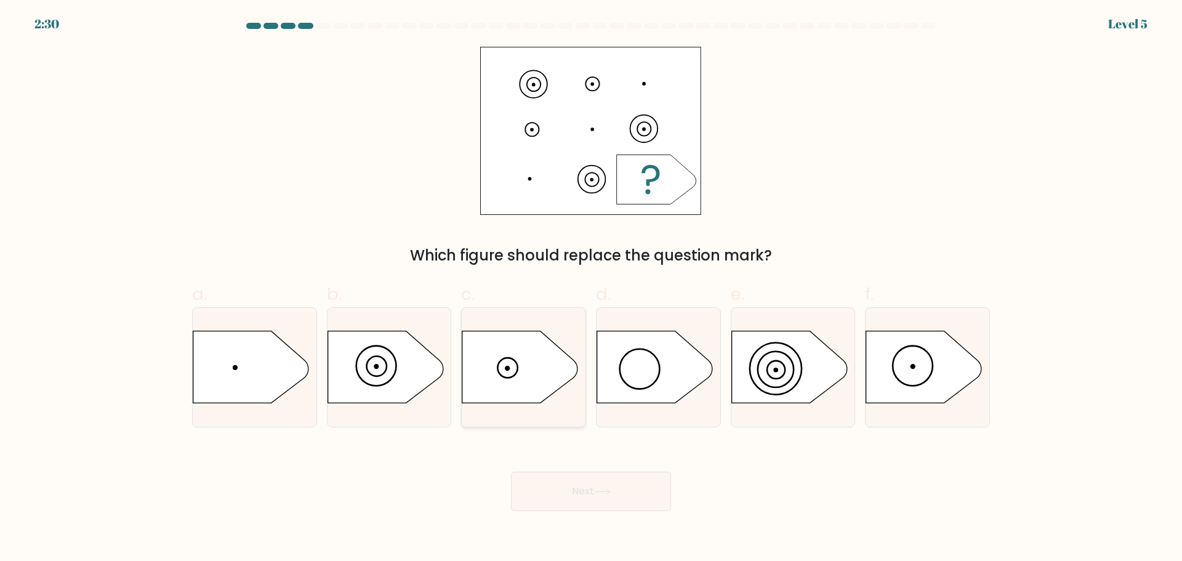
click at [525, 371] on icon at bounding box center [520, 367] width 116 height 72
click at [591, 289] on input "c." at bounding box center [591, 285] width 1 height 8
radio input "true"
click at [594, 475] on button "Next" at bounding box center [591, 491] width 160 height 39
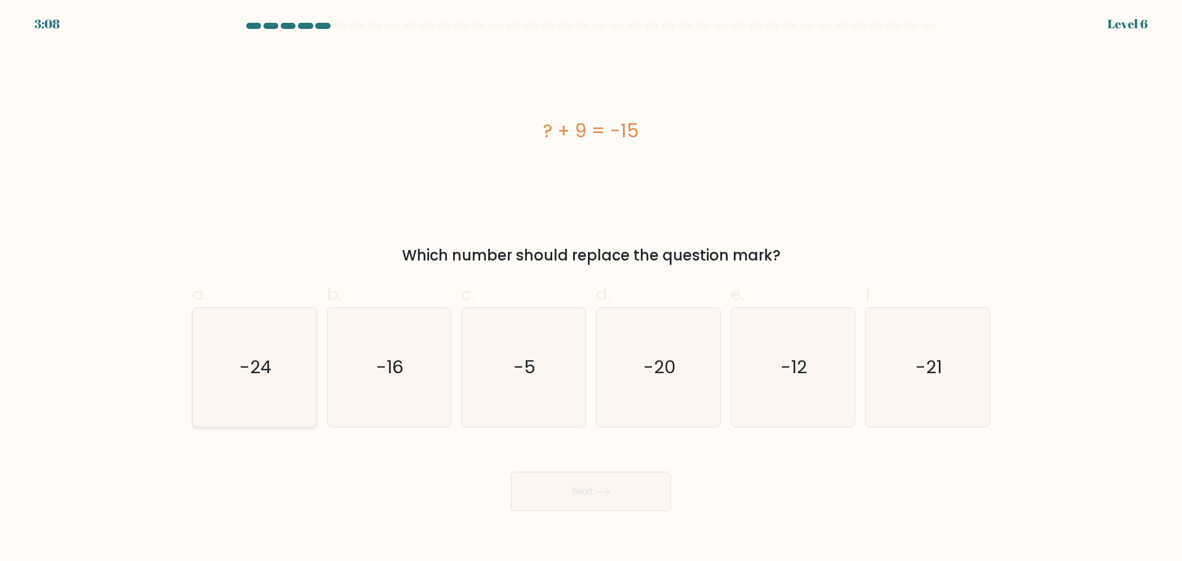
click at [252, 384] on icon "-24" at bounding box center [254, 367] width 119 height 119
click at [591, 289] on input "a. -24" at bounding box center [591, 285] width 1 height 8
radio input "true"
click at [568, 495] on button "Next" at bounding box center [591, 491] width 160 height 39
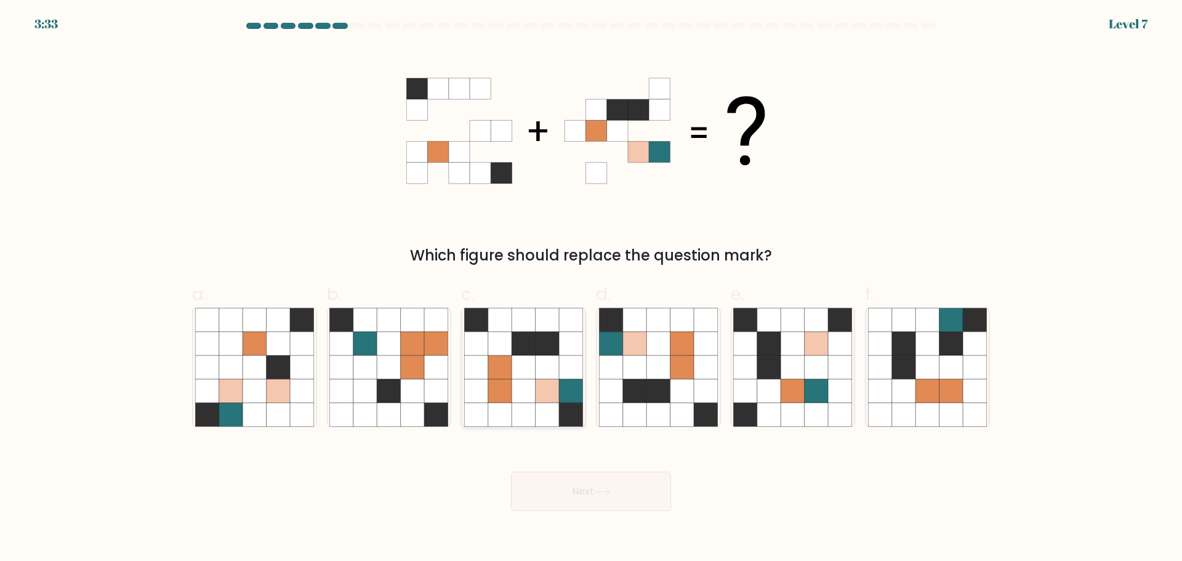
click at [545, 393] on icon at bounding box center [547, 390] width 23 height 23
click at [591, 289] on input "c." at bounding box center [591, 285] width 1 height 8
radio input "true"
click at [608, 502] on button "Next" at bounding box center [591, 491] width 160 height 39
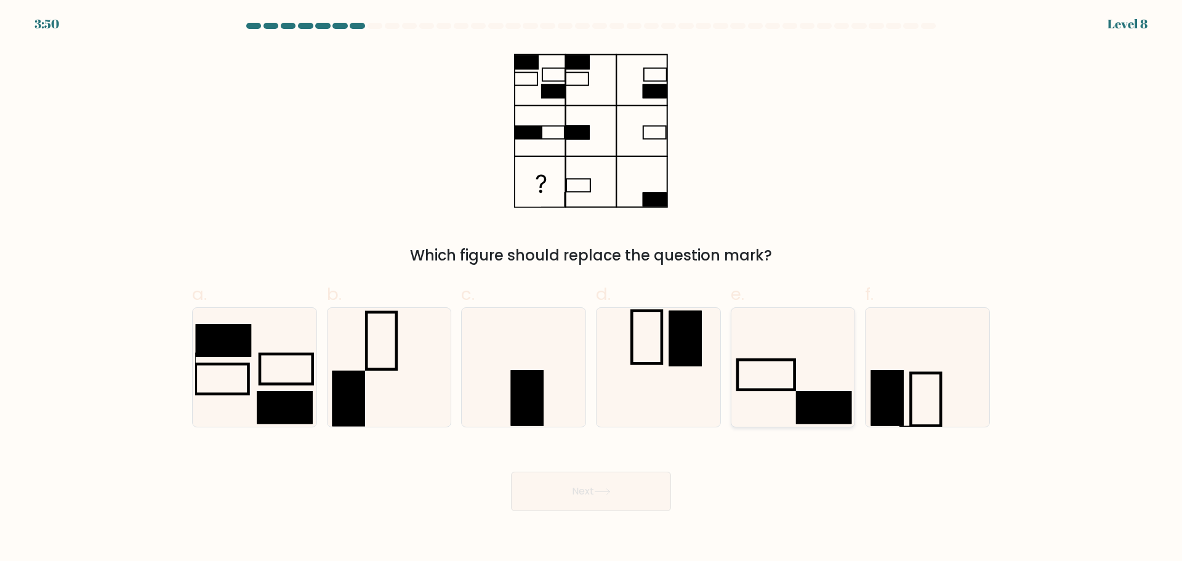
click at [809, 394] on rect at bounding box center [823, 407] width 55 height 33
click at [592, 289] on input "e." at bounding box center [591, 285] width 1 height 8
radio input "true"
click at [597, 484] on button "Next" at bounding box center [591, 491] width 160 height 39
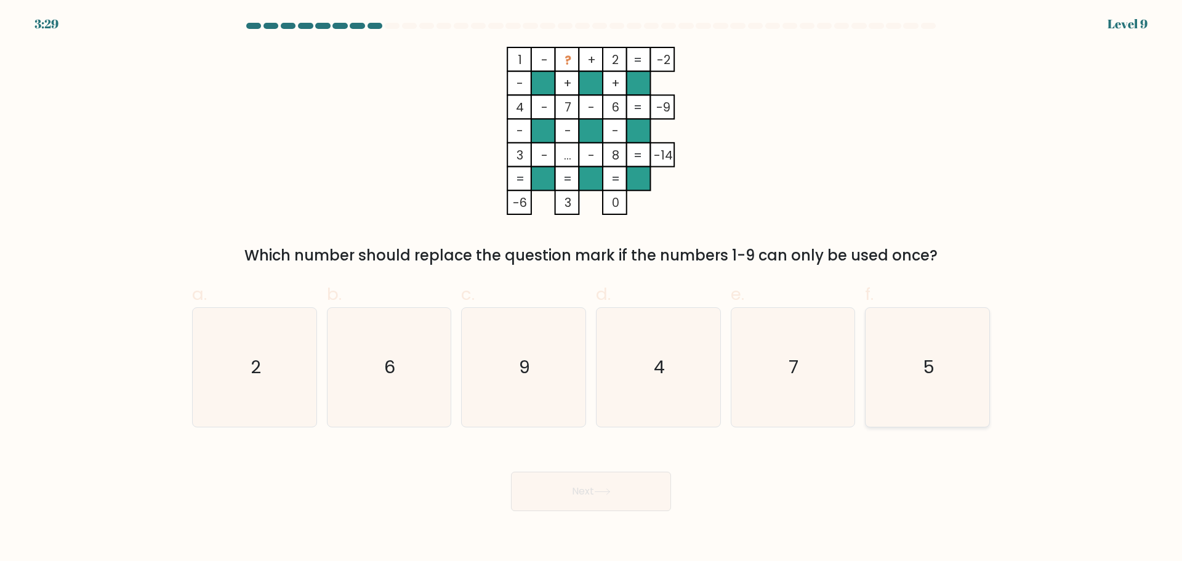
click at [882, 363] on icon "5" at bounding box center [927, 367] width 119 height 119
click at [592, 289] on input "f. 5" at bounding box center [591, 285] width 1 height 8
radio input "true"
click at [610, 485] on button "Next" at bounding box center [591, 491] width 160 height 39
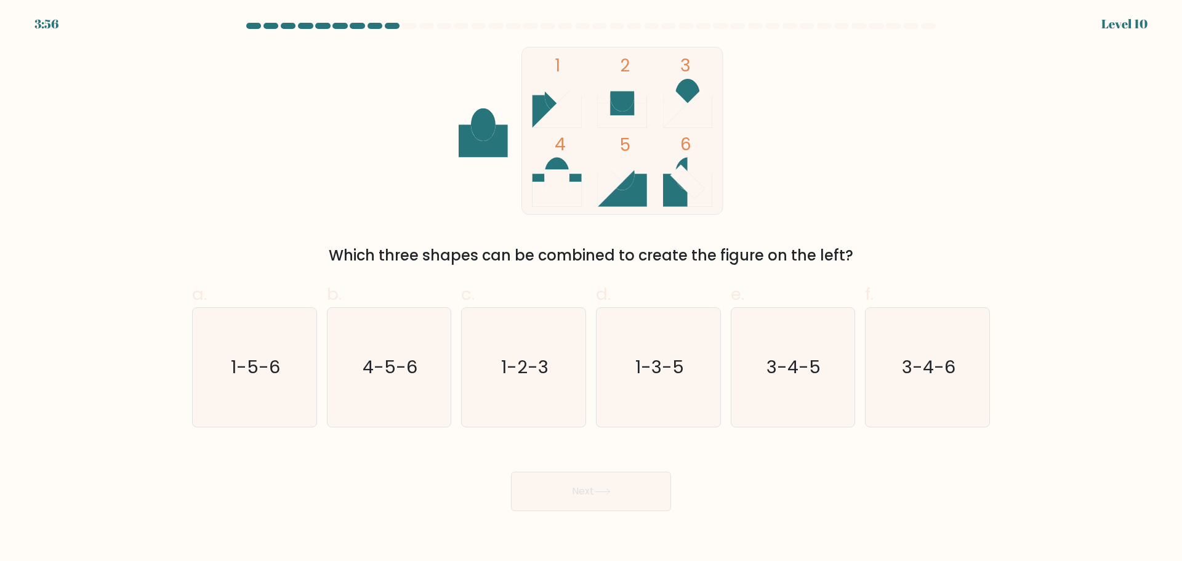
drag, startPoint x: 547, startPoint y: 106, endPoint x: 628, endPoint y: 104, distance: 81.3
click at [548, 106] on g at bounding box center [556, 103] width 49 height 49
click at [630, 384] on icon "1-3-5" at bounding box center [658, 367] width 119 height 119
click at [592, 289] on input "d. 1-3-5" at bounding box center [591, 285] width 1 height 8
radio input "true"
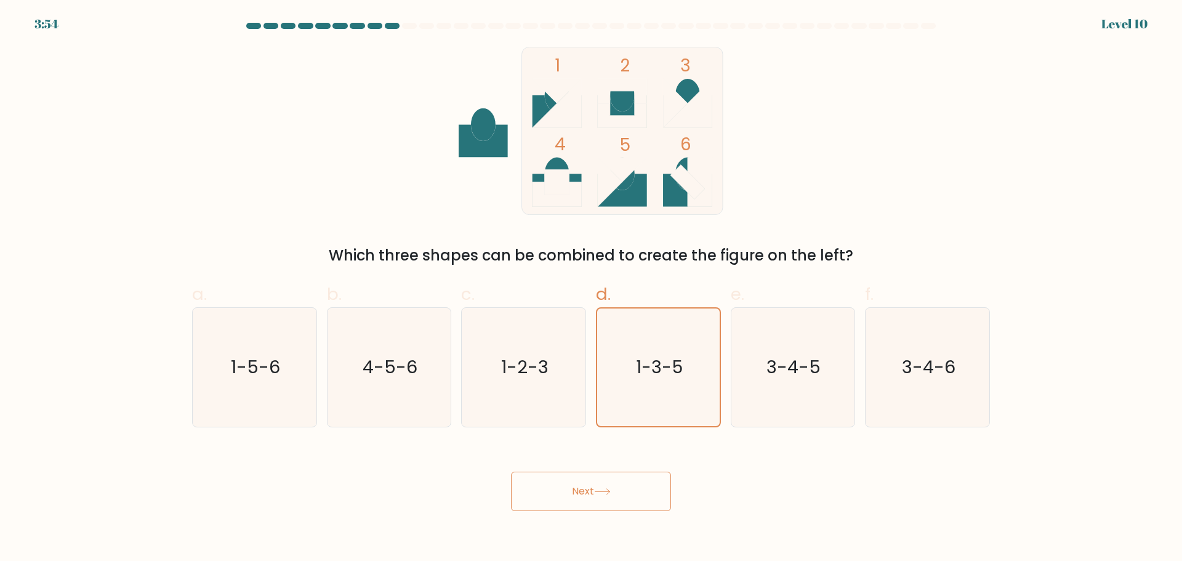
click at [601, 481] on button "Next" at bounding box center [591, 491] width 160 height 39
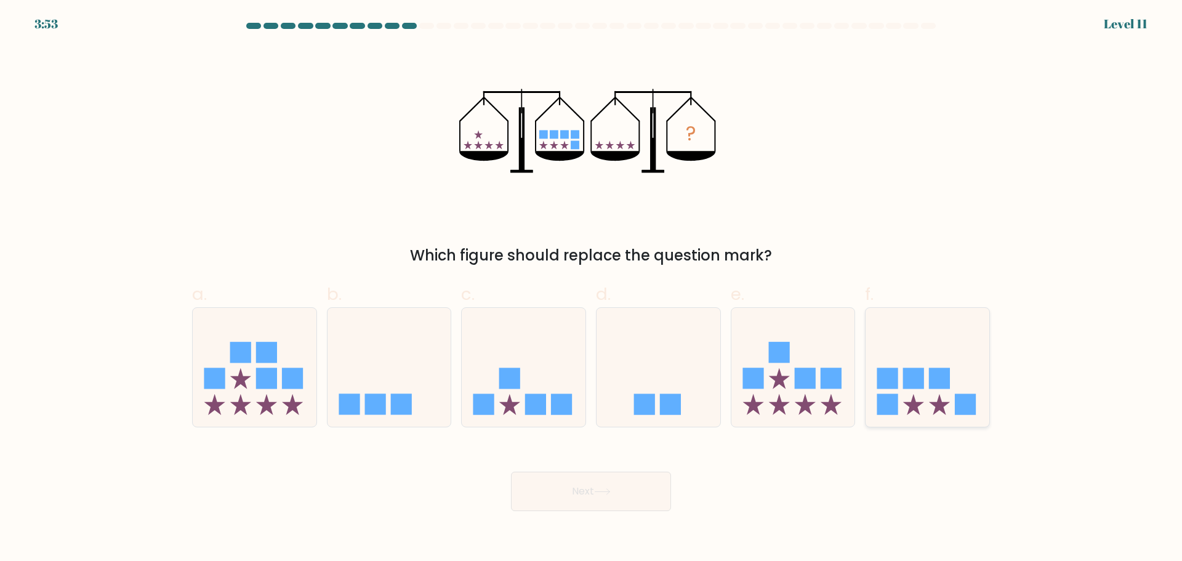
click at [939, 379] on rect at bounding box center [939, 377] width 21 height 21
click at [592, 289] on input "f." at bounding box center [591, 285] width 1 height 8
radio input "true"
click at [611, 493] on icon at bounding box center [602, 491] width 17 height 7
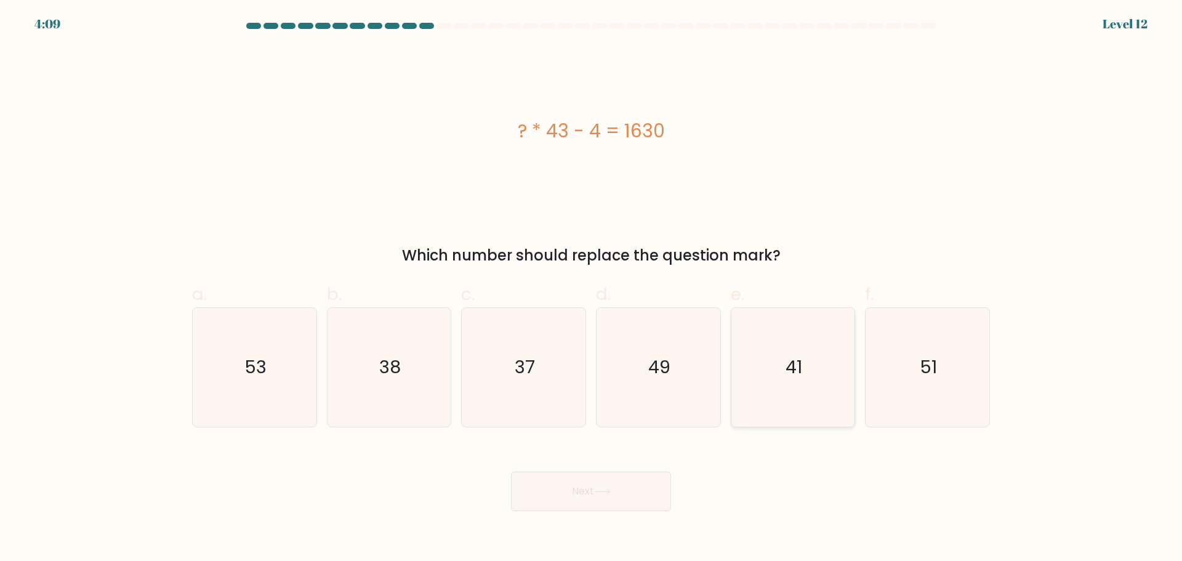
click at [808, 368] on icon "41" at bounding box center [792, 367] width 119 height 119
click at [592, 289] on input "e. 41" at bounding box center [591, 285] width 1 height 8
radio input "true"
click at [646, 494] on button "Next" at bounding box center [591, 491] width 160 height 39
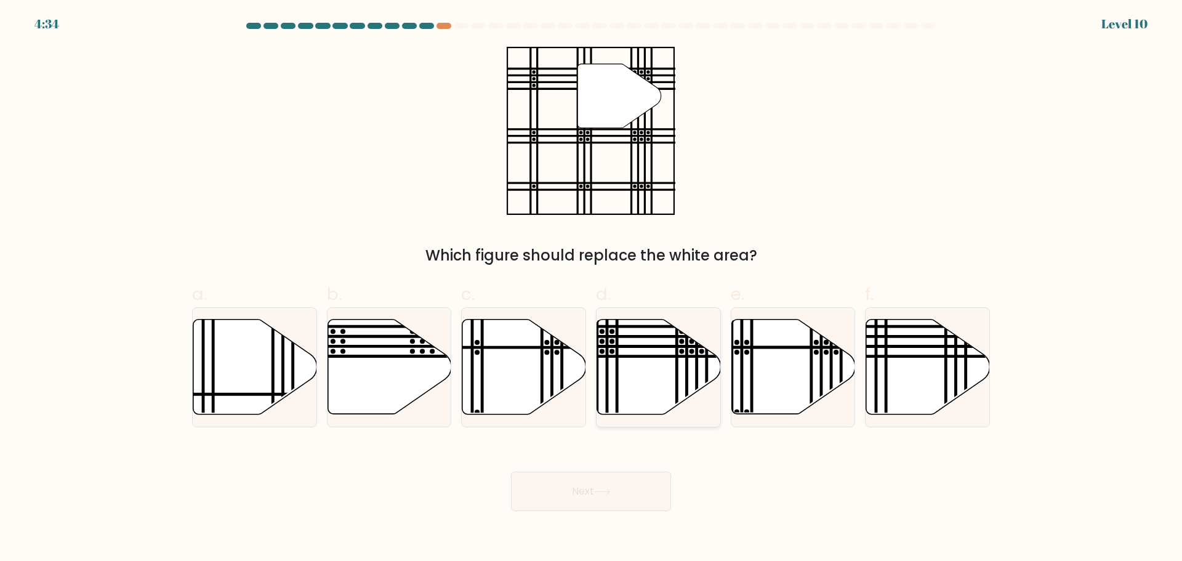
click at [683, 356] on line at bounding box center [617, 356] width 249 height 0
click at [592, 289] on input "d." at bounding box center [591, 285] width 1 height 8
radio input "true"
click at [561, 484] on button "Next" at bounding box center [591, 491] width 160 height 39
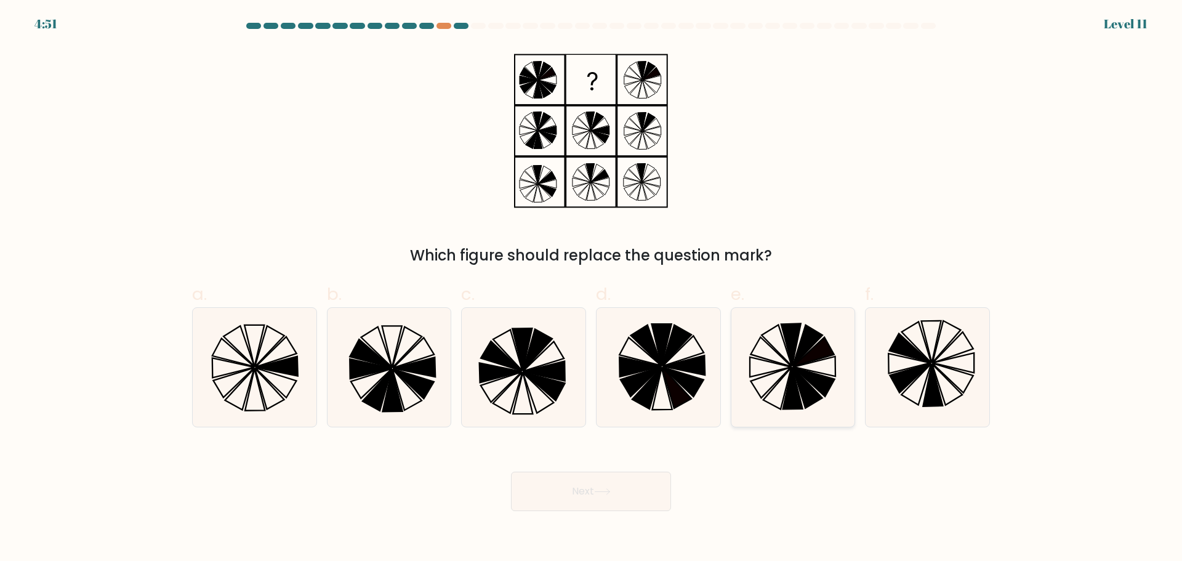
click at [784, 377] on icon at bounding box center [792, 367] width 119 height 119
click at [592, 289] on input "e." at bounding box center [591, 285] width 1 height 8
radio input "true"
click at [620, 483] on button "Next" at bounding box center [591, 491] width 160 height 39
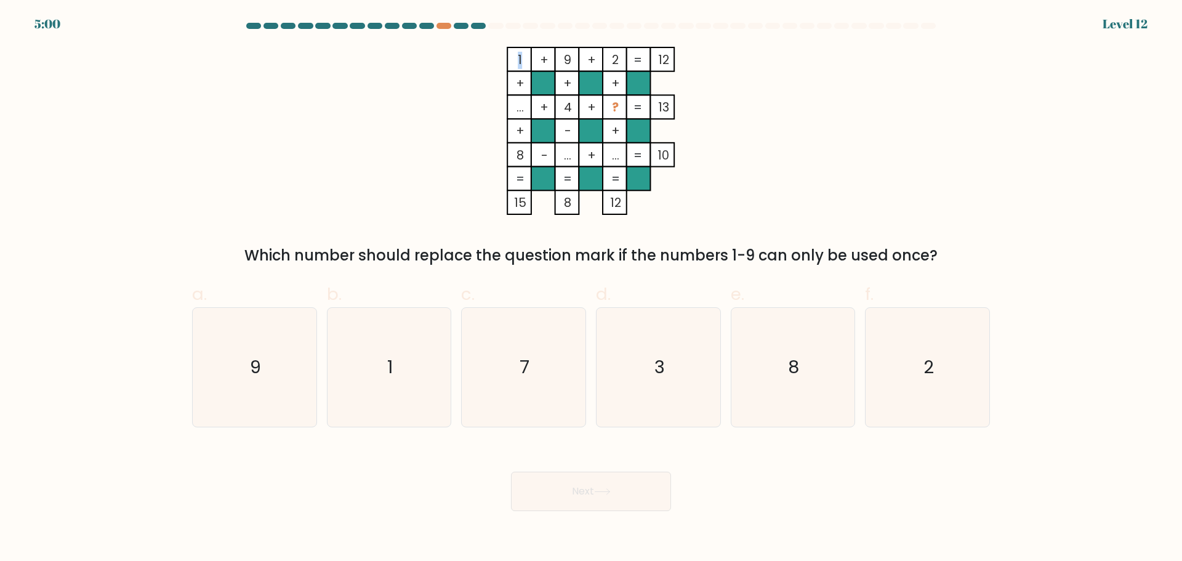
drag, startPoint x: 521, startPoint y: 65, endPoint x: 514, endPoint y: 65, distance: 7.4
click at [514, 65] on icon "1 + 9 + 2 12 + + + ... + 4 + ? 13 + - + 8 - ... + ... = 10 = = = = 15 8 12 =" at bounding box center [590, 131] width 369 height 168
click at [481, 109] on icon "1 + 9 + 2 12 + + + ... + 4 + ? 13 + - + 8 - ... + ... = 10 = = = = 15 8 12 =" at bounding box center [590, 131] width 369 height 168
click at [662, 374] on text "3" at bounding box center [659, 367] width 10 height 25
click at [592, 289] on input "d. 3" at bounding box center [591, 285] width 1 height 8
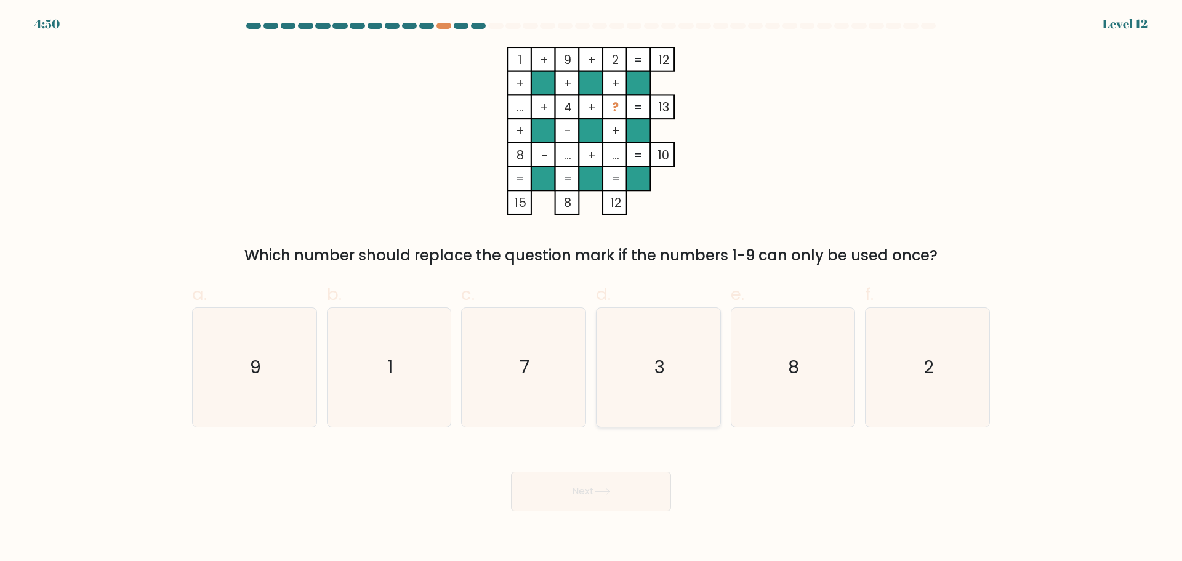
radio input "true"
click at [585, 495] on button "Next" at bounding box center [591, 491] width 160 height 39
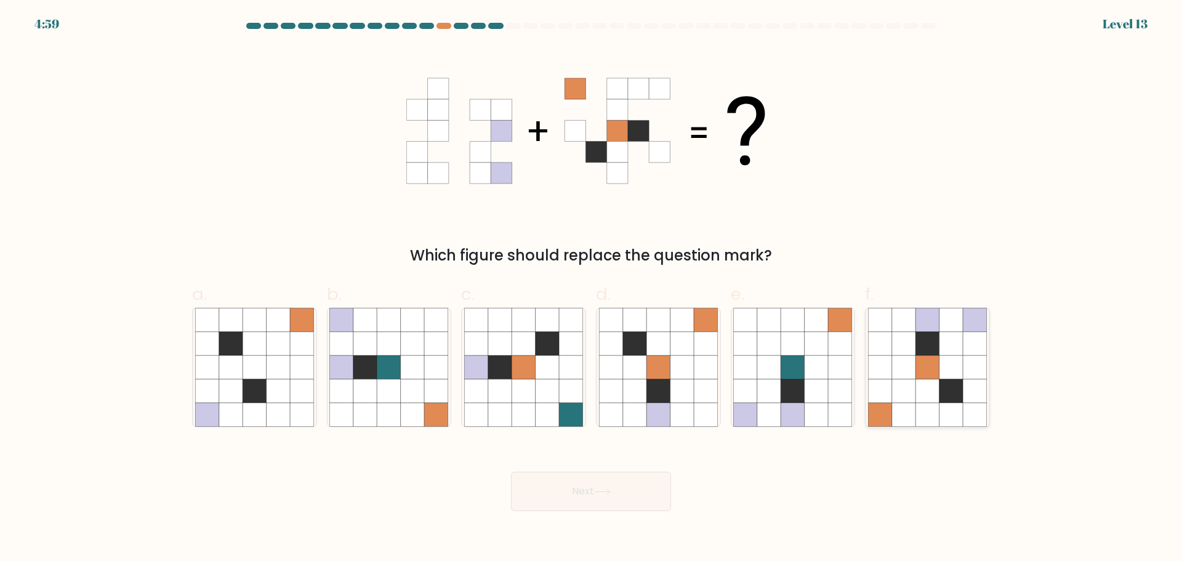
click at [934, 357] on icon at bounding box center [926, 366] width 23 height 23
click at [592, 289] on input "f." at bounding box center [591, 285] width 1 height 8
radio input "true"
click at [610, 486] on button "Next" at bounding box center [591, 491] width 160 height 39
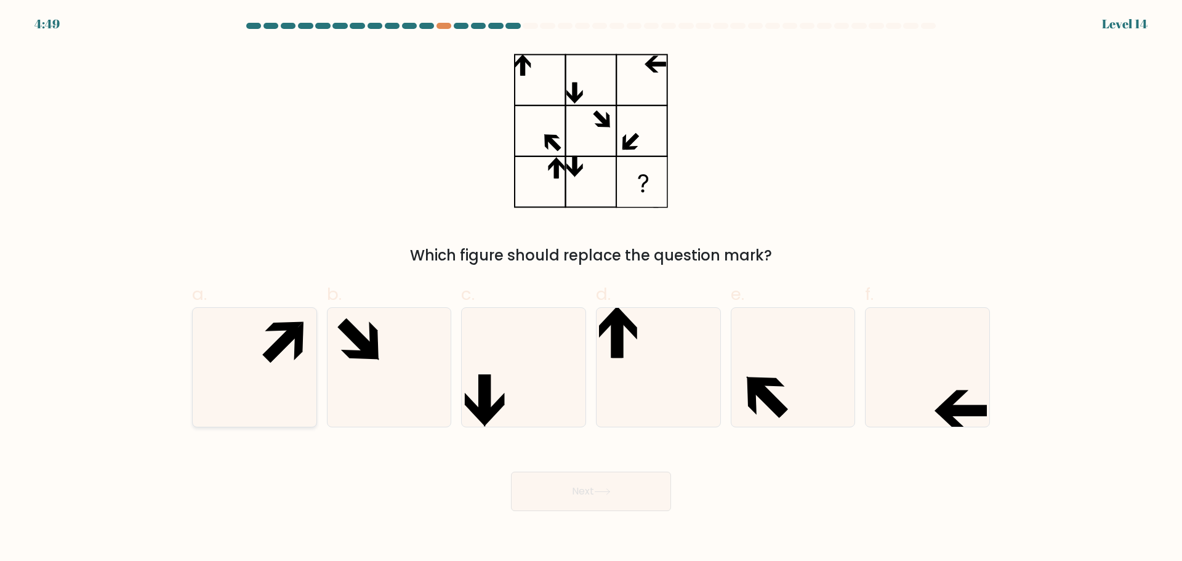
click at [281, 354] on icon at bounding box center [254, 367] width 119 height 119
click at [591, 289] on input "a." at bounding box center [591, 285] width 1 height 8
radio input "true"
click at [560, 485] on button "Next" at bounding box center [591, 491] width 160 height 39
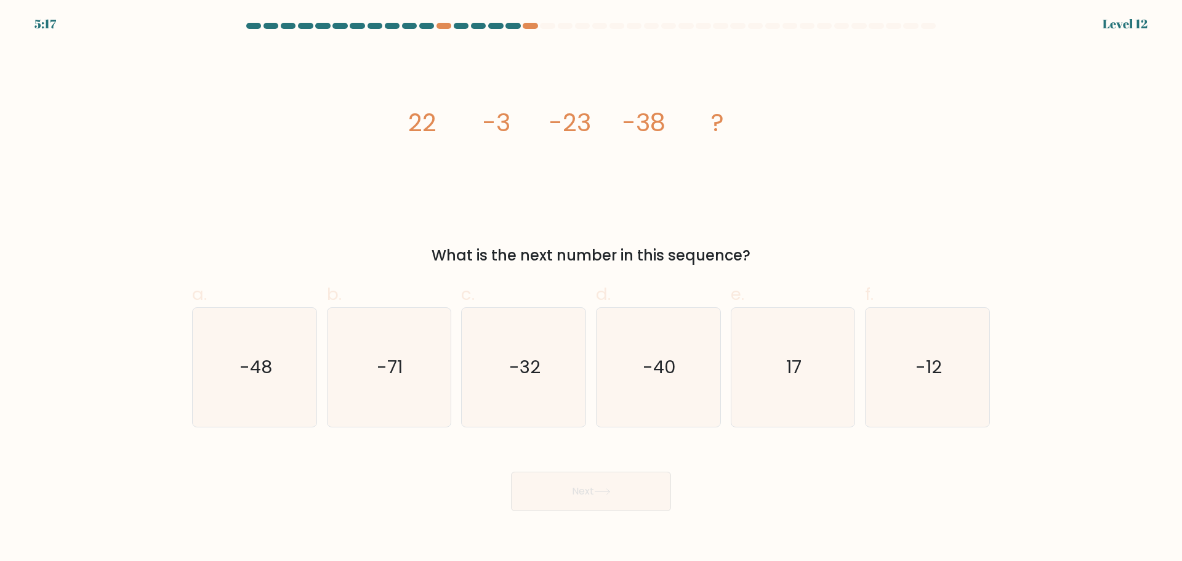
drag, startPoint x: 295, startPoint y: 367, endPoint x: 423, endPoint y: 437, distance: 146.0
click at [297, 367] on icon "-48" at bounding box center [254, 367] width 119 height 119
click at [591, 289] on input "a. -48" at bounding box center [591, 285] width 1 height 8
radio input "true"
click at [633, 508] on button "Next" at bounding box center [591, 491] width 160 height 39
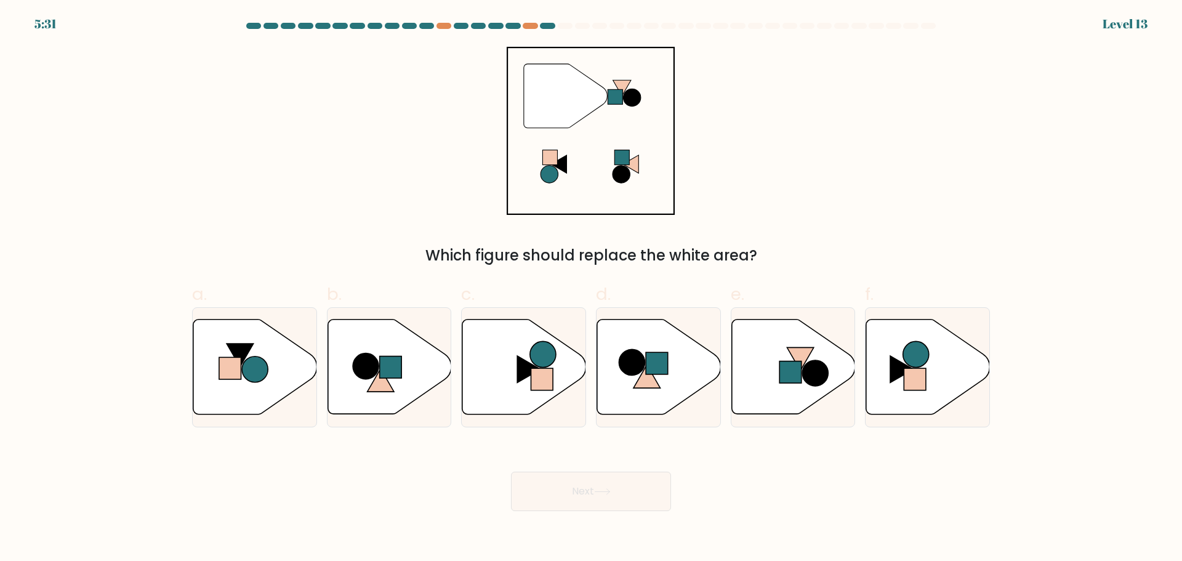
drag, startPoint x: 239, startPoint y: 371, endPoint x: 372, endPoint y: 430, distance: 145.8
click at [240, 371] on rect at bounding box center [230, 368] width 22 height 22
click at [591, 289] on input "a." at bounding box center [591, 285] width 1 height 8
radio input "true"
click at [555, 468] on div "Next" at bounding box center [591, 476] width 813 height 69
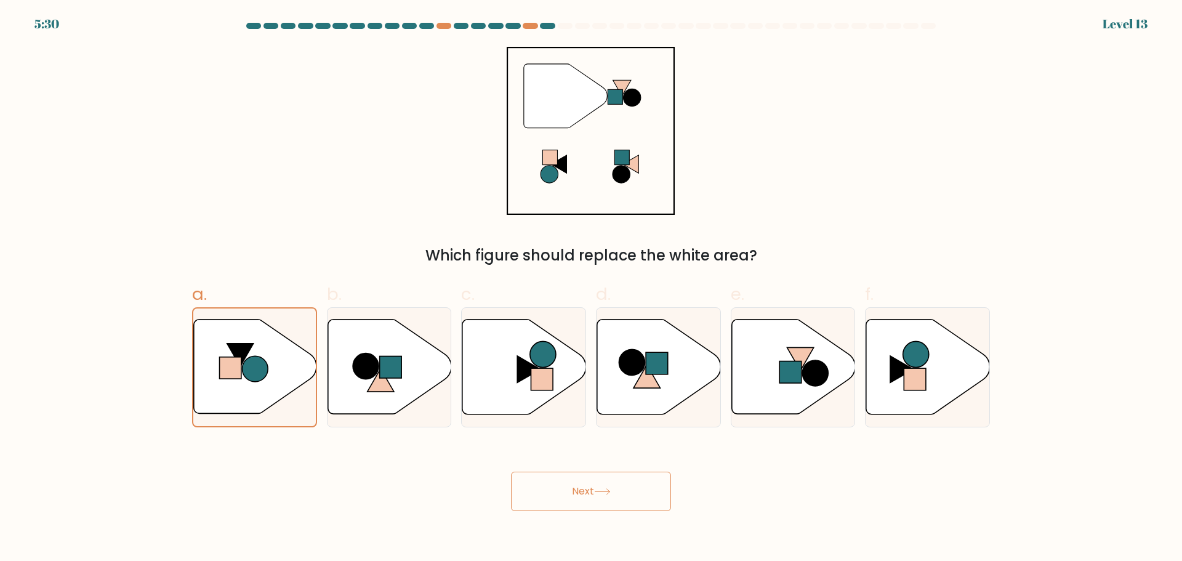
click at [564, 486] on button "Next" at bounding box center [591, 491] width 160 height 39
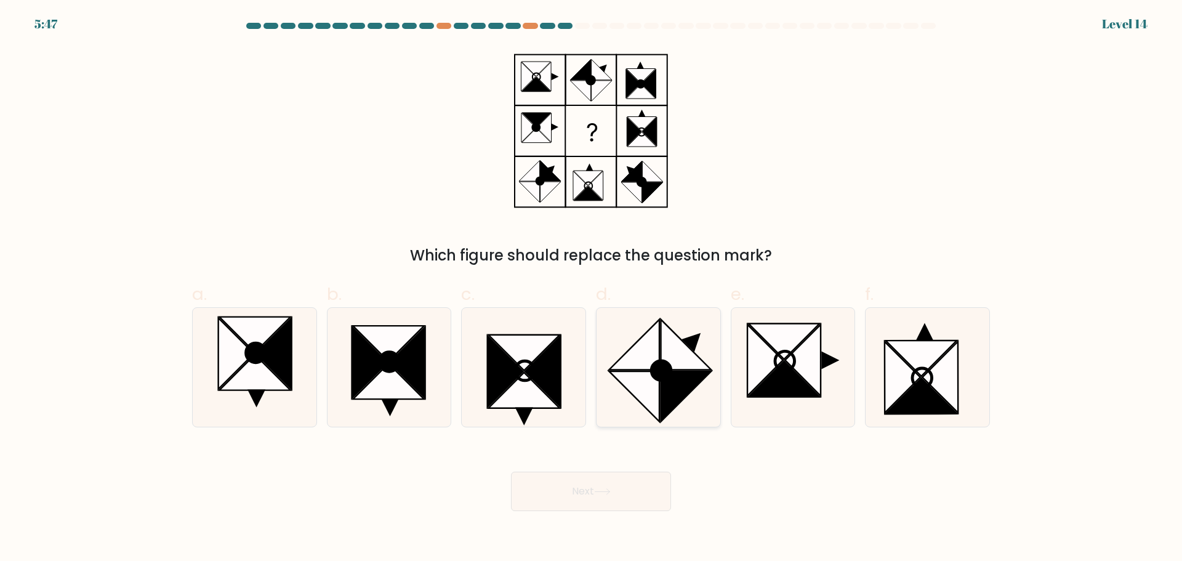
click at [674, 383] on icon at bounding box center [685, 396] width 50 height 50
click at [592, 289] on input "d." at bounding box center [591, 285] width 1 height 8
radio input "true"
click at [566, 497] on button "Next" at bounding box center [591, 491] width 160 height 39
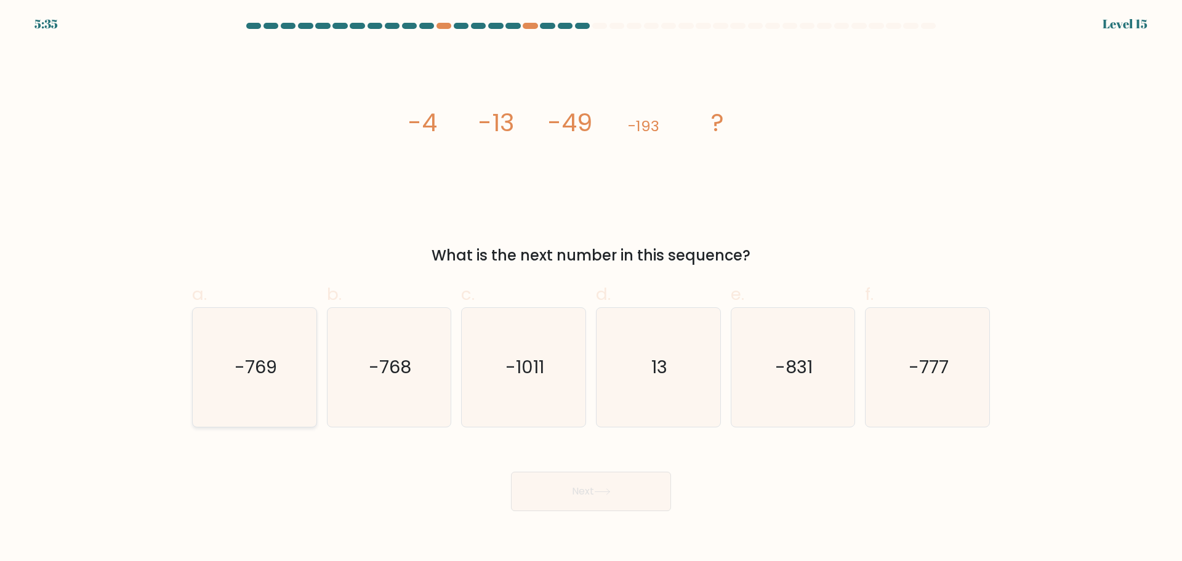
click at [282, 379] on icon "-769" at bounding box center [254, 367] width 119 height 119
click at [591, 289] on input "a. -769" at bounding box center [591, 285] width 1 height 8
radio input "true"
click at [598, 492] on icon at bounding box center [602, 491] width 17 height 7
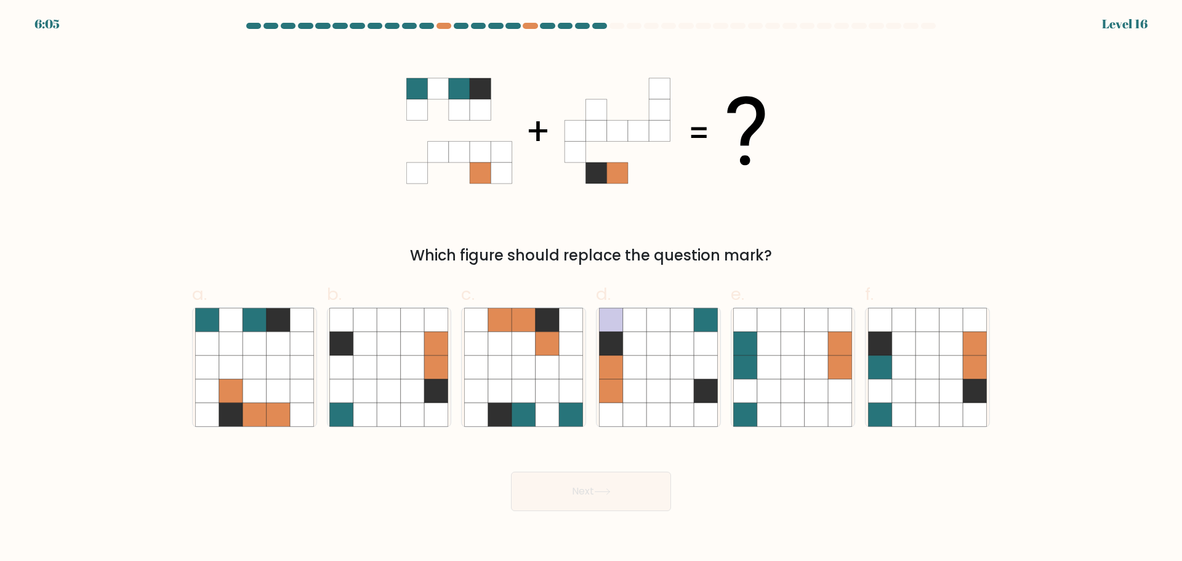
drag, startPoint x: 912, startPoint y: 369, endPoint x: 670, endPoint y: 481, distance: 266.6
click at [911, 369] on icon at bounding box center [903, 366] width 23 height 23
click at [592, 289] on input "f." at bounding box center [591, 285] width 1 height 8
radio input "true"
click at [632, 491] on button "Next" at bounding box center [591, 491] width 160 height 39
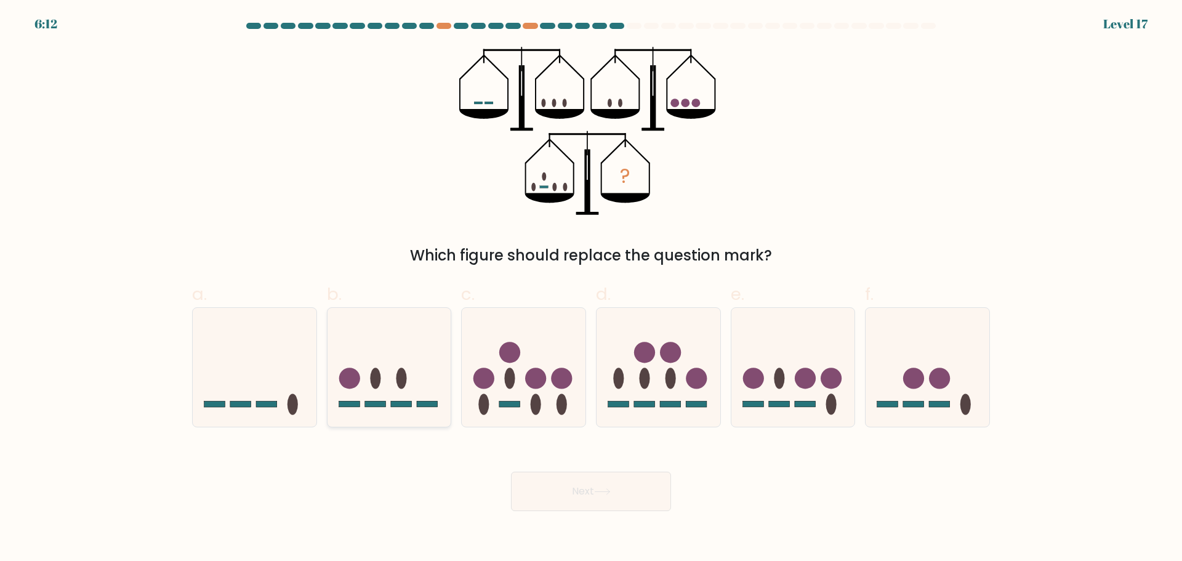
drag, startPoint x: 271, startPoint y: 385, endPoint x: 416, endPoint y: 386, distance: 145.3
click at [273, 385] on icon at bounding box center [255, 367] width 124 height 102
click at [591, 289] on input "a." at bounding box center [591, 285] width 1 height 8
radio input "true"
click at [609, 487] on button "Next" at bounding box center [591, 491] width 160 height 39
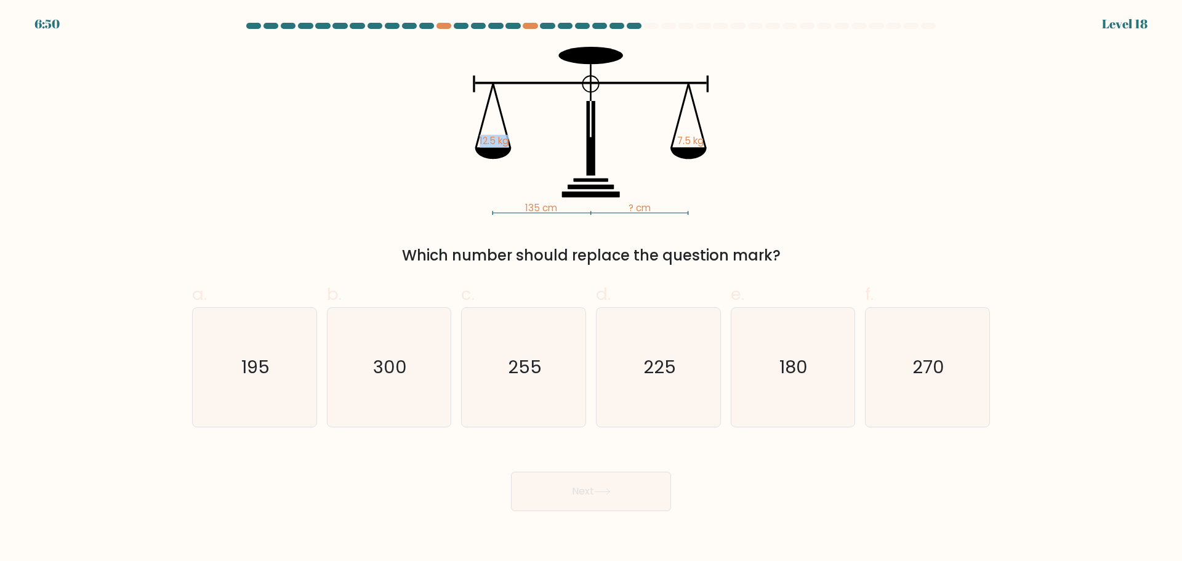
drag, startPoint x: 476, startPoint y: 142, endPoint x: 536, endPoint y: 139, distance: 59.2
click at [513, 141] on icon "135 cm ? cm 12.5 kg 7.5 kg" at bounding box center [590, 131] width 369 height 168
click at [547, 137] on icon "135 cm ? cm 12.5 kg 7.5 kg" at bounding box center [590, 131] width 369 height 168
drag, startPoint x: 787, startPoint y: 399, endPoint x: 718, endPoint y: 440, distance: 80.2
click at [787, 399] on icon "180" at bounding box center [792, 367] width 119 height 119
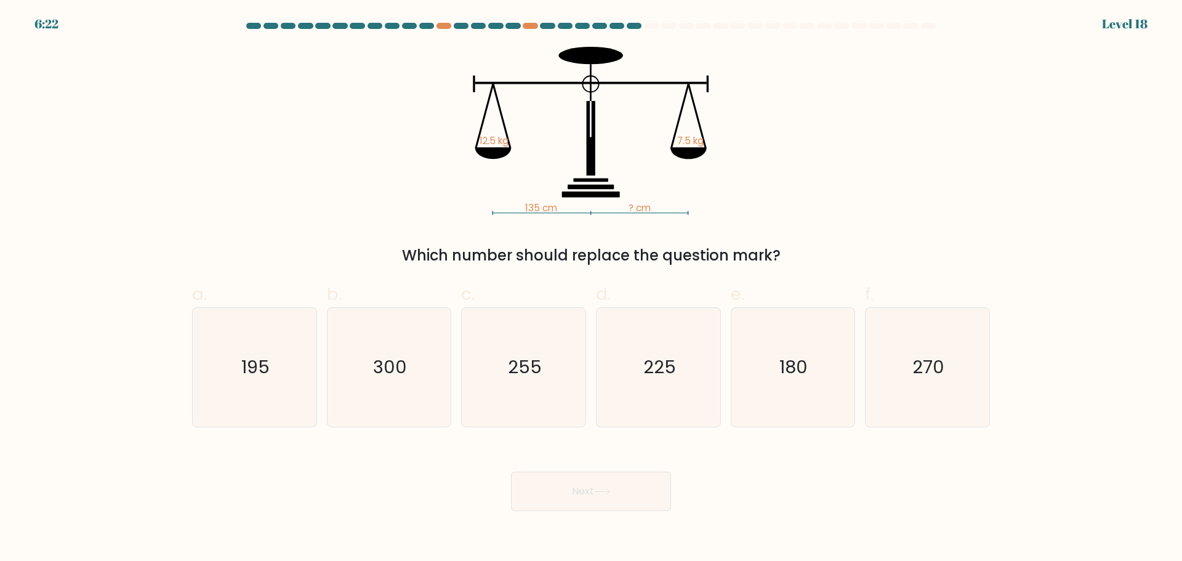
click at [592, 289] on input "e. 180" at bounding box center [591, 285] width 1 height 8
radio input "true"
click at [638, 481] on button "Next" at bounding box center [591, 491] width 160 height 39
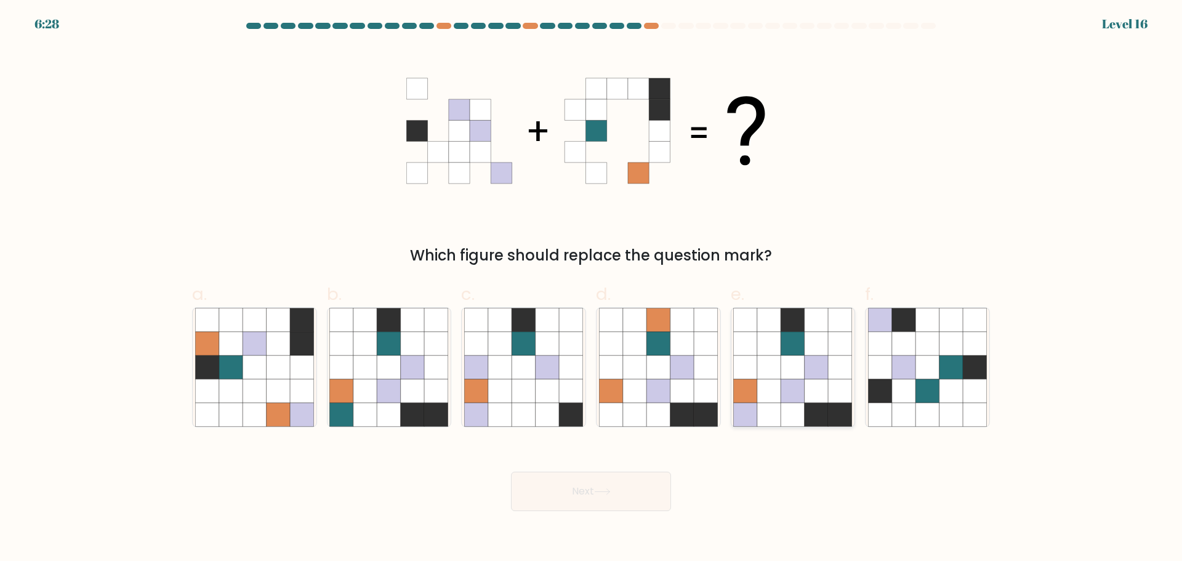
click at [782, 374] on icon at bounding box center [792, 367] width 119 height 119
click at [592, 289] on input "e." at bounding box center [591, 285] width 1 height 8
radio input "true"
click at [574, 492] on button "Next" at bounding box center [591, 491] width 160 height 39
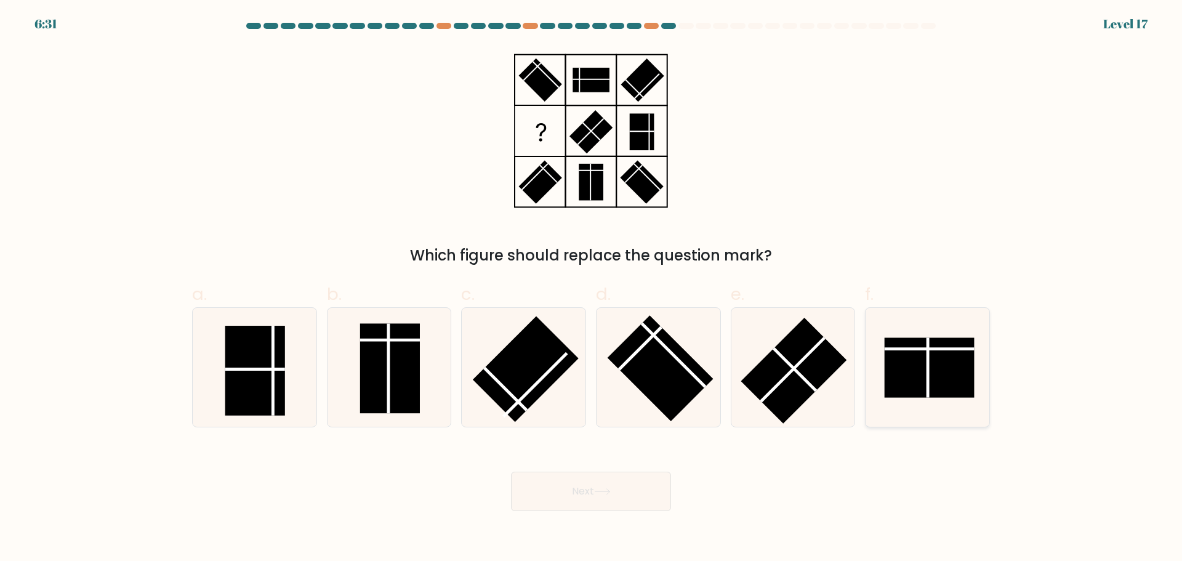
click at [939, 372] on rect at bounding box center [930, 367] width 90 height 60
click at [592, 289] on input "f." at bounding box center [591, 285] width 1 height 8
radio input "true"
click at [630, 486] on button "Next" at bounding box center [591, 491] width 160 height 39
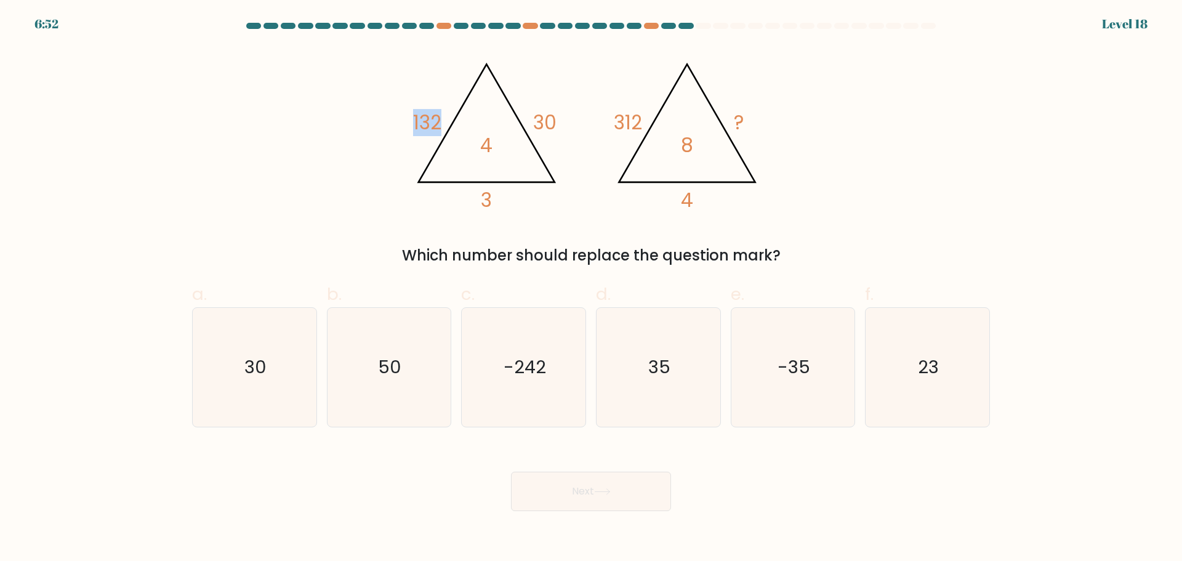
drag, startPoint x: 412, startPoint y: 124, endPoint x: 446, endPoint y: 122, distance: 33.3
click at [442, 123] on icon "@import url('https://fonts.googleapis.com/css?family=Abril+Fatface:400,100,100i…" at bounding box center [590, 131] width 369 height 168
click at [367, 136] on div "@import url('https://fonts.googleapis.com/css?family=Abril+Fatface:400,100,100i…" at bounding box center [591, 157] width 813 height 220
click at [660, 351] on icon "35" at bounding box center [658, 367] width 119 height 119
click at [592, 289] on input "d. 35" at bounding box center [591, 285] width 1 height 8
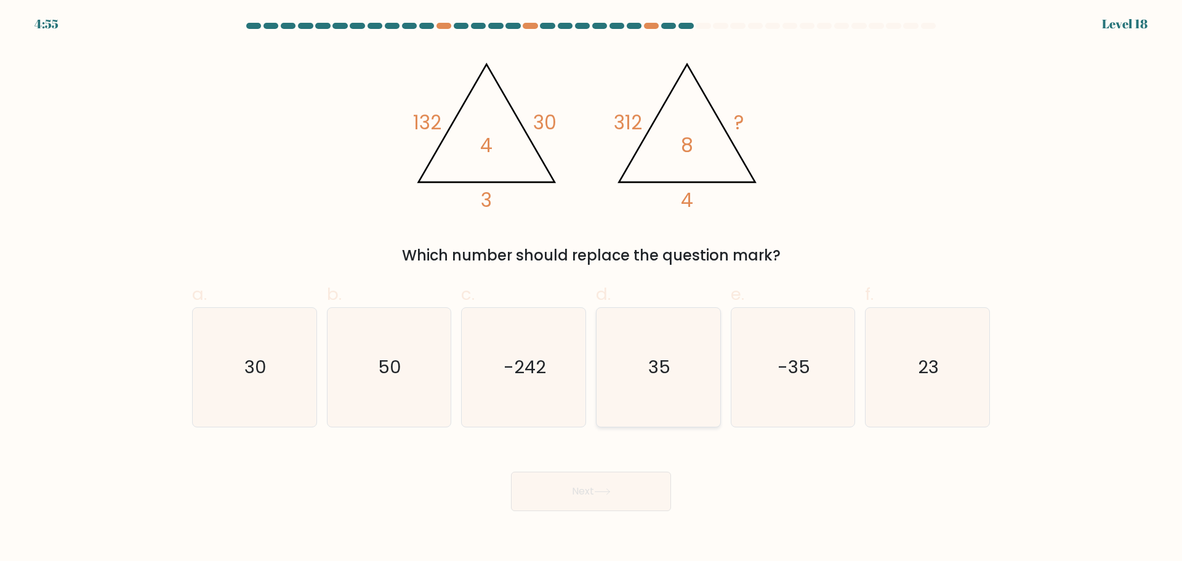
radio input "true"
click at [614, 477] on button "Next" at bounding box center [591, 491] width 160 height 39
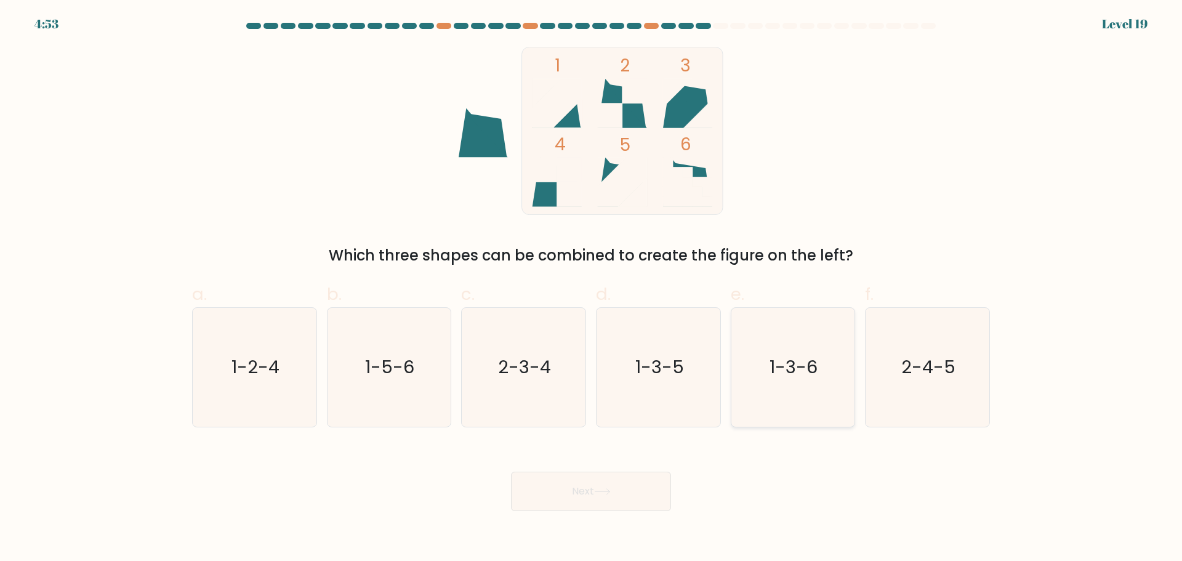
click at [779, 372] on text "1-3-6" at bounding box center [794, 367] width 48 height 25
click at [592, 289] on input "e. 1-3-6" at bounding box center [591, 285] width 1 height 8
radio input "true"
drag, startPoint x: 646, startPoint y: 488, endPoint x: 646, endPoint y: 473, distance: 14.2
click at [646, 485] on button "Next" at bounding box center [591, 491] width 160 height 39
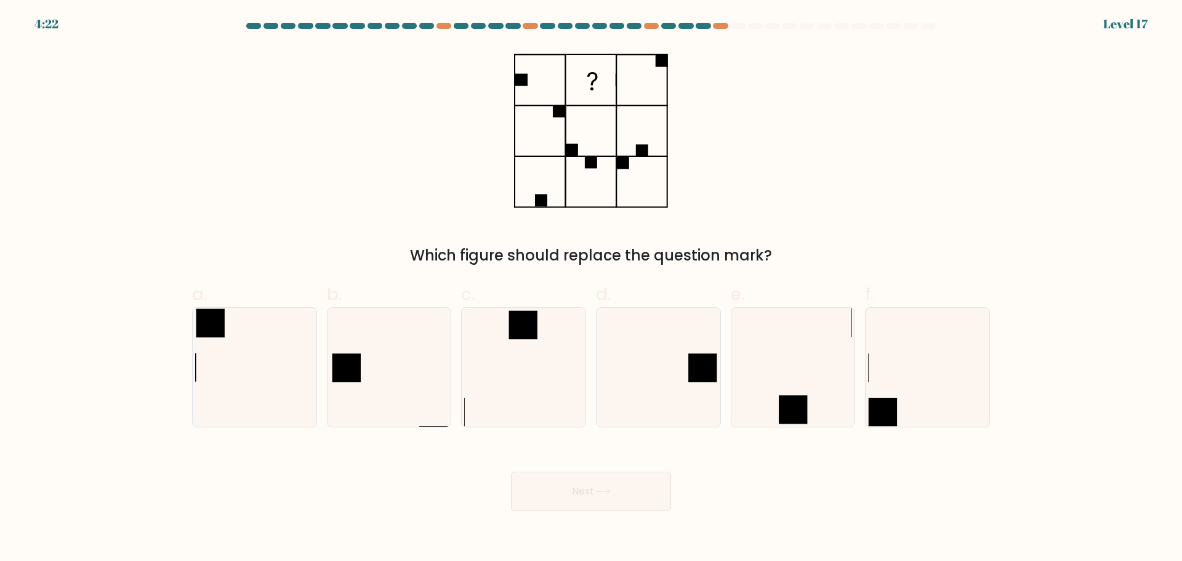
drag, startPoint x: 785, startPoint y: 378, endPoint x: 580, endPoint y: 507, distance: 241.8
click at [785, 379] on icon at bounding box center [792, 367] width 119 height 119
click at [592, 289] on input "e." at bounding box center [591, 285] width 1 height 8
radio input "true"
click at [563, 507] on button "Next" at bounding box center [591, 491] width 160 height 39
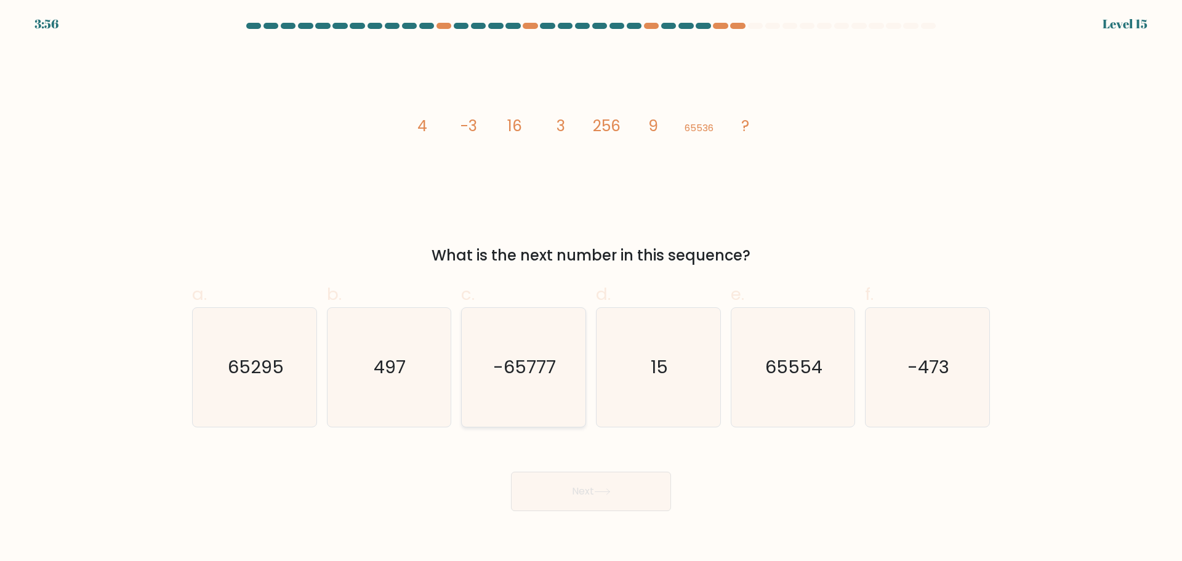
click at [539, 364] on text "-65777" at bounding box center [525, 367] width 63 height 25
click at [591, 289] on input "c. -65777" at bounding box center [591, 285] width 1 height 8
radio input "true"
click at [579, 481] on button "Next" at bounding box center [591, 491] width 160 height 39
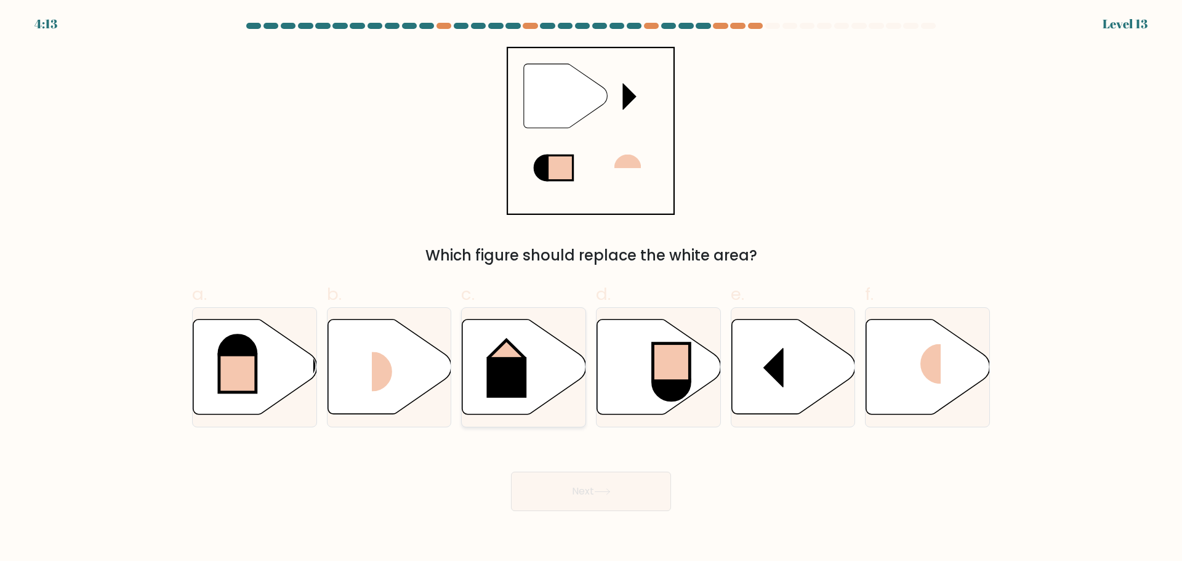
click at [536, 375] on icon at bounding box center [524, 366] width 124 height 95
click at [591, 289] on input "c." at bounding box center [591, 285] width 1 height 8
radio input "true"
click at [592, 499] on button "Next" at bounding box center [591, 491] width 160 height 39
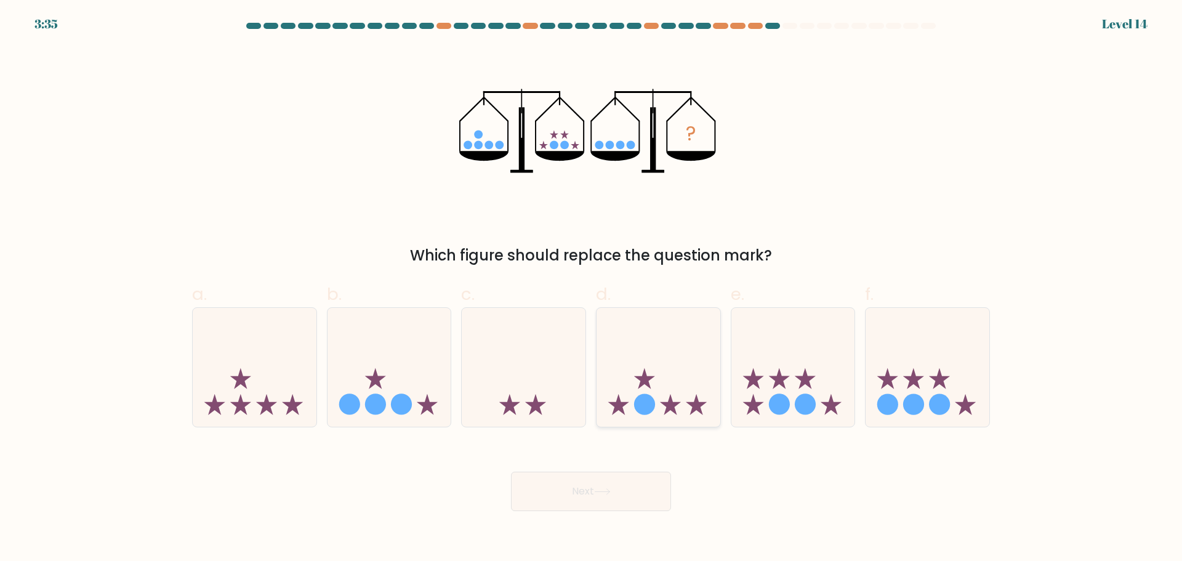
click at [665, 401] on icon at bounding box center [658, 367] width 124 height 102
click at [592, 289] on input "d." at bounding box center [591, 285] width 1 height 8
radio input "true"
click at [624, 485] on button "Next" at bounding box center [591, 491] width 160 height 39
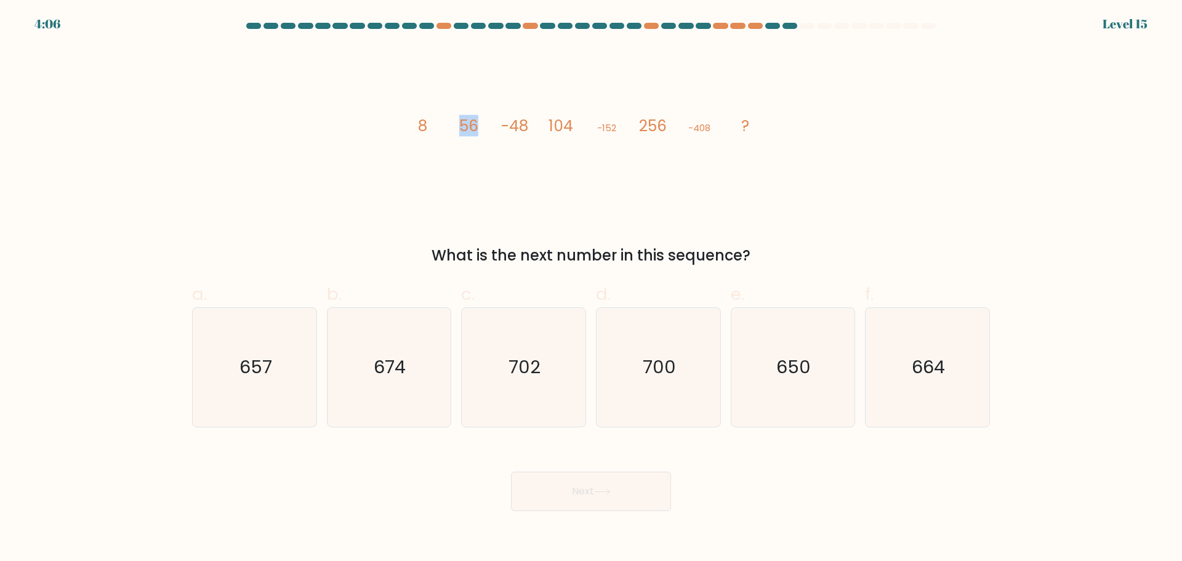
drag, startPoint x: 459, startPoint y: 130, endPoint x: 479, endPoint y: 131, distance: 20.4
click at [479, 131] on icon "image/svg+xml 8 56 -48 104 -152 256 -408 ?" at bounding box center [590, 131] width 369 height 168
click at [492, 145] on icon "image/svg+xml 8 56 -48 104 -152 256 -408 ?" at bounding box center [590, 131] width 369 height 168
click at [963, 383] on icon "664" at bounding box center [927, 367] width 119 height 119
click at [592, 289] on input "f. 664" at bounding box center [591, 285] width 1 height 8
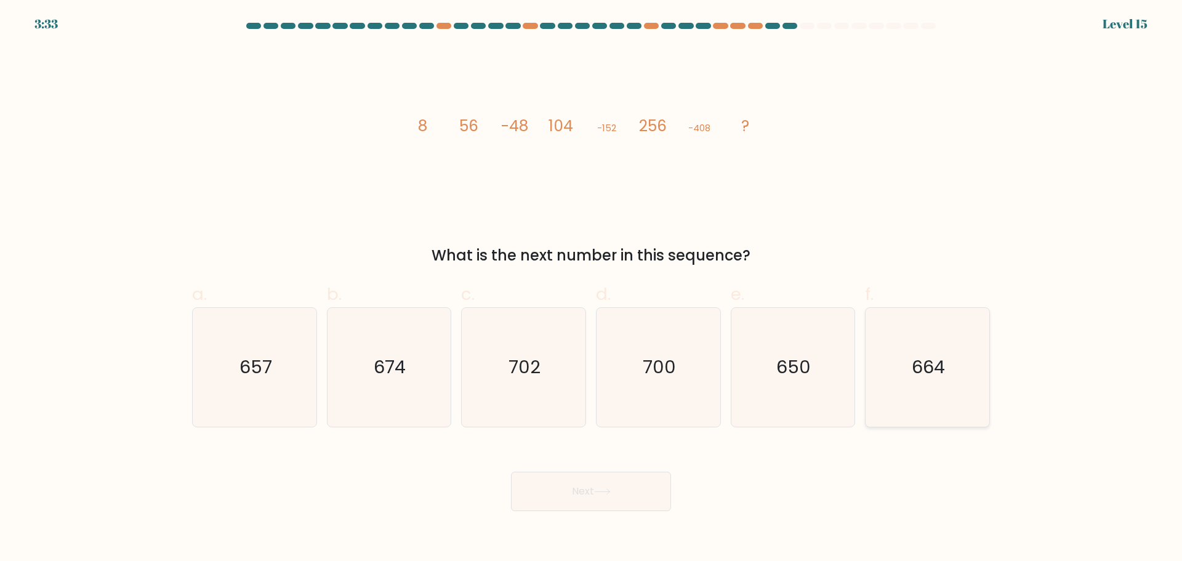
radio input "true"
click at [635, 486] on button "Next" at bounding box center [591, 491] width 160 height 39
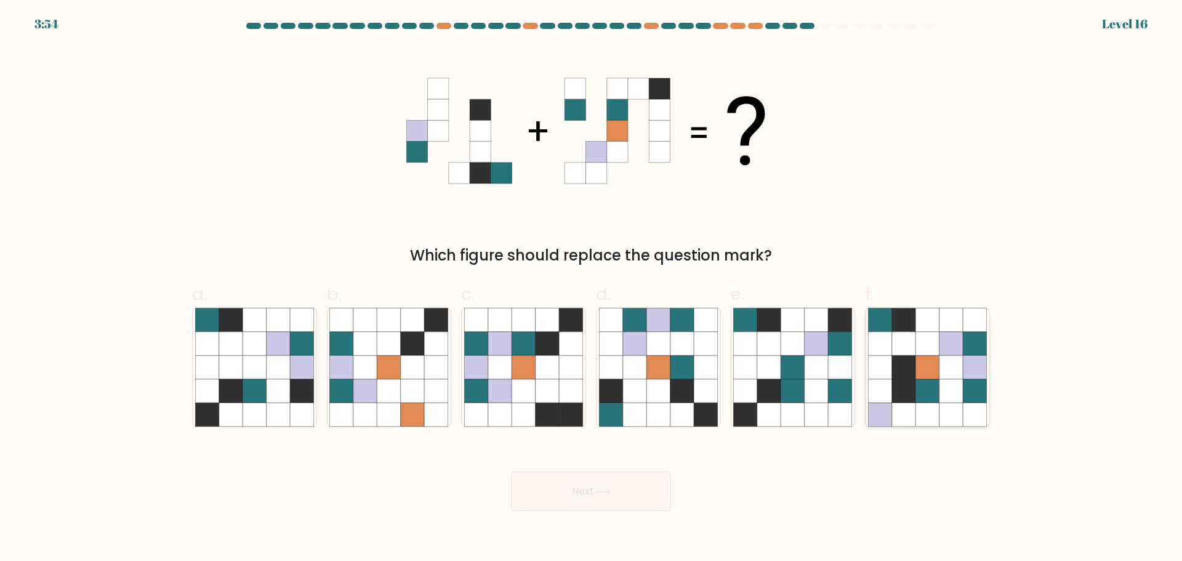
click at [944, 354] on icon at bounding box center [950, 342] width 23 height 23
click at [592, 289] on input "f." at bounding box center [591, 285] width 1 height 8
radio input "true"
click at [598, 492] on icon at bounding box center [602, 491] width 17 height 7
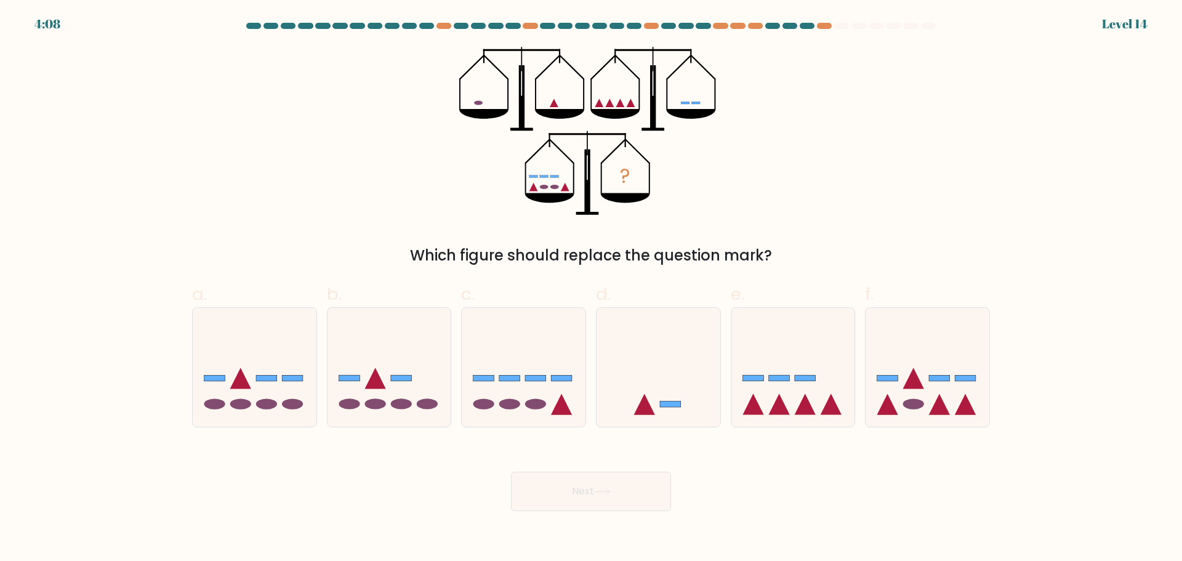
drag, startPoint x: 789, startPoint y: 391, endPoint x: 664, endPoint y: 469, distance: 147.6
click at [786, 393] on icon at bounding box center [793, 367] width 124 height 102
click at [592, 289] on input "e." at bounding box center [591, 285] width 1 height 8
radio input "true"
click at [636, 490] on button "Next" at bounding box center [591, 491] width 160 height 39
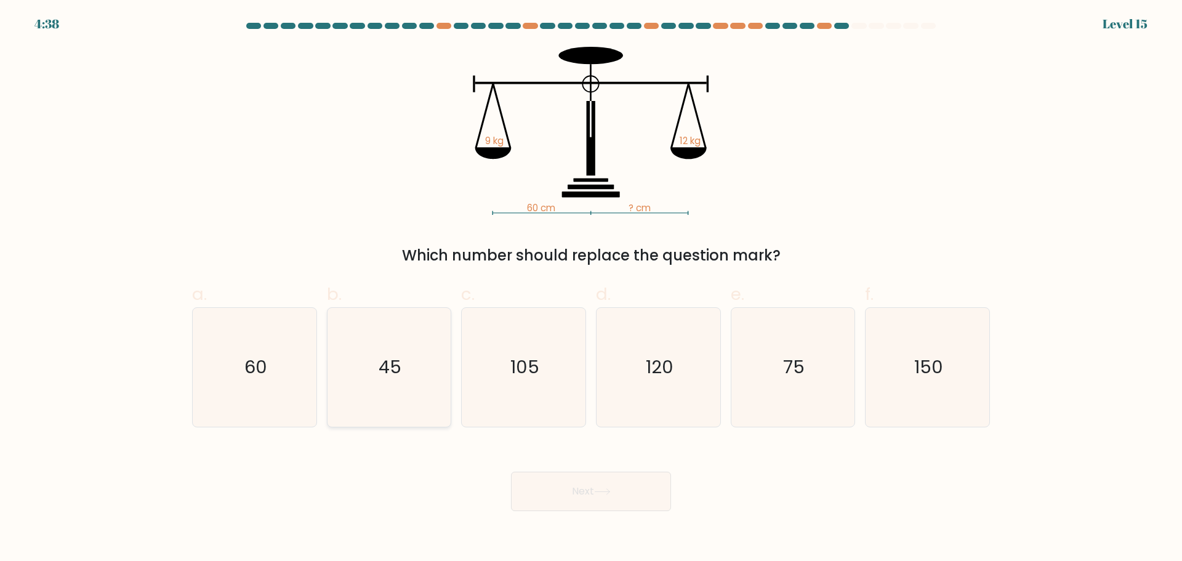
click at [395, 377] on text "45" at bounding box center [390, 367] width 23 height 25
click at [591, 289] on input "b. 45" at bounding box center [591, 285] width 1 height 8
radio input "true"
click at [585, 493] on button "Next" at bounding box center [591, 491] width 160 height 39
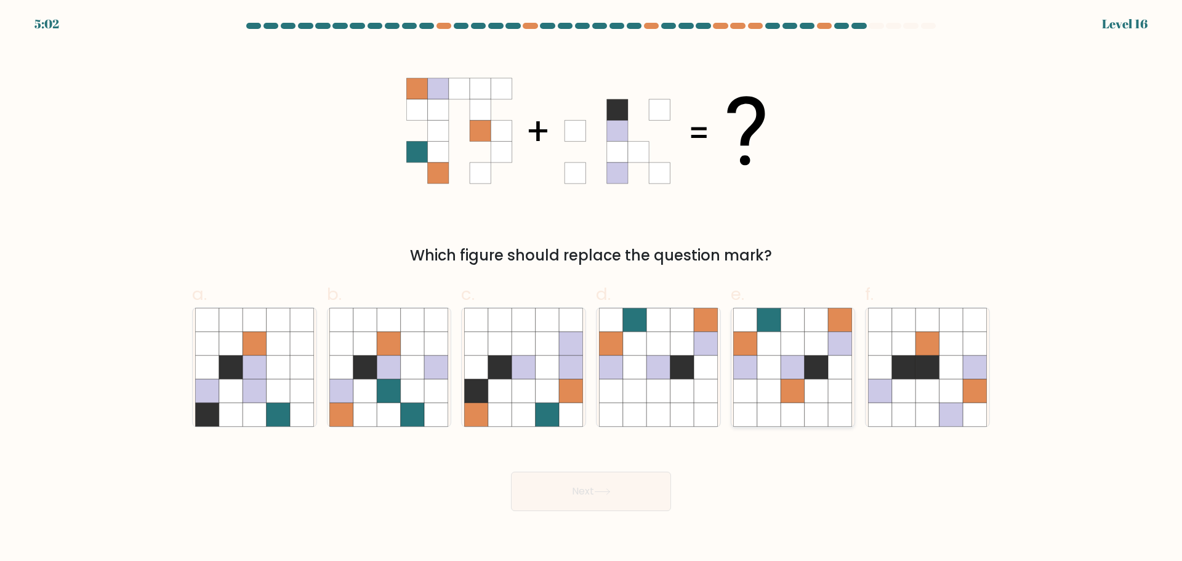
drag, startPoint x: 744, startPoint y: 403, endPoint x: 766, endPoint y: 390, distance: 25.7
click at [749, 399] on icon at bounding box center [792, 367] width 119 height 119
click at [592, 289] on input "e." at bounding box center [591, 285] width 1 height 8
radio input "true"
click at [619, 497] on button "Next" at bounding box center [591, 491] width 160 height 39
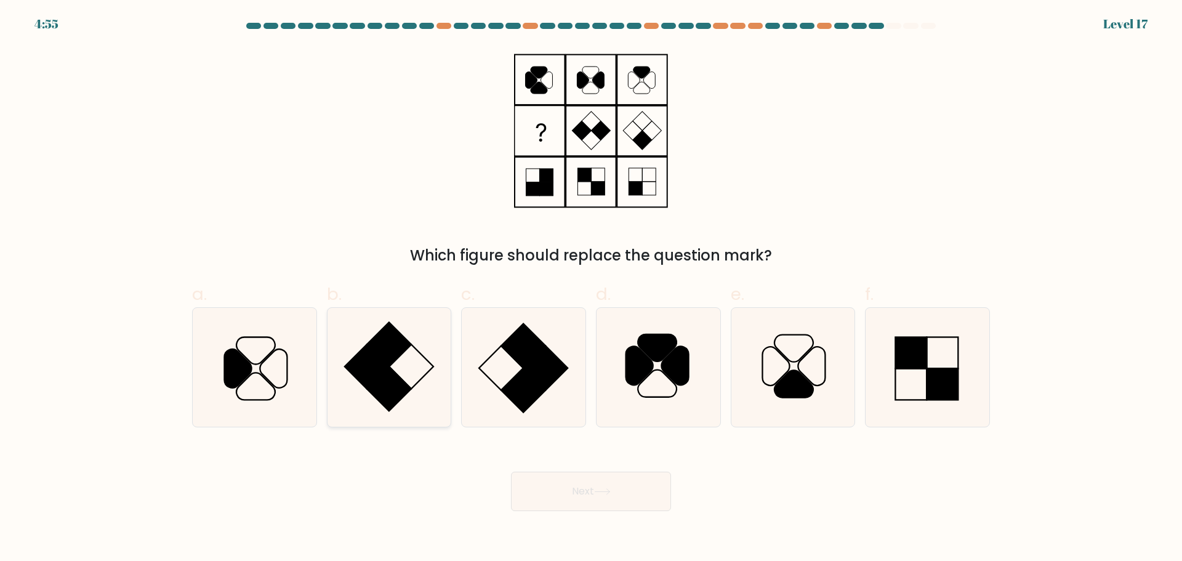
click at [354, 364] on rect at bounding box center [367, 366] width 44 height 44
click at [591, 289] on input "b." at bounding box center [591, 285] width 1 height 8
radio input "true"
click at [611, 492] on icon at bounding box center [602, 491] width 17 height 7
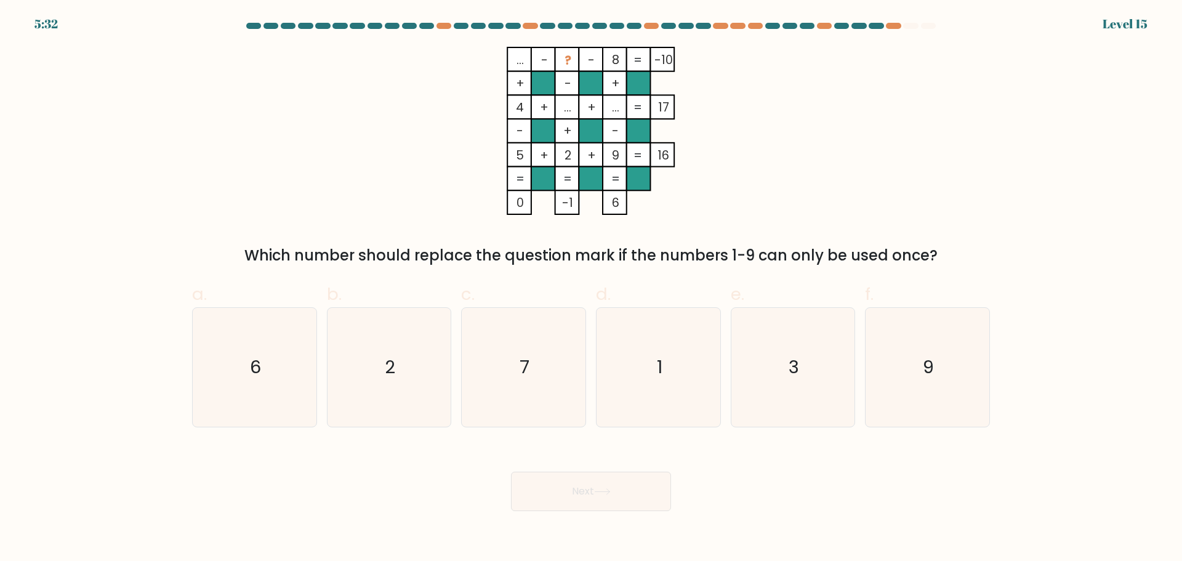
drag, startPoint x: 633, startPoint y: 350, endPoint x: 619, endPoint y: 441, distance: 92.9
click at [633, 350] on icon "1" at bounding box center [658, 367] width 119 height 119
click at [592, 289] on input "d. 1" at bounding box center [591, 285] width 1 height 8
radio input "true"
click at [620, 487] on button "Next" at bounding box center [591, 491] width 160 height 39
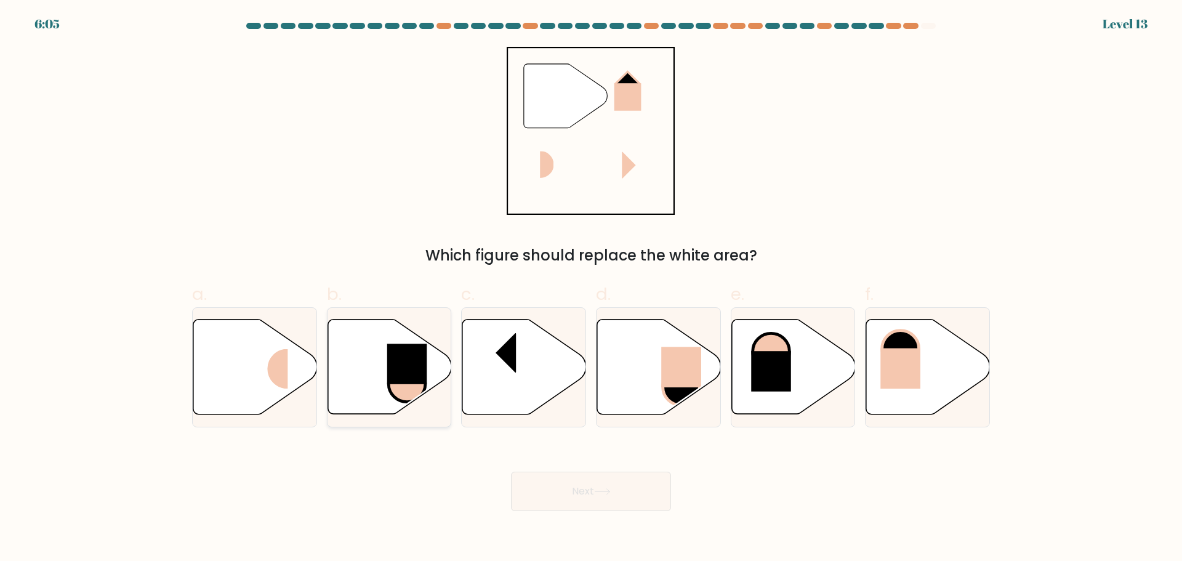
click at [403, 368] on rect at bounding box center [407, 363] width 40 height 41
click at [591, 289] on input "b." at bounding box center [591, 285] width 1 height 8
radio input "true"
click at [596, 498] on button "Next" at bounding box center [591, 491] width 160 height 39
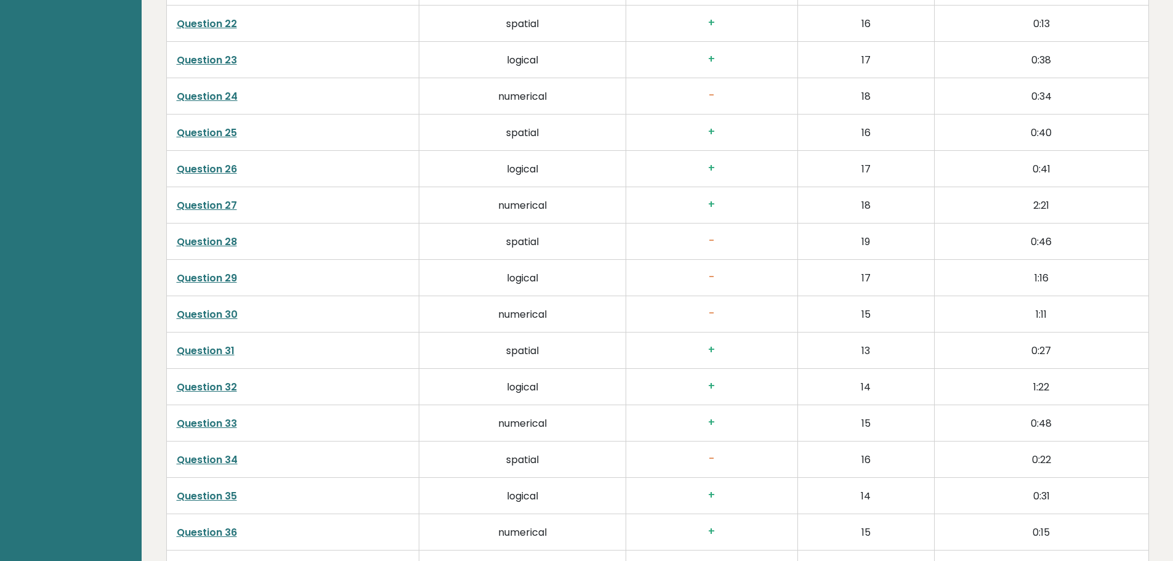
scroll to position [2752, 0]
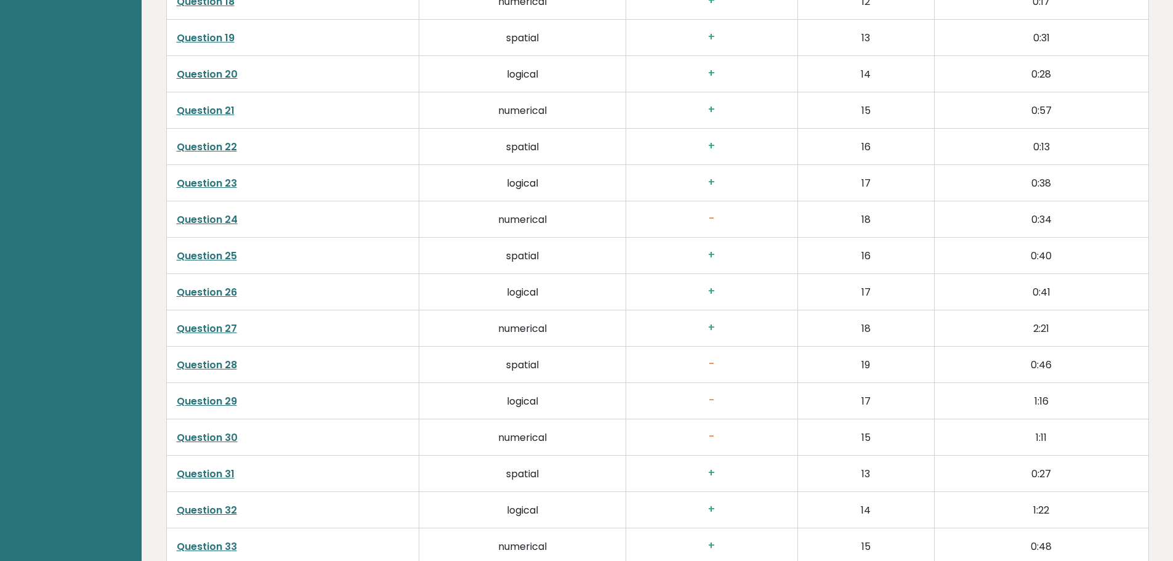
click at [219, 216] on link "Question 24" at bounding box center [207, 219] width 61 height 14
click at [217, 404] on link "Question 29" at bounding box center [207, 401] width 60 height 14
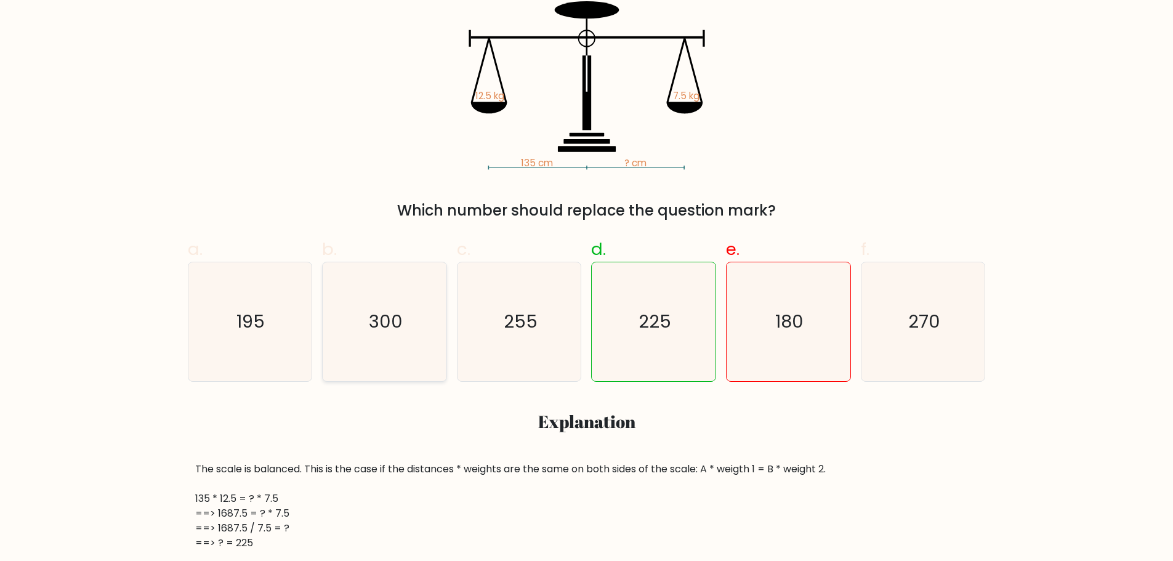
scroll to position [492, 0]
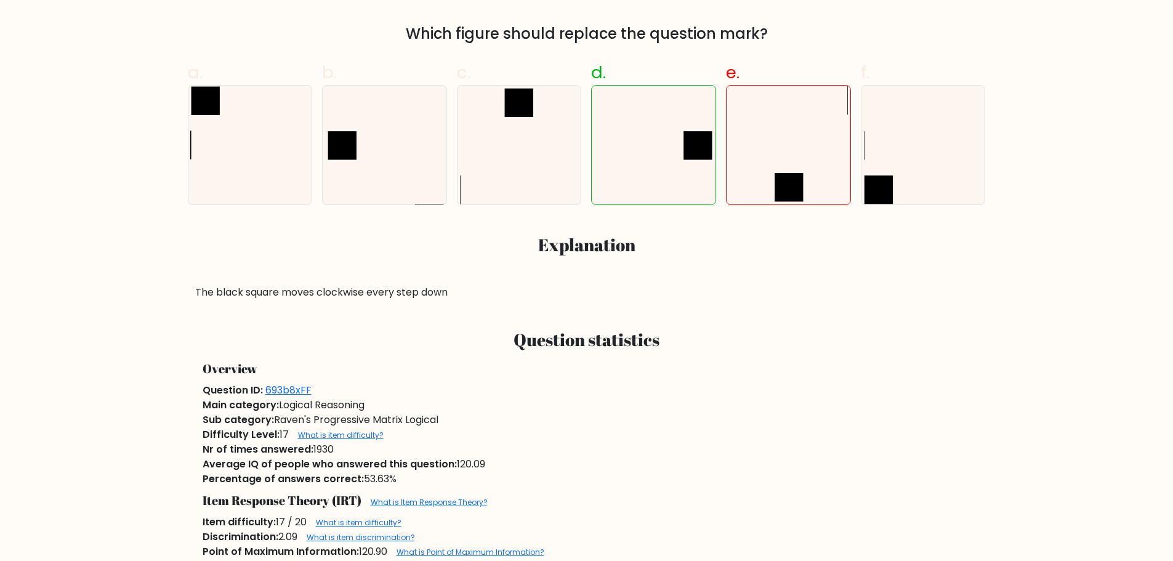
scroll to position [616, 0]
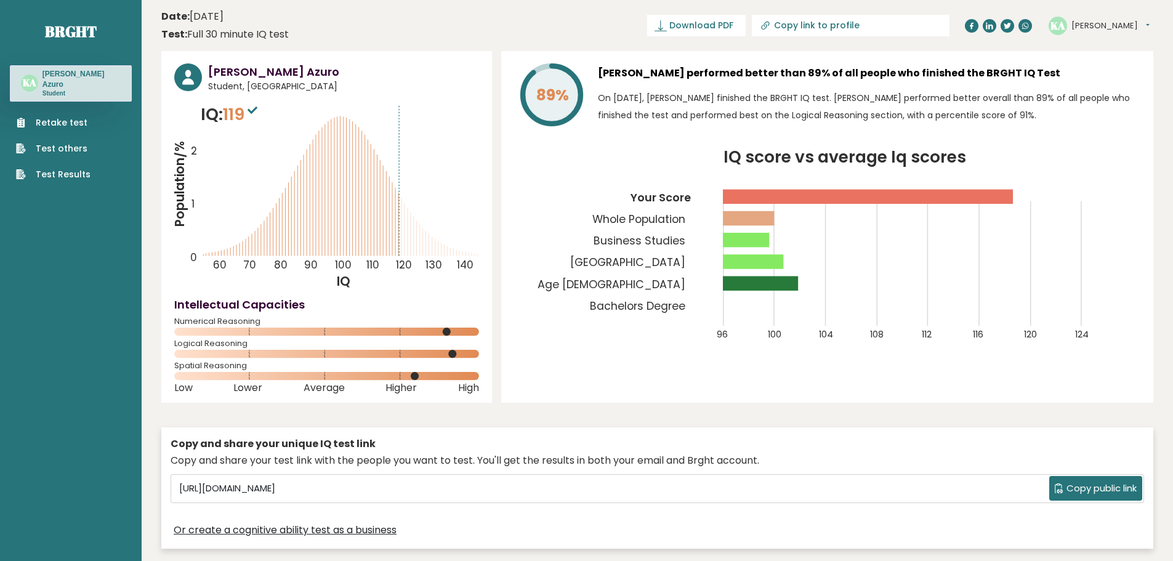
scroll to position [3121, 0]
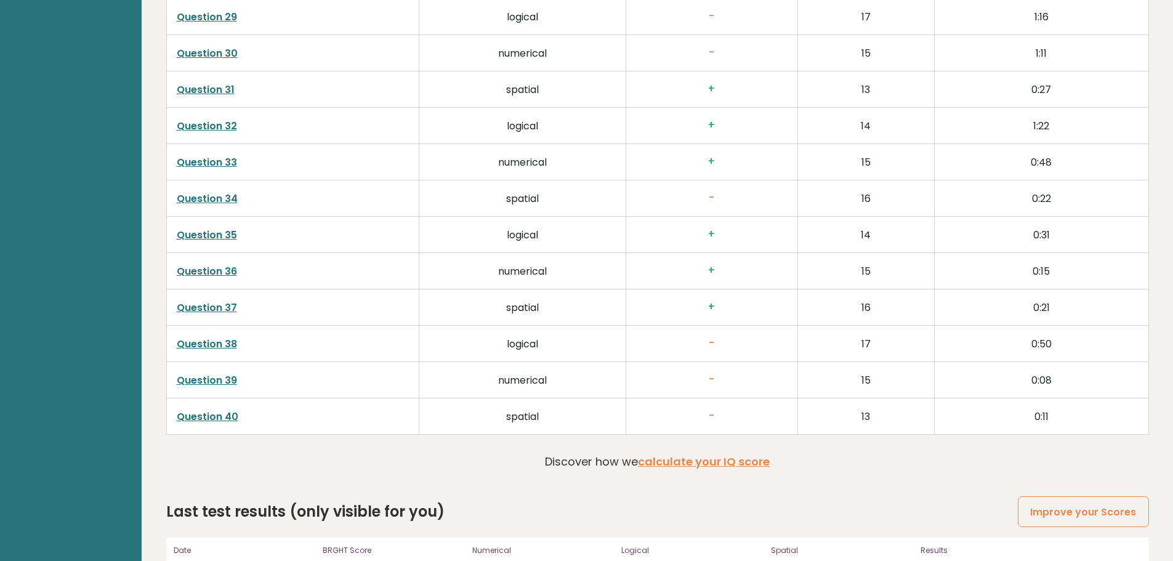
click at [217, 347] on link "Question 38" at bounding box center [207, 344] width 60 height 14
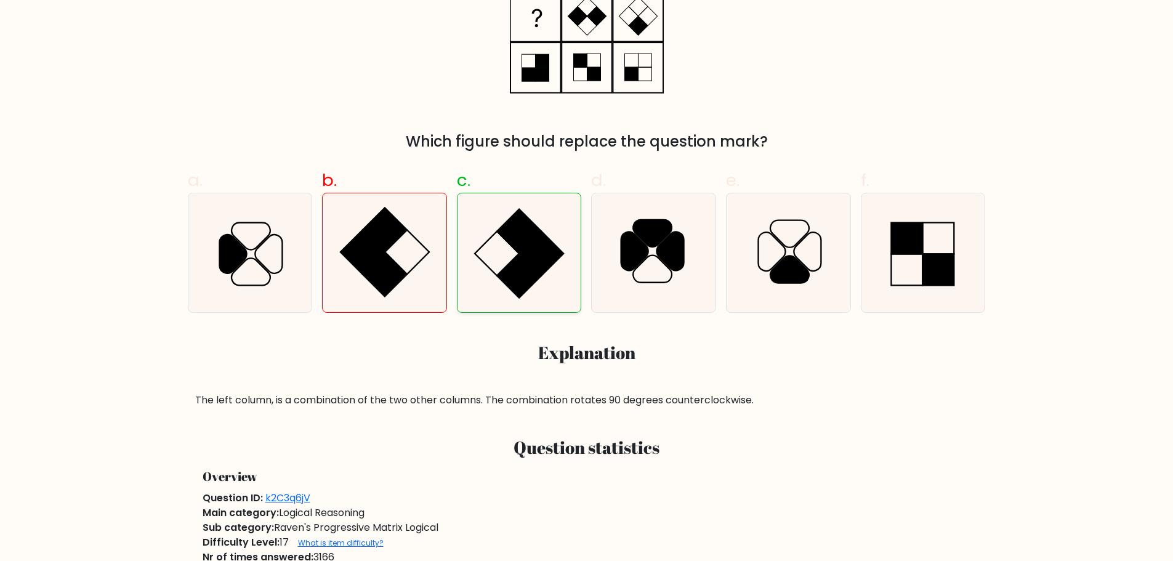
scroll to position [246, 0]
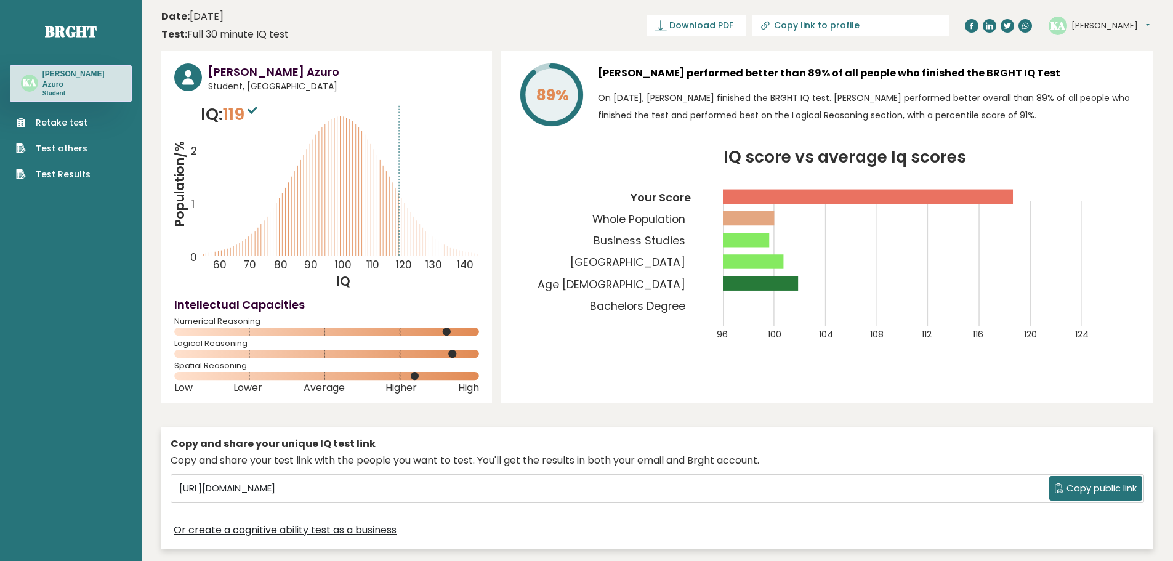
scroll to position [3121, 0]
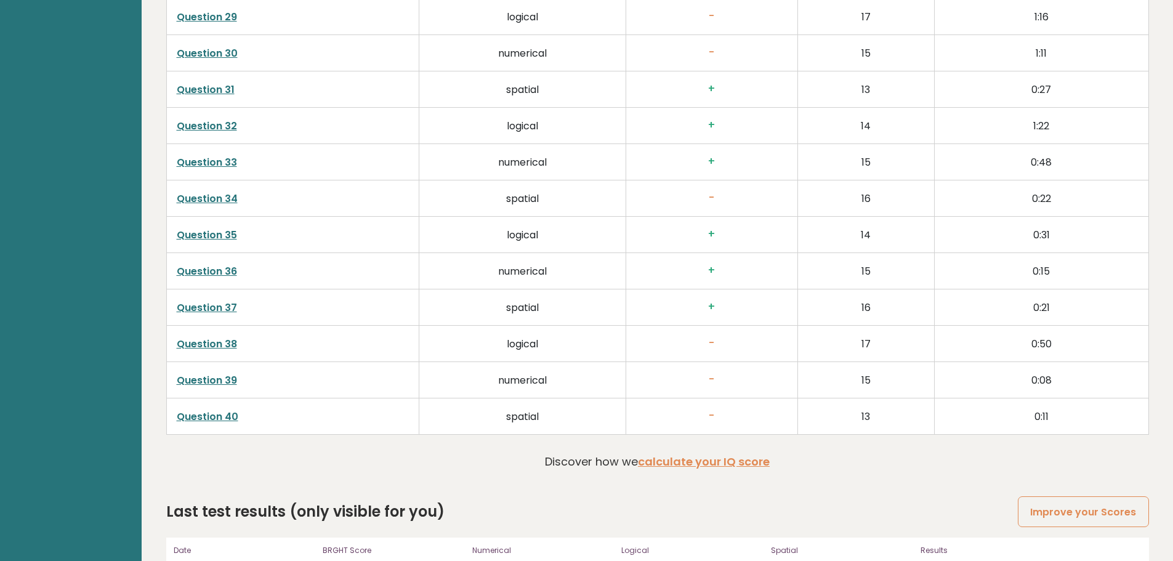
click at [222, 342] on link "Question 38" at bounding box center [207, 344] width 60 height 14
click at [522, 424] on td "spatial" at bounding box center [522, 416] width 207 height 36
click at [231, 416] on link "Question 40" at bounding box center [208, 416] width 62 height 14
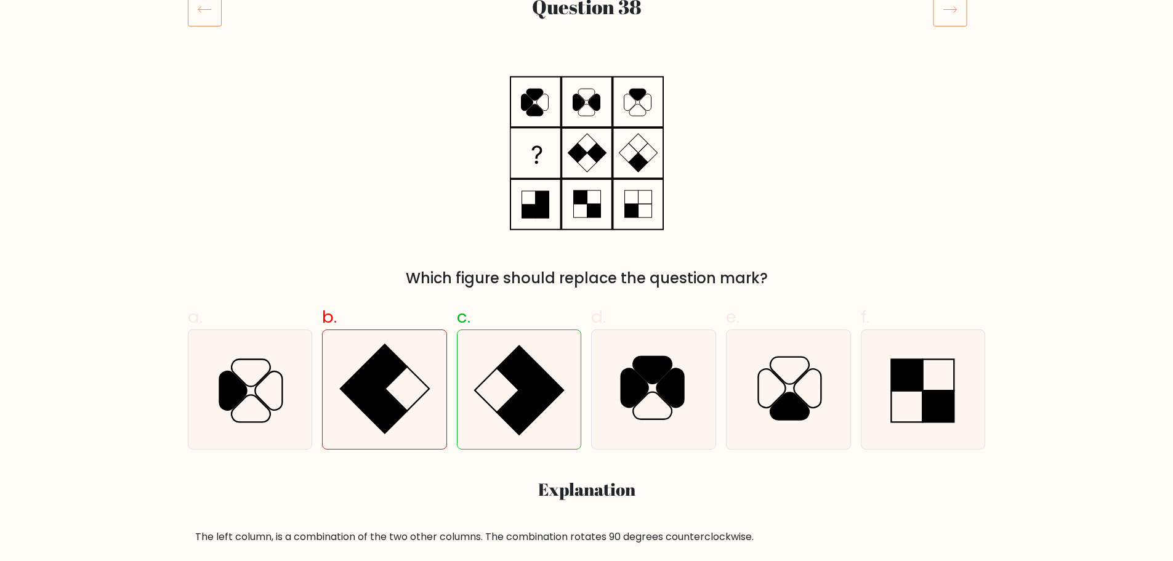
scroll to position [246, 0]
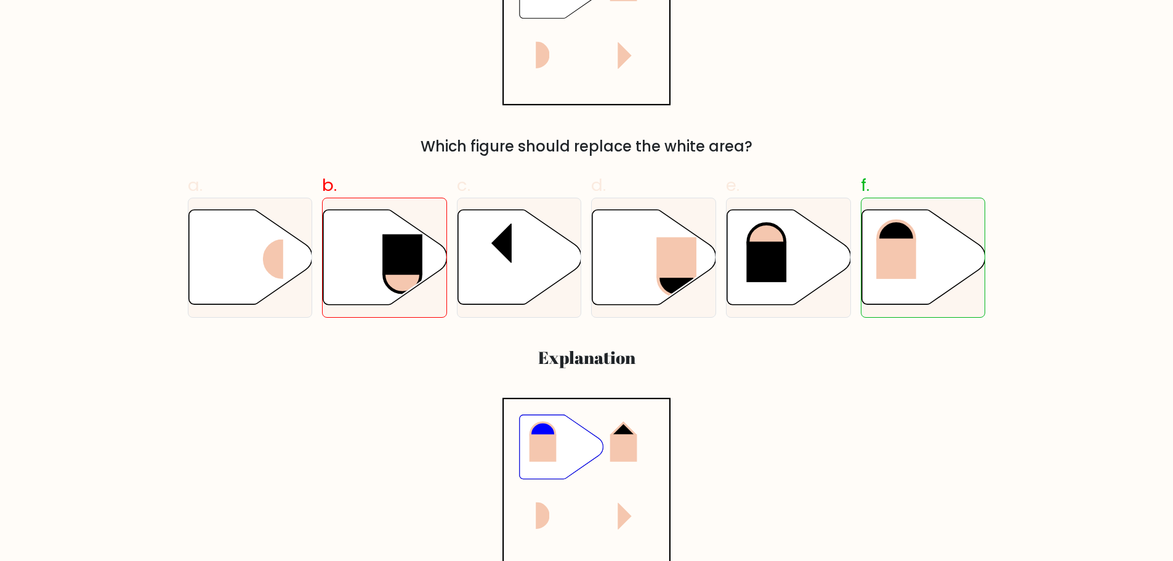
scroll to position [474, 0]
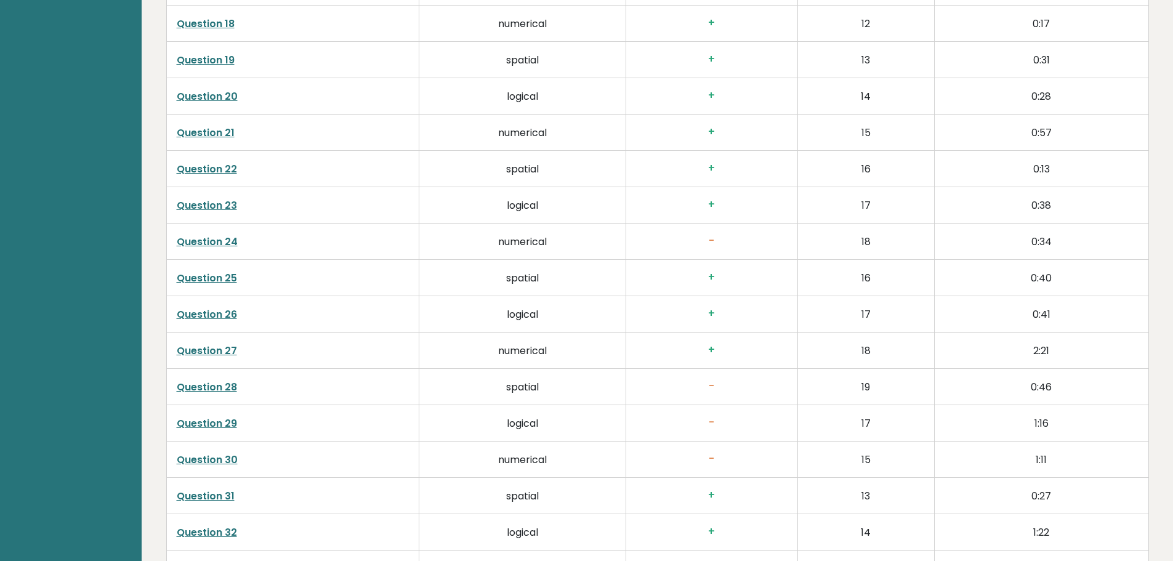
scroll to position [3085, 0]
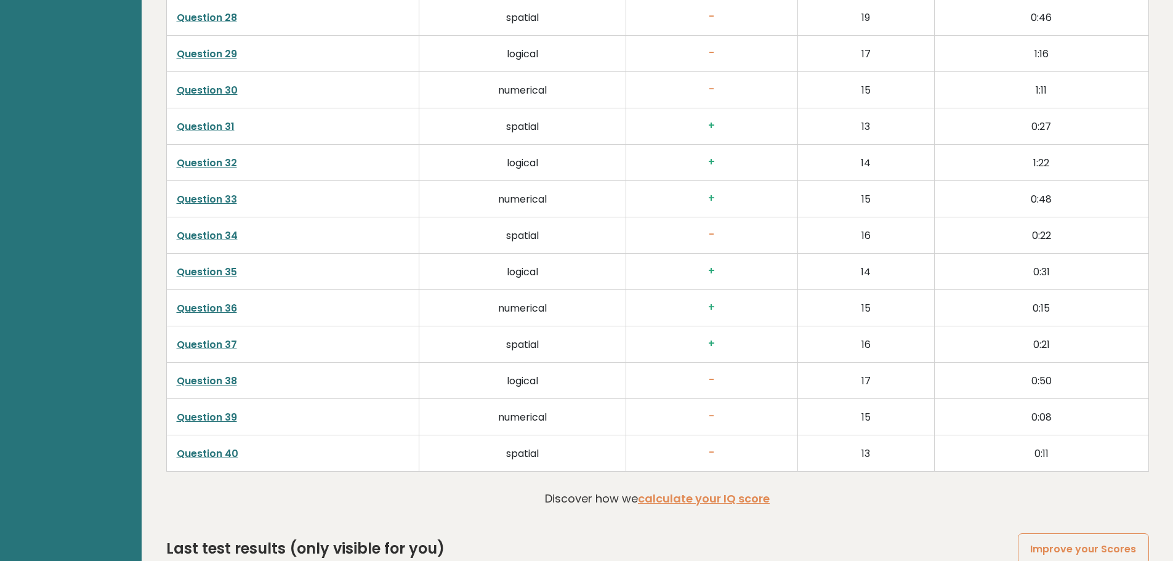
click at [220, 235] on td "Question 34" at bounding box center [292, 235] width 253 height 36
click at [223, 235] on link "Question 34" at bounding box center [207, 235] width 61 height 14
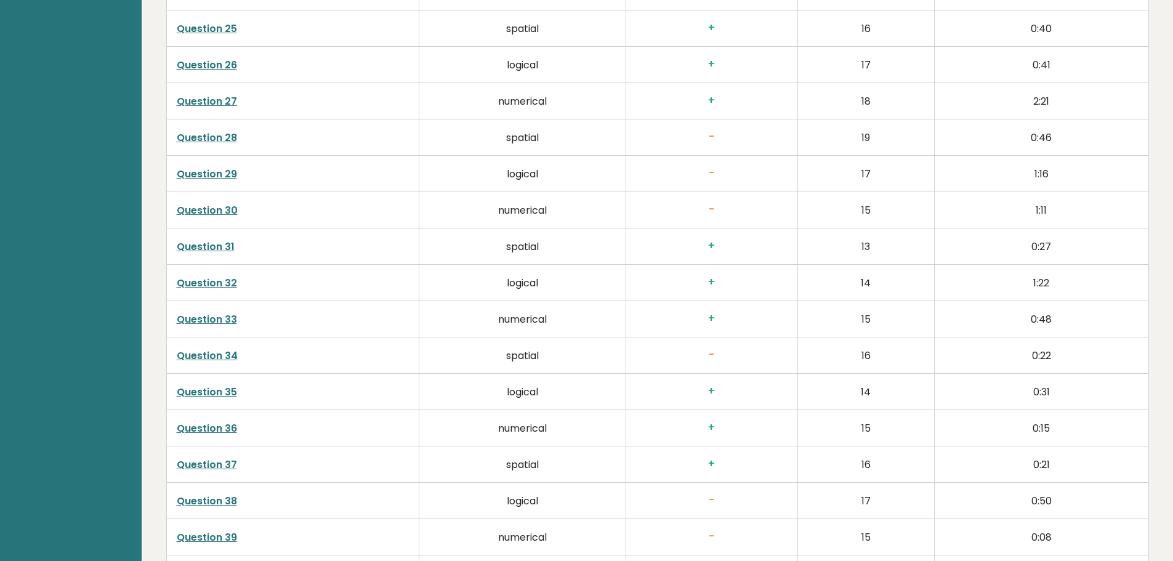
scroll to position [2961, 0]
click at [186, 214] on link "Question 30" at bounding box center [207, 213] width 61 height 14
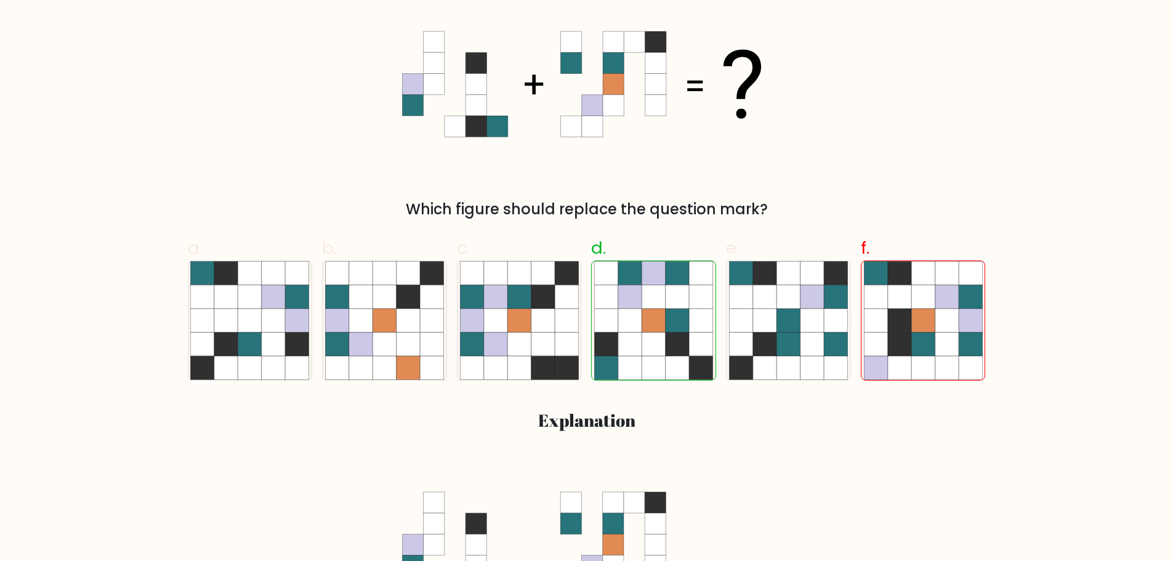
scroll to position [246, 0]
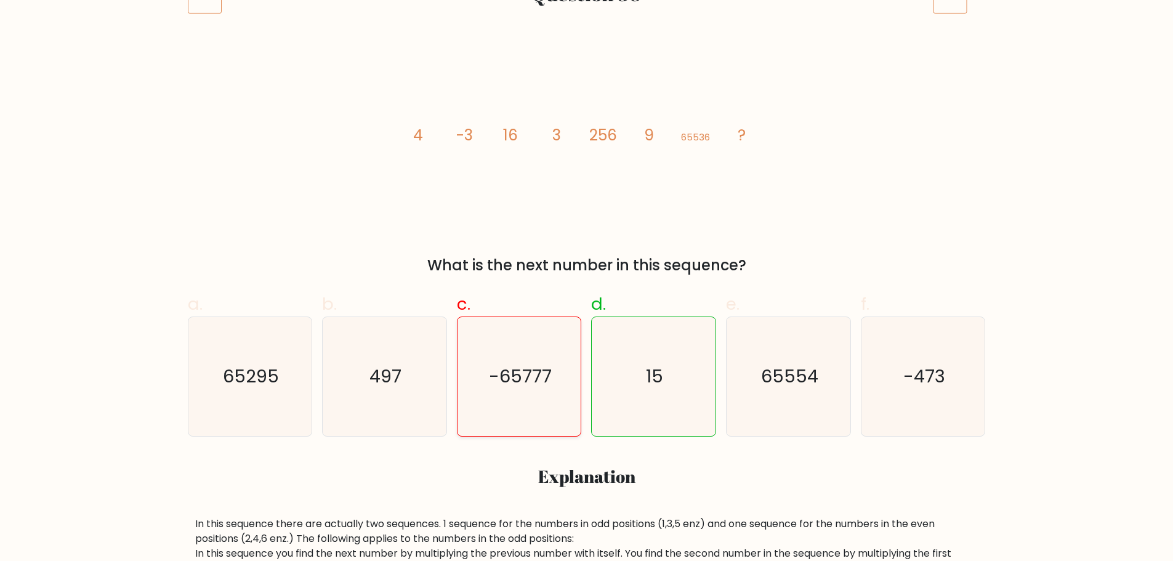
scroll to position [123, 0]
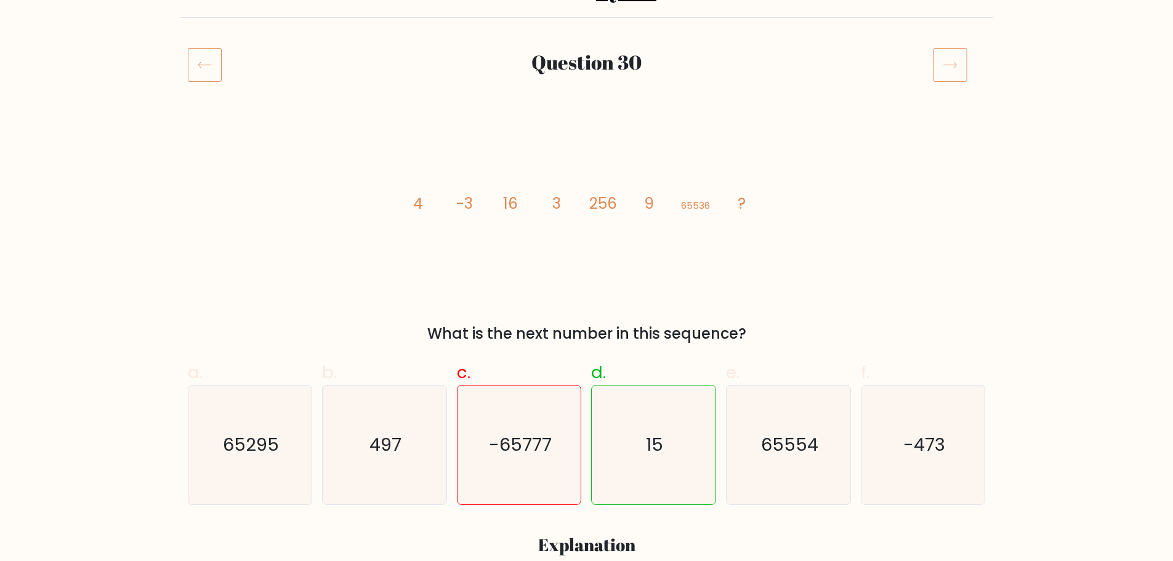
click at [203, 70] on icon at bounding box center [205, 64] width 34 height 34
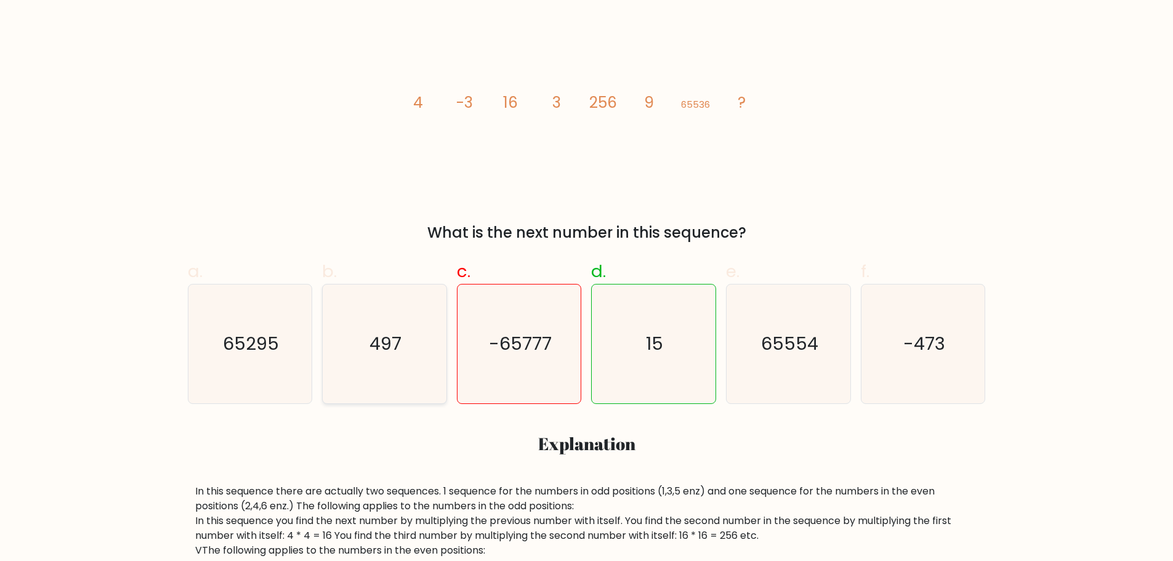
scroll to position [369, 0]
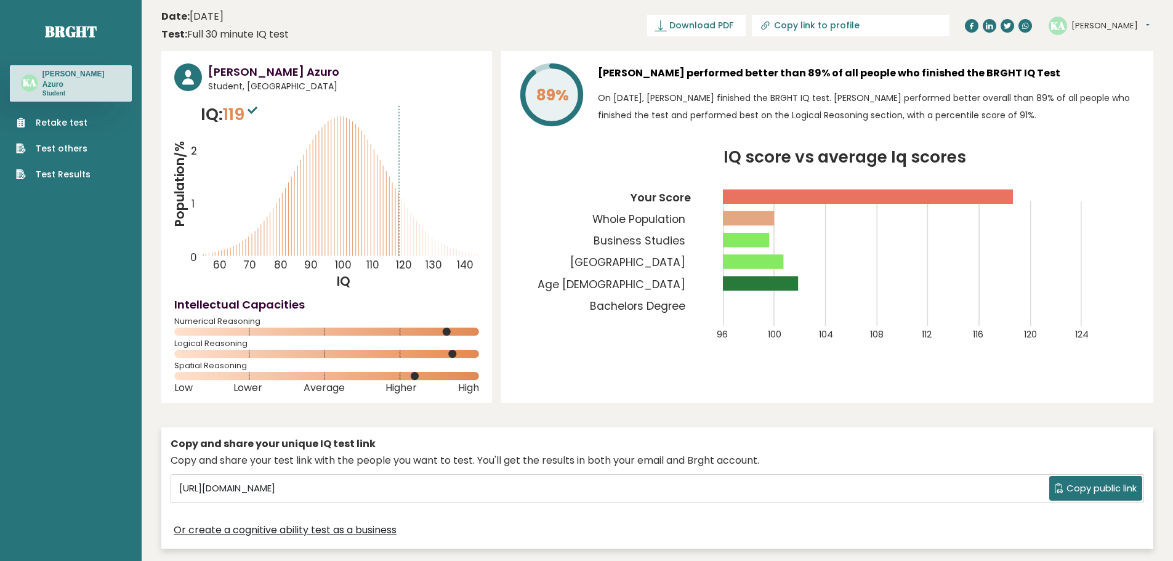
scroll to position [2961, 0]
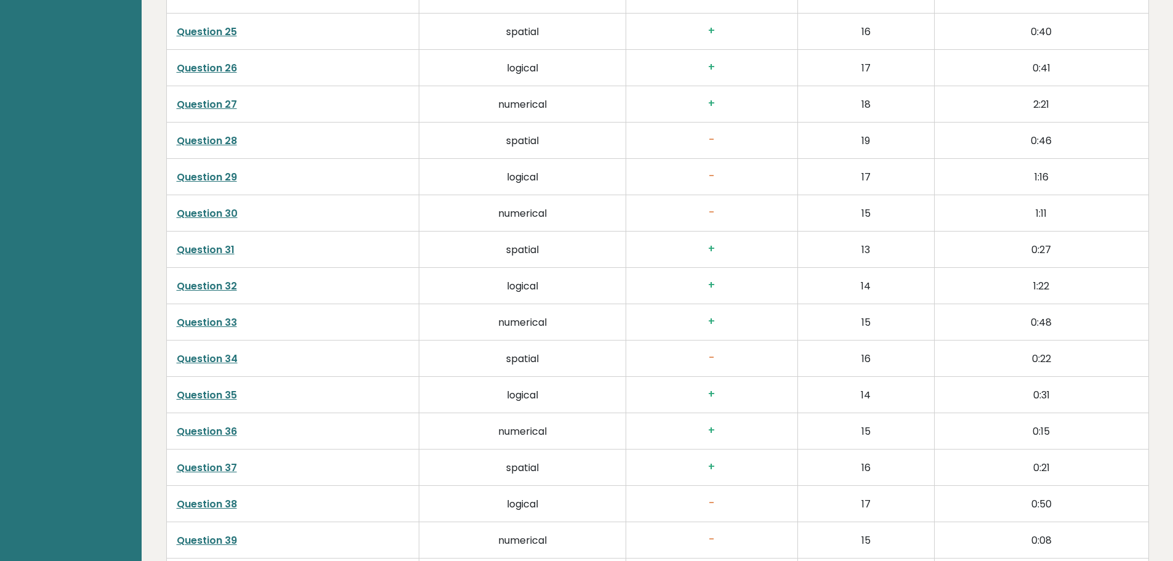
click at [222, 176] on link "Question 29" at bounding box center [207, 177] width 60 height 14
click at [212, 133] on td "Question 28" at bounding box center [292, 140] width 253 height 36
click at [212, 137] on link "Question 28" at bounding box center [207, 141] width 60 height 14
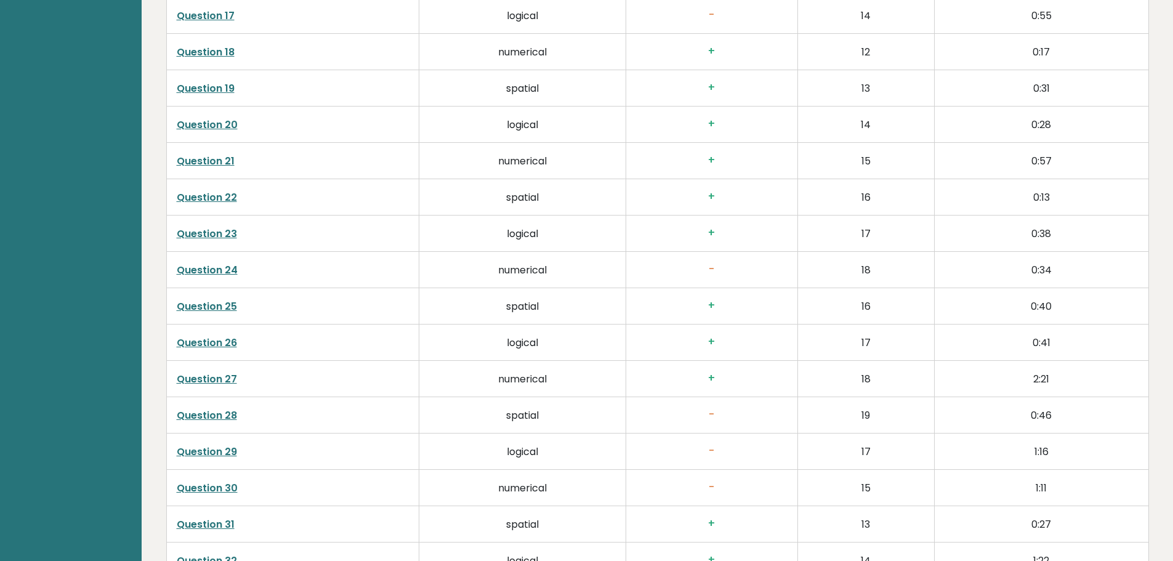
scroll to position [2614, 0]
click at [222, 88] on link "Question 17" at bounding box center [206, 88] width 58 height 14
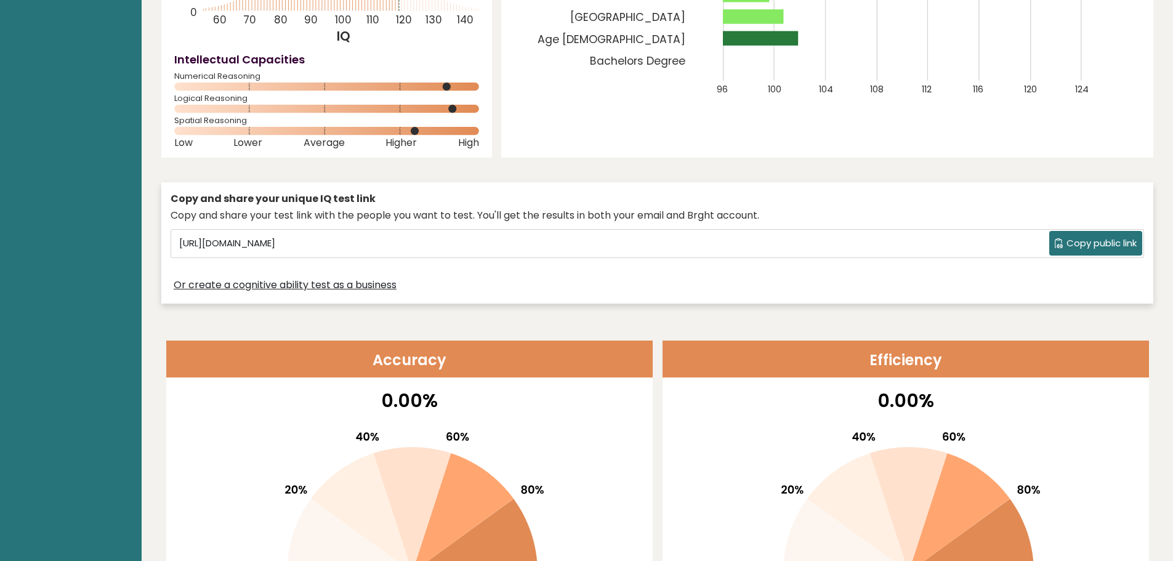
scroll to position [0, 0]
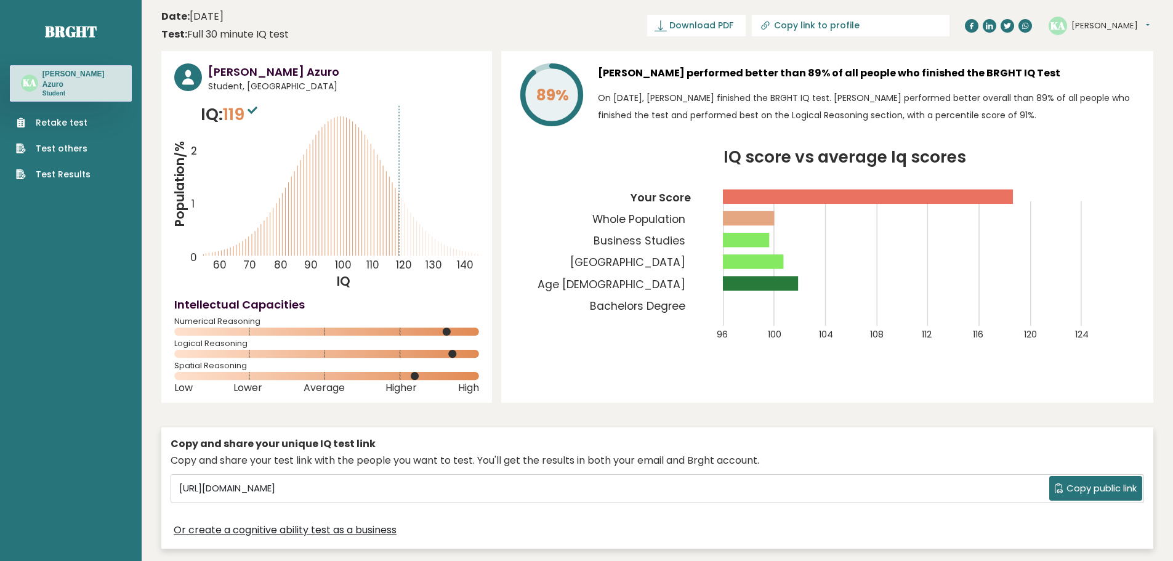
click at [50, 116] on link "Retake test" at bounding box center [53, 122] width 74 height 13
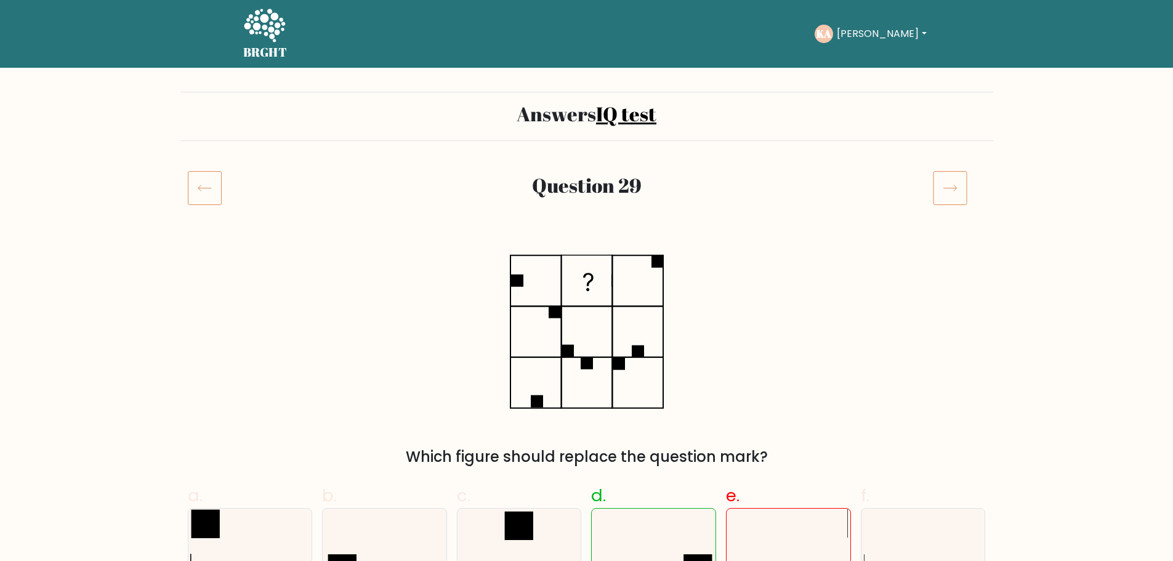
scroll to position [369, 0]
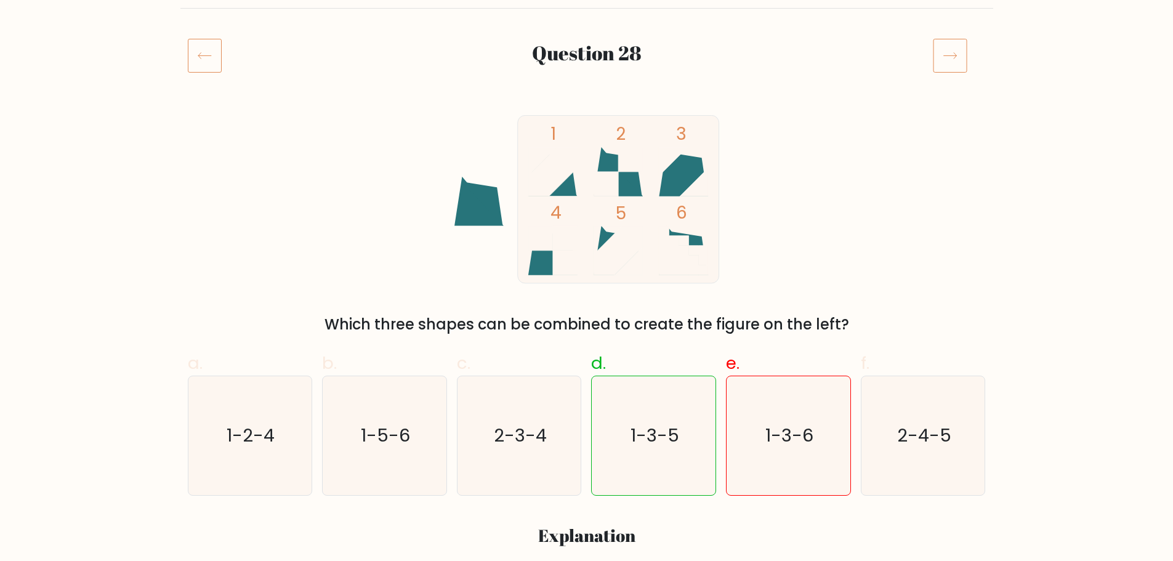
scroll to position [123, 0]
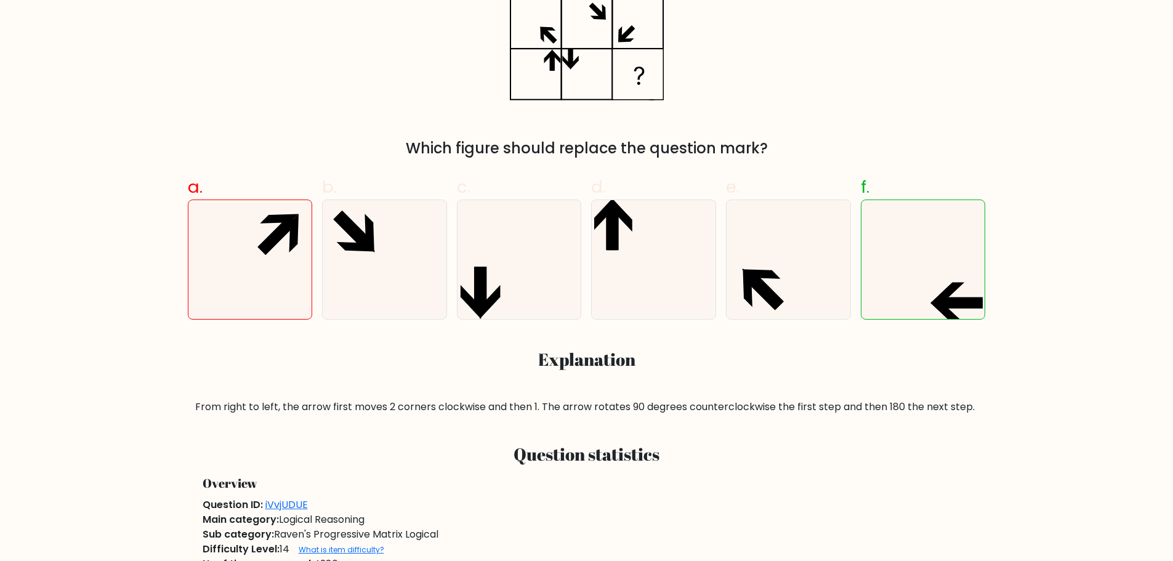
scroll to position [492, 0]
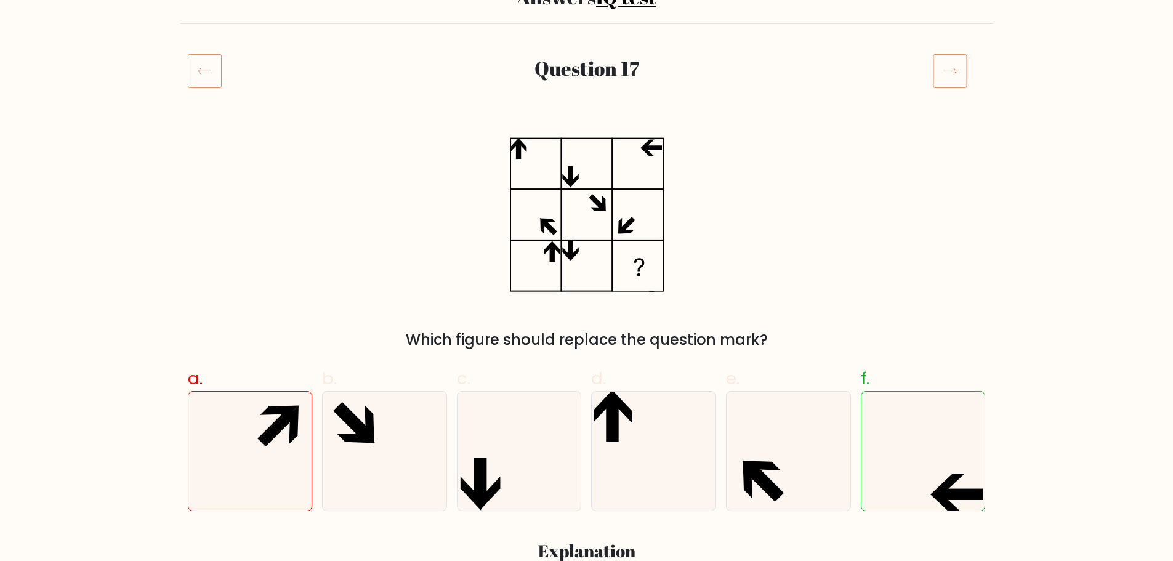
scroll to position [123, 0]
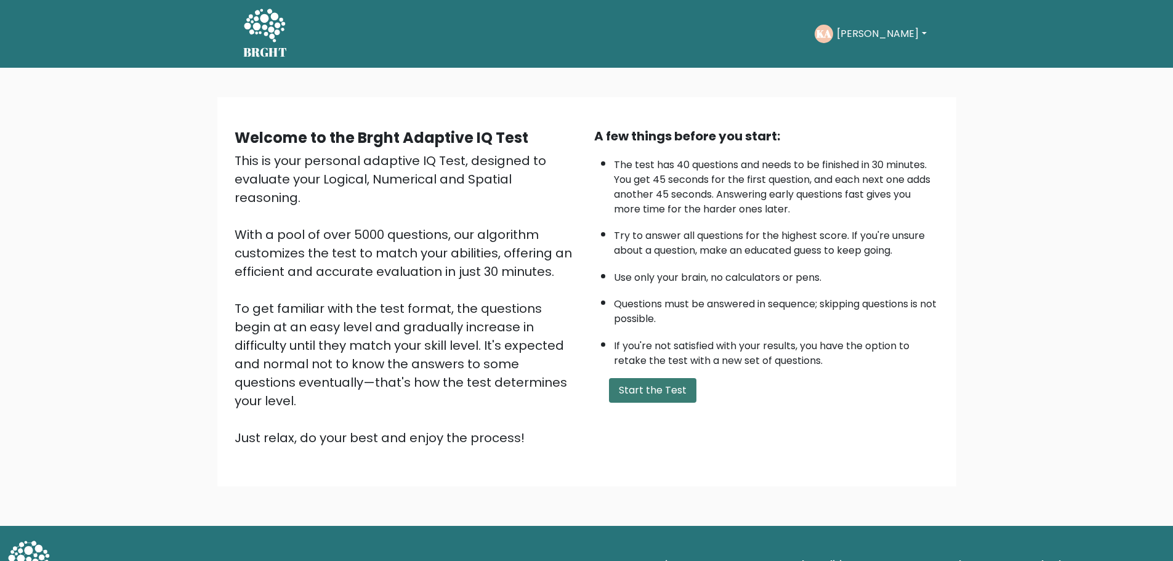
drag, startPoint x: 633, startPoint y: 394, endPoint x: 632, endPoint y: 402, distance: 8.2
click at [634, 395] on button "Start the Test" at bounding box center [652, 390] width 87 height 25
click at [657, 391] on button "Start the Test" at bounding box center [652, 390] width 87 height 25
click at [262, 33] on icon at bounding box center [264, 26] width 42 height 37
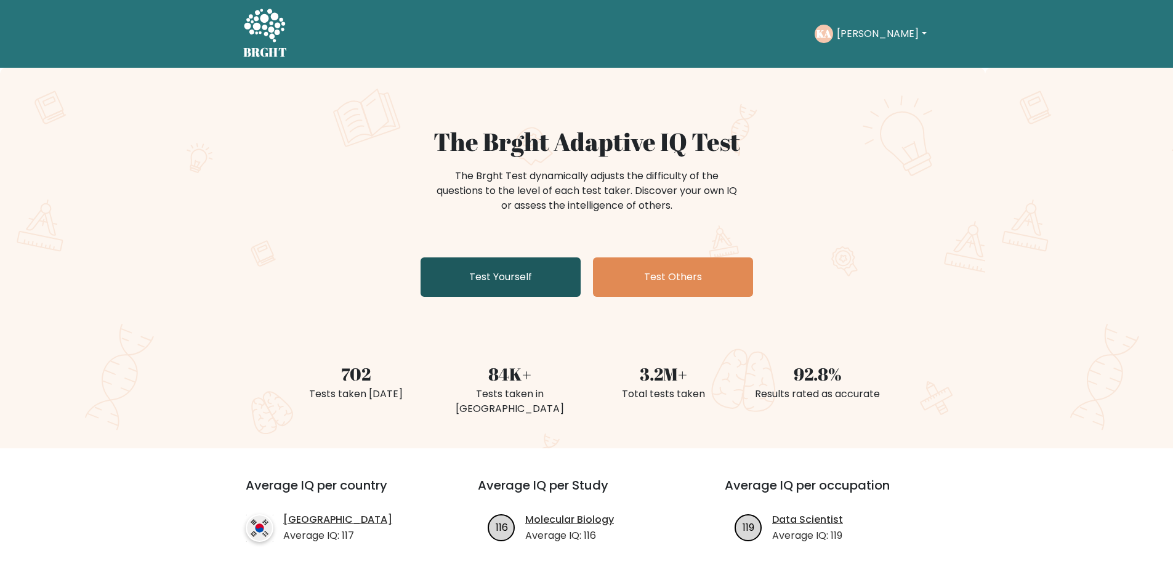
click at [507, 279] on link "Test Yourself" at bounding box center [500, 276] width 160 height 39
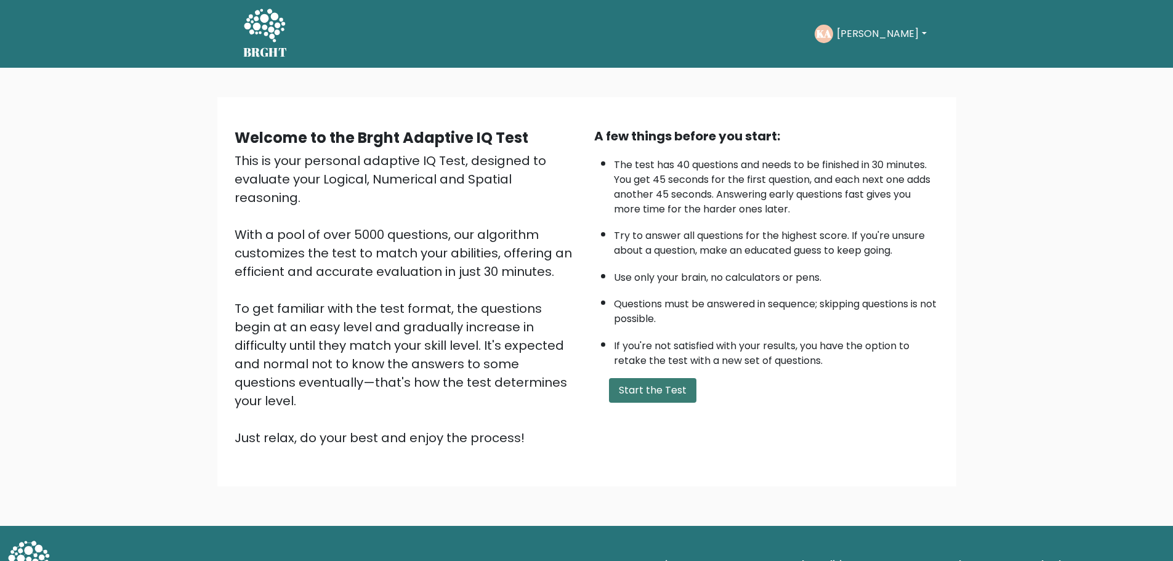
click at [636, 392] on button "Start the Test" at bounding box center [652, 390] width 87 height 25
click at [268, 34] on icon at bounding box center [264, 26] width 42 height 37
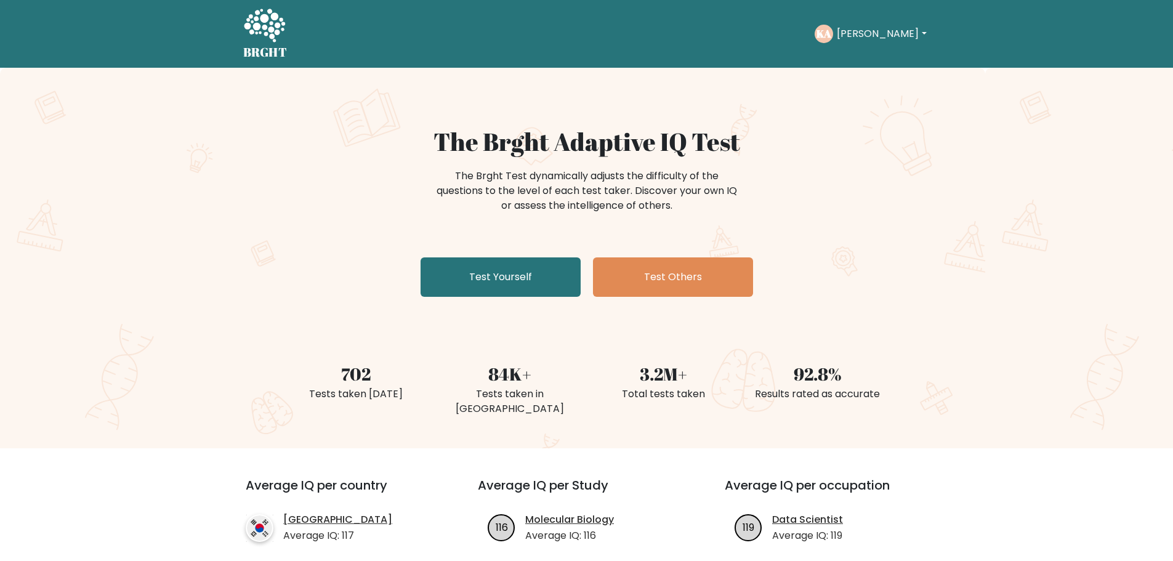
click at [897, 39] on div "[PERSON_NAME][GEOGRAPHIC_DATA] Dashboard Profile Settings Logout" at bounding box center [871, 34] width 115 height 28
click at [885, 34] on button "Kervin" at bounding box center [881, 34] width 97 height 16
click at [878, 116] on link "Logout" at bounding box center [863, 119] width 97 height 20
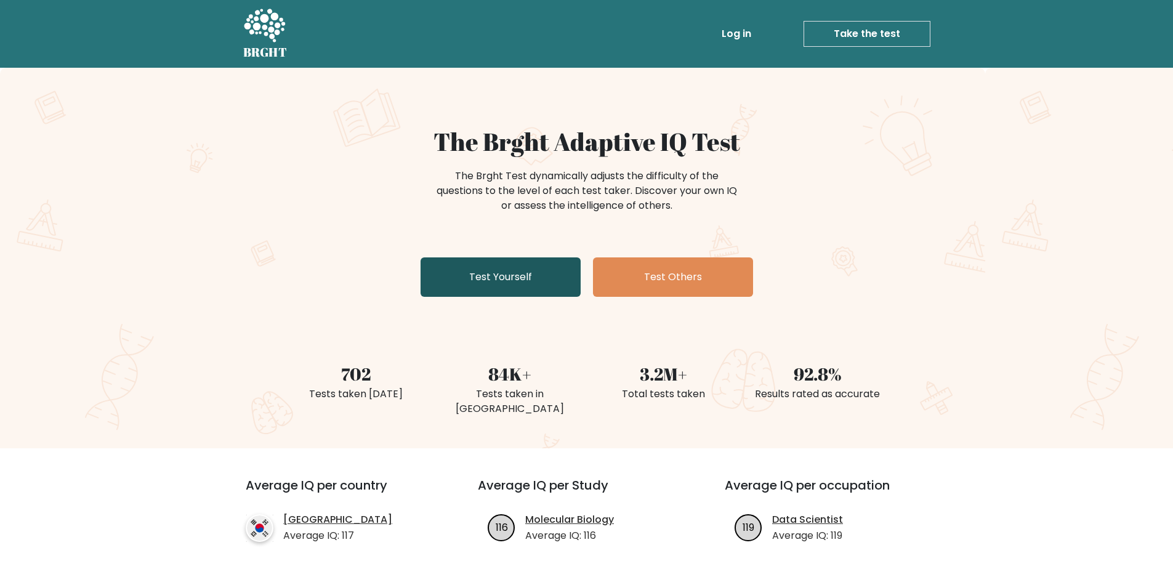
click at [545, 279] on link "Test Yourself" at bounding box center [500, 276] width 160 height 39
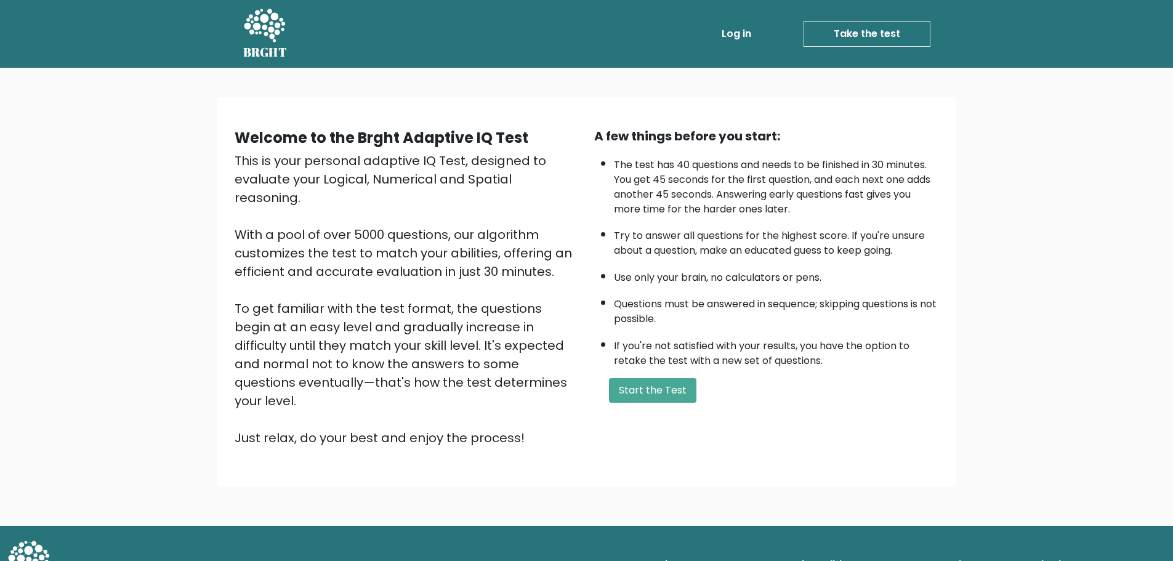
drag, startPoint x: 604, startPoint y: 77, endPoint x: 601, endPoint y: 92, distance: 15.1
click at [603, 76] on div "Welcome to the Brght Adaptive IQ Test This is your personal adaptive IQ Test, d…" at bounding box center [586, 297] width 1173 height 458
